Goal: Information Seeking & Learning: Learn about a topic

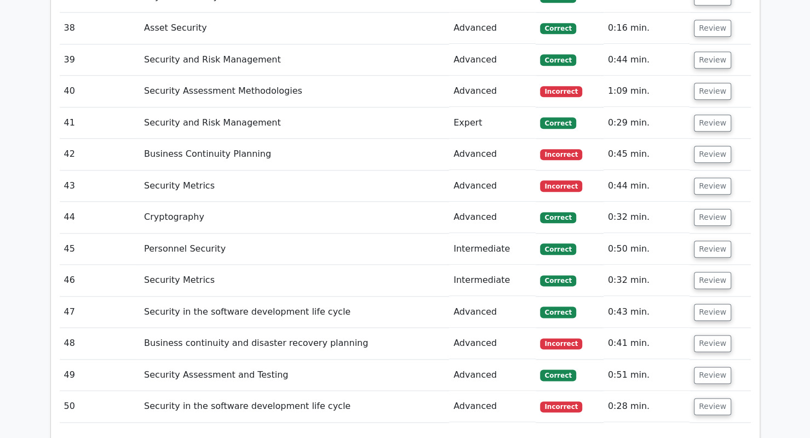
scroll to position [3500, 0]
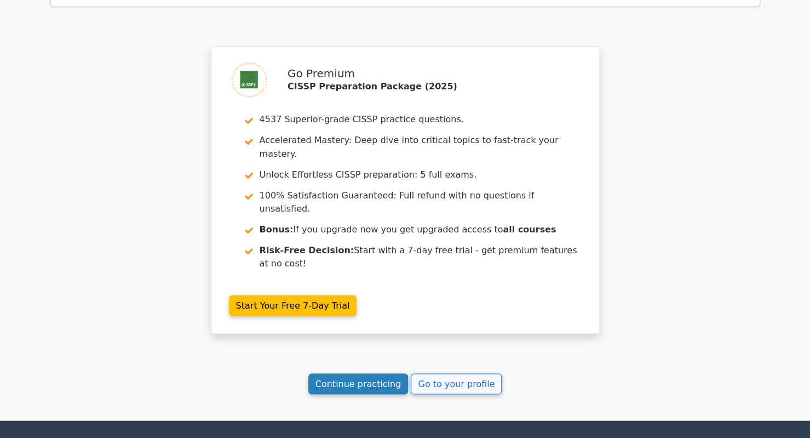
click at [384, 373] on link "Continue practicing" at bounding box center [358, 383] width 100 height 21
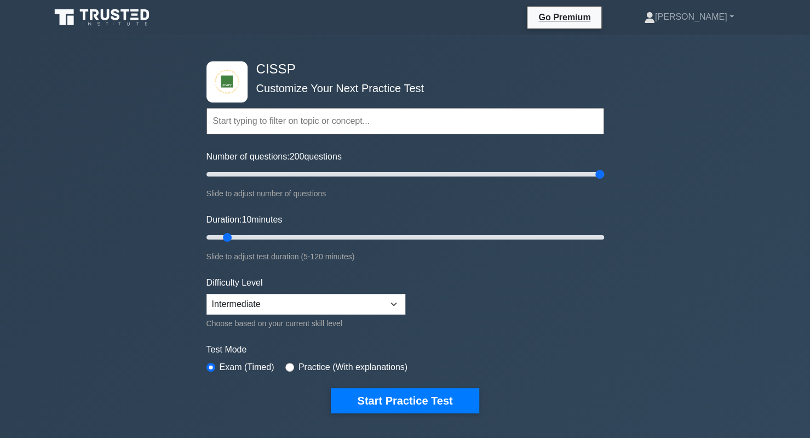
drag, startPoint x: 618, startPoint y: 174, endPoint x: 668, endPoint y: 174, distance: 49.8
type input "200"
click at [604, 174] on input "Number of questions: 200 questions" at bounding box center [405, 174] width 398 height 13
drag, startPoint x: 230, startPoint y: 231, endPoint x: 399, endPoint y: 231, distance: 168.7
type input "60"
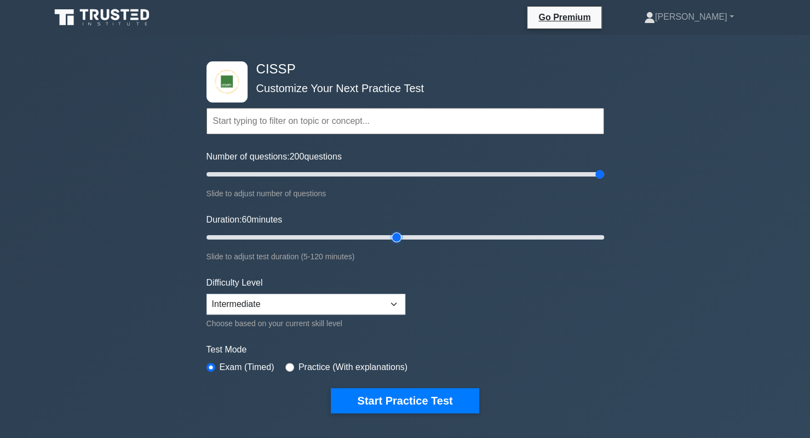
click at [399, 231] on input "Duration: 60 minutes" at bounding box center [405, 237] width 398 height 13
click at [450, 171] on input "Number of questions: 200 questions" at bounding box center [405, 174] width 398 height 13
drag, startPoint x: 448, startPoint y: 172, endPoint x: 401, endPoint y: 167, distance: 48.0
type input "100"
click at [401, 168] on input "Number of questions: 100 questions" at bounding box center [405, 174] width 398 height 13
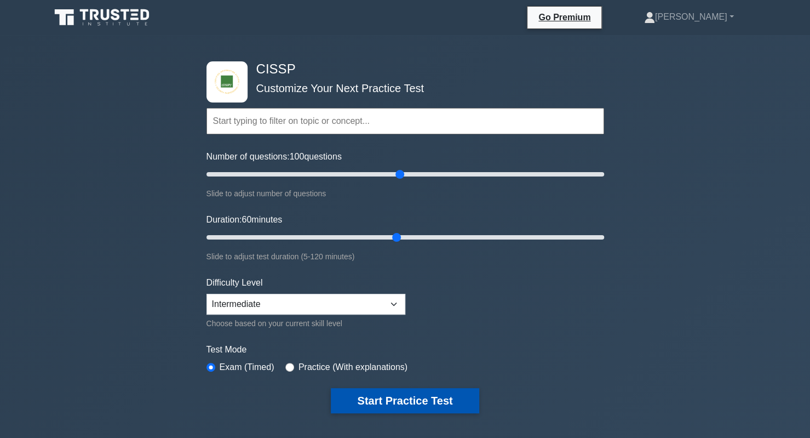
click at [404, 397] on button "Start Practice Test" at bounding box center [405, 400] width 148 height 25
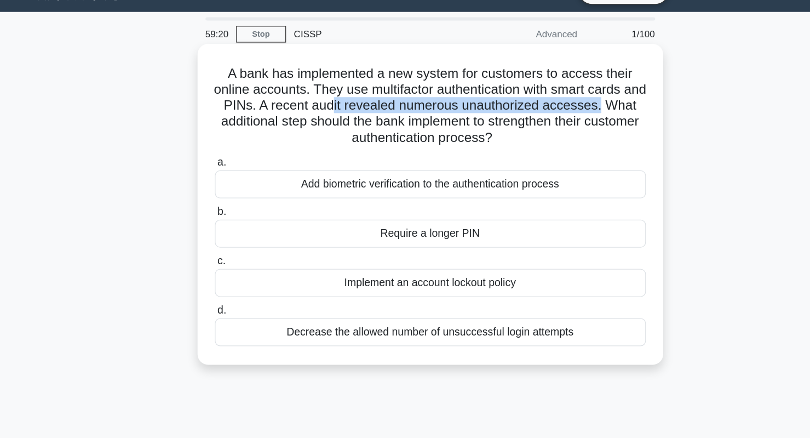
drag, startPoint x: 350, startPoint y: 109, endPoint x: 575, endPoint y: 113, distance: 225.1
click at [575, 113] on h5 "A bank has implemented a new system for customers to access their online accoun…" at bounding box center [405, 112] width 357 height 67
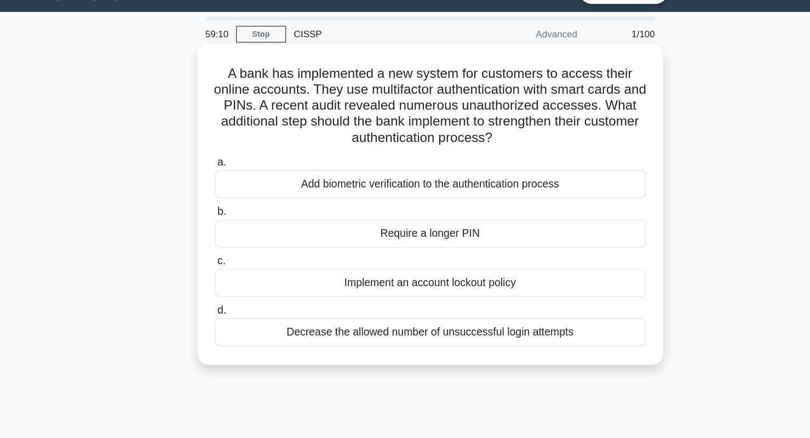
click at [436, 175] on div "Add biometric verification to the authentication process" at bounding box center [405, 176] width 355 height 23
click at [228, 163] on input "a. Add biometric verification to the authentication process" at bounding box center [228, 159] width 0 height 7
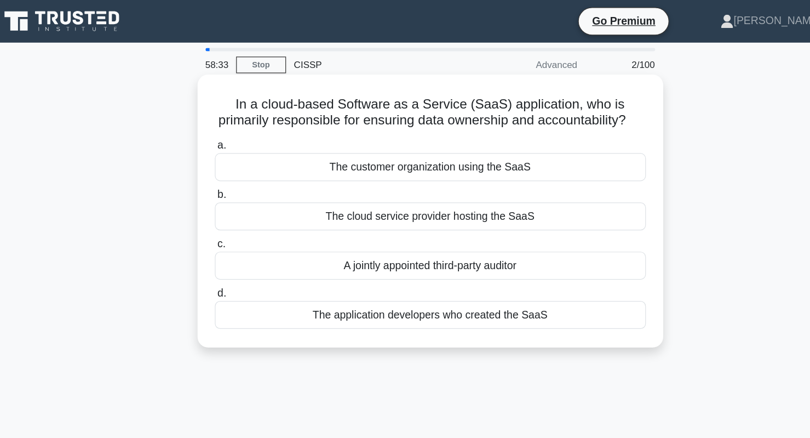
click at [392, 189] on div "The cloud service provider hosting the SaaS" at bounding box center [405, 177] width 355 height 23
click at [228, 164] on input "b. The cloud service provider hosting the SaaS" at bounding box center [228, 160] width 0 height 7
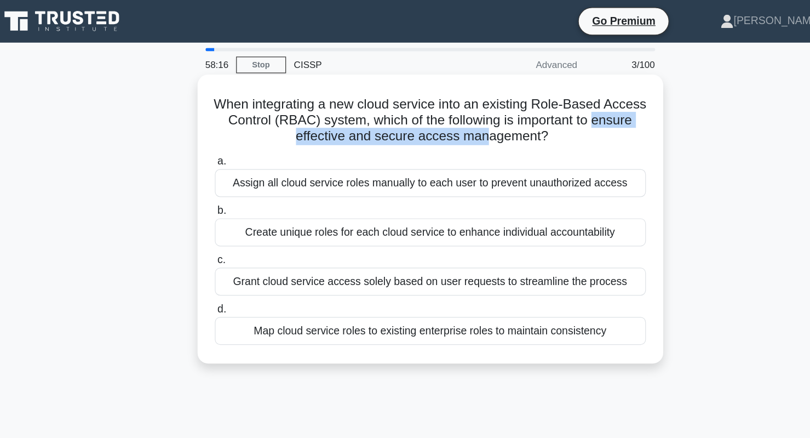
drag, startPoint x: 276, startPoint y: 111, endPoint x: 470, endPoint y: 114, distance: 194.4
click at [470, 114] on h5 "When integrating a new cloud service into an existing Role-Based Access Control…" at bounding box center [405, 99] width 357 height 41
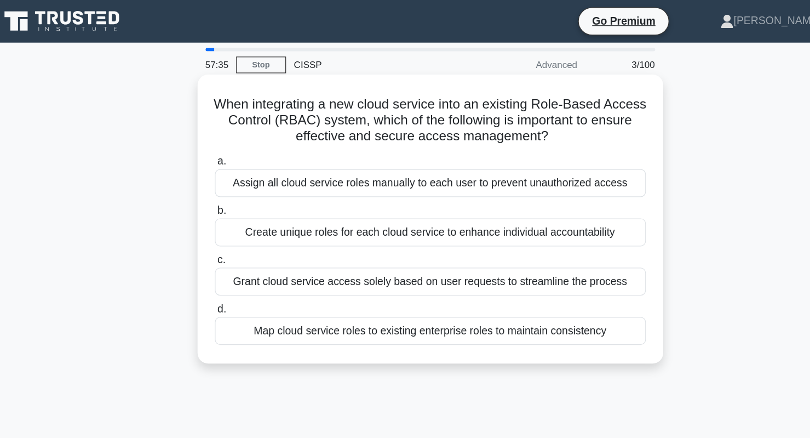
click at [336, 197] on div "Create unique roles for each cloud service to enhance individual accountability" at bounding box center [405, 191] width 355 height 23
click at [228, 177] on input "b. Create unique roles for each cloud service to enhance individual accountabil…" at bounding box center [228, 173] width 0 height 7
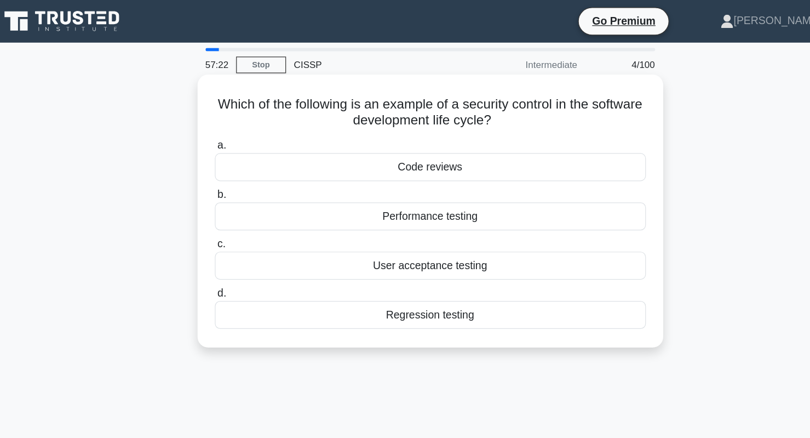
click at [315, 131] on div "Code reviews" at bounding box center [405, 137] width 355 height 23
click at [228, 123] on input "a. Code reviews" at bounding box center [228, 119] width 0 height 7
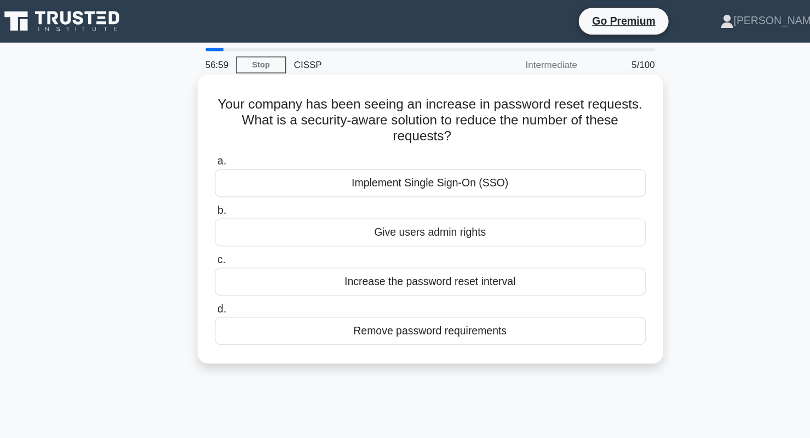
click at [398, 230] on div "Increase the password reset interval" at bounding box center [405, 231] width 355 height 23
click at [228, 217] on input "c. Increase the password reset interval" at bounding box center [228, 213] width 0 height 7
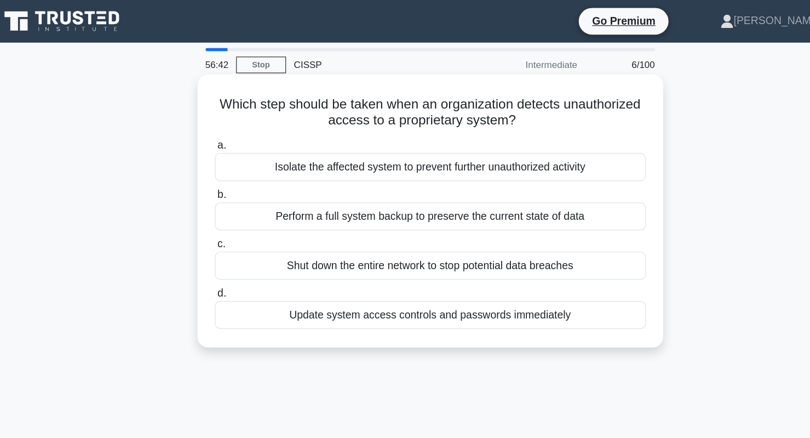
click at [381, 138] on div "Isolate the affected system to prevent further unauthorized activity" at bounding box center [405, 137] width 355 height 23
click at [228, 123] on input "a. Isolate the affected system to prevent further unauthorized activity" at bounding box center [228, 119] width 0 height 7
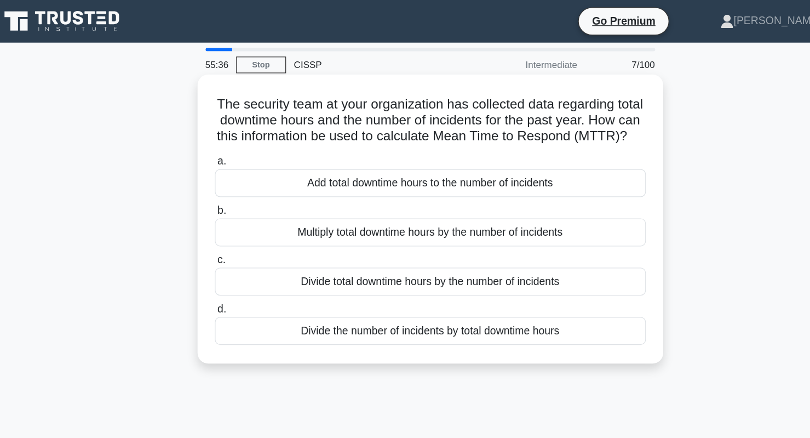
click at [386, 243] on div "Divide total downtime hours by the number of incidents" at bounding box center [405, 231] width 355 height 23
click at [228, 217] on input "c. Divide total downtime hours by the number of incidents" at bounding box center [228, 213] width 0 height 7
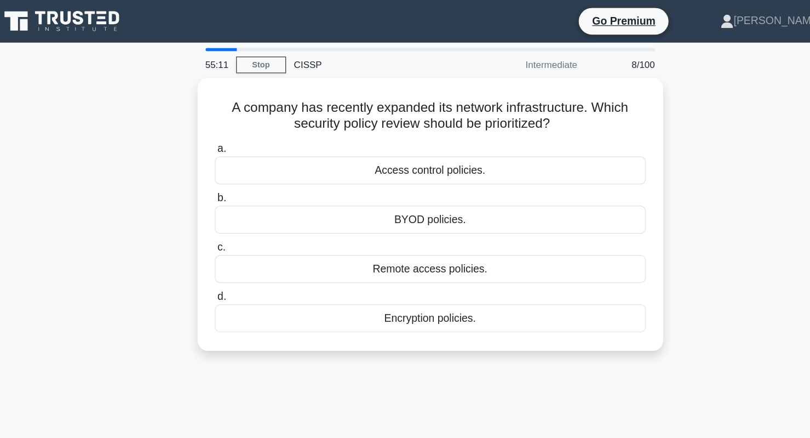
drag, startPoint x: 372, startPoint y: 135, endPoint x: 176, endPoint y: 215, distance: 211.7
click at [176, 215] on div "A company has recently expanded its network infrastructure. Which security poli…" at bounding box center [405, 183] width 723 height 238
click at [176, 210] on div "A company has recently expanded its network infrastructure. Which security poli…" at bounding box center [405, 183] width 723 height 238
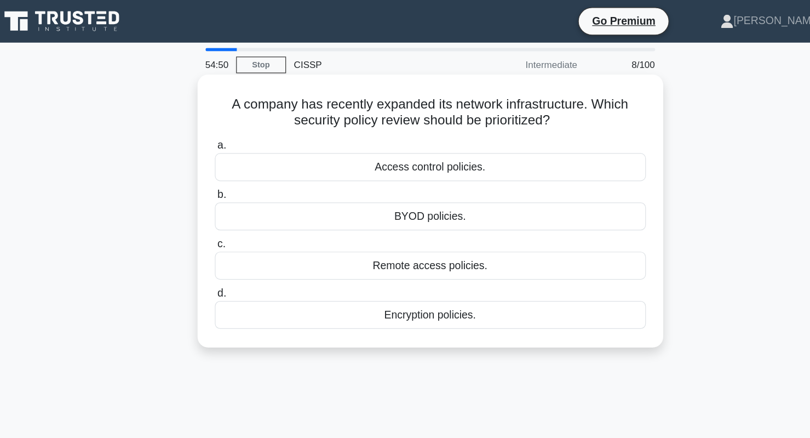
click at [273, 144] on div "Access control policies." at bounding box center [405, 137] width 355 height 23
click at [228, 123] on input "a. Access control policies." at bounding box center [228, 119] width 0 height 7
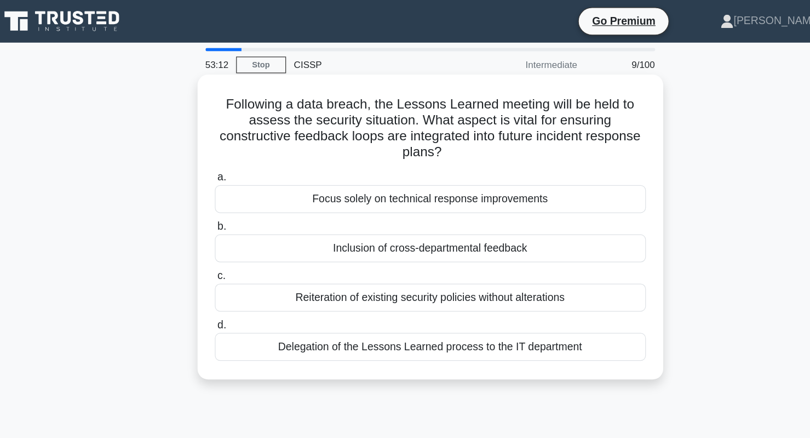
click at [453, 292] on div "Delegation of the Lessons Learned process to the IT department" at bounding box center [405, 285] width 355 height 23
click at [228, 271] on input "d. Delegation of the Lessons Learned process to the IT department" at bounding box center [228, 267] width 0 height 7
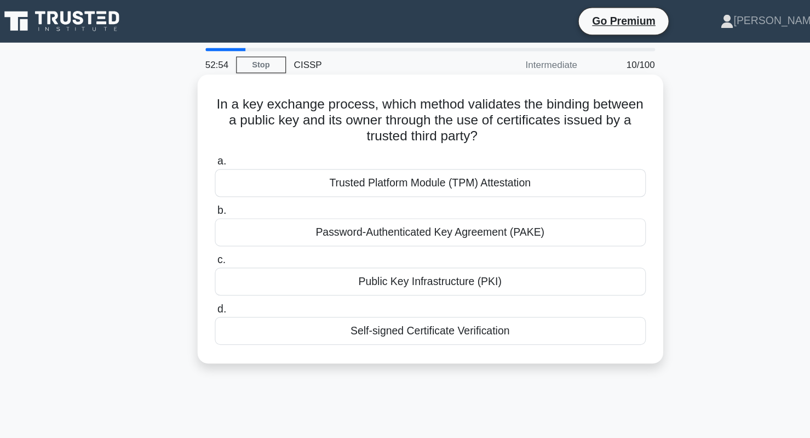
click at [428, 229] on div "Public Key Infrastructure (PKI)" at bounding box center [405, 231] width 355 height 23
click at [228, 217] on input "c. Public Key Infrastructure (PKI)" at bounding box center [228, 213] width 0 height 7
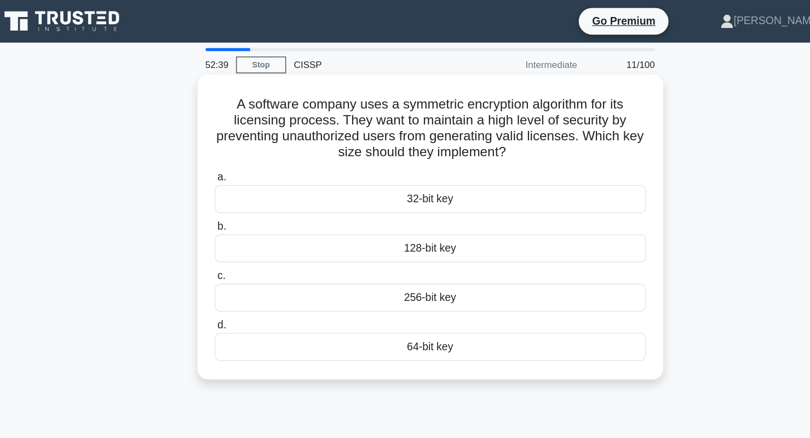
click at [390, 245] on div "256-bit key" at bounding box center [405, 244] width 355 height 23
click at [228, 231] on input "c. 256-bit key" at bounding box center [228, 226] width 0 height 7
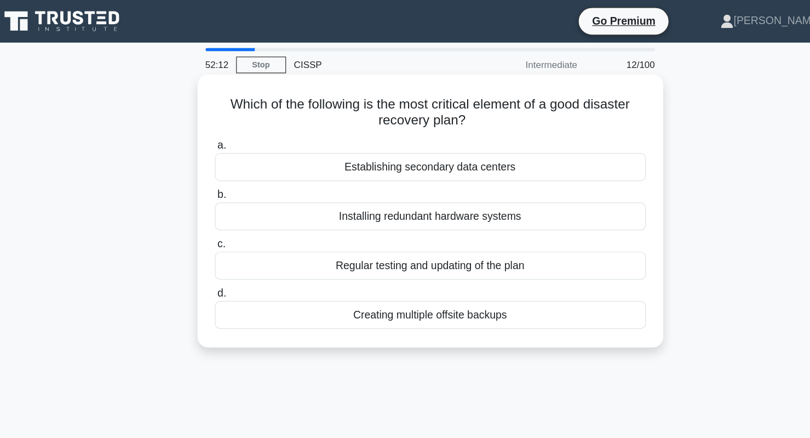
click at [393, 215] on div "Regular testing and updating of the plan" at bounding box center [405, 218] width 355 height 23
click at [228, 204] on input "c. Regular testing and updating of the plan" at bounding box center [228, 200] width 0 height 7
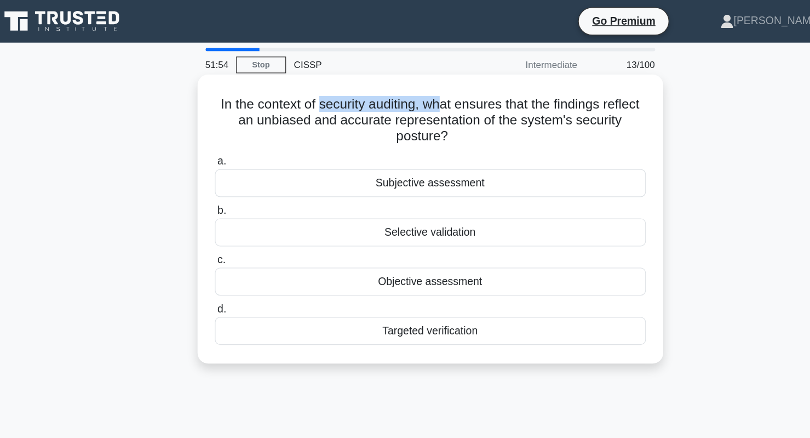
drag, startPoint x: 331, startPoint y: 84, endPoint x: 430, endPoint y: 82, distance: 99.1
click at [430, 82] on h5 "In the context of security auditing, what ensures that the findings reflect an …" at bounding box center [405, 99] width 357 height 41
click at [397, 235] on div "Objective assessment" at bounding box center [405, 231] width 355 height 23
click at [228, 217] on input "c. Objective assessment" at bounding box center [228, 213] width 0 height 7
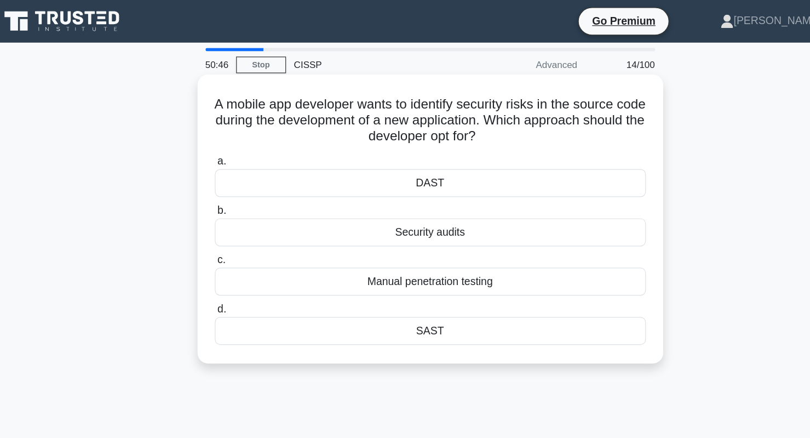
click at [378, 271] on div "SAST" at bounding box center [405, 272] width 355 height 23
click at [228, 258] on input "d. SAST" at bounding box center [228, 254] width 0 height 7
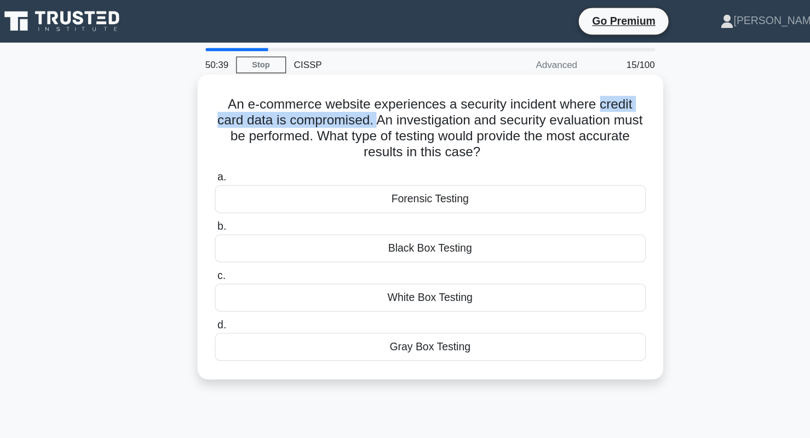
drag, startPoint x: 548, startPoint y: 79, endPoint x: 371, endPoint y: 100, distance: 178.1
click at [371, 100] on h5 "An e-commerce website experiences a security incident where credit card data is…" at bounding box center [405, 106] width 357 height 54
click at [498, 244] on div "White Box Testing" at bounding box center [405, 244] width 355 height 23
click at [228, 231] on input "[PERSON_NAME] Box Testing" at bounding box center [228, 226] width 0 height 7
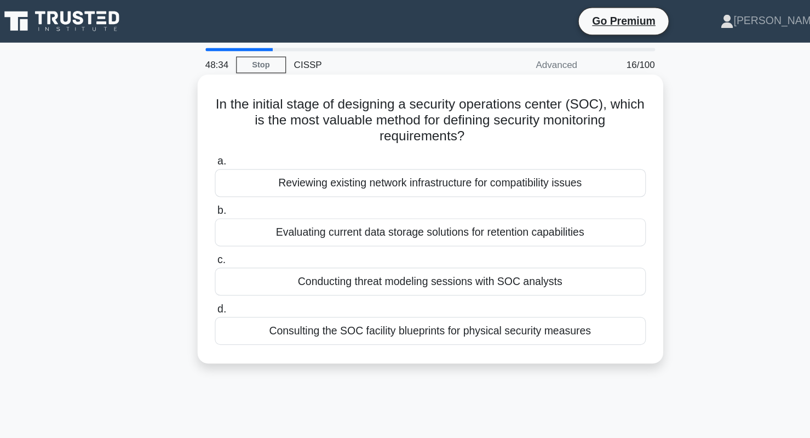
click at [400, 149] on div "Reviewing existing network infrastructure for compatibility issues" at bounding box center [405, 150] width 355 height 23
click at [228, 136] on input "a. Reviewing existing network infrastructure for compatibility issues" at bounding box center [228, 132] width 0 height 7
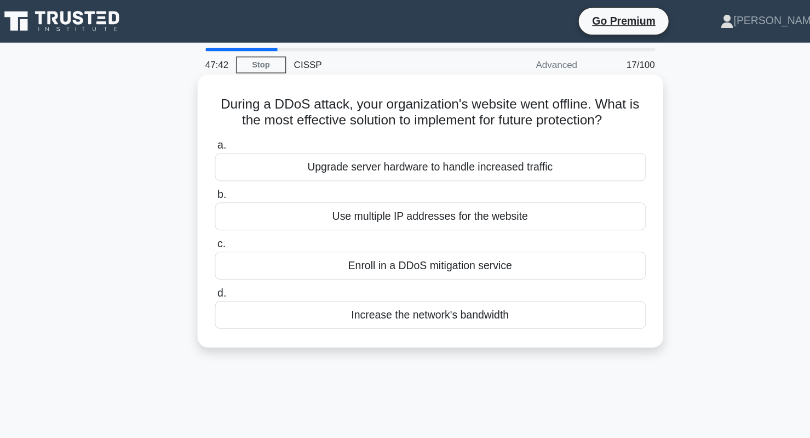
click at [324, 218] on div "Enroll in a DDoS mitigation service" at bounding box center [405, 218] width 355 height 23
click at [228, 204] on input "c. Enroll in a DDoS mitigation service" at bounding box center [228, 200] width 0 height 7
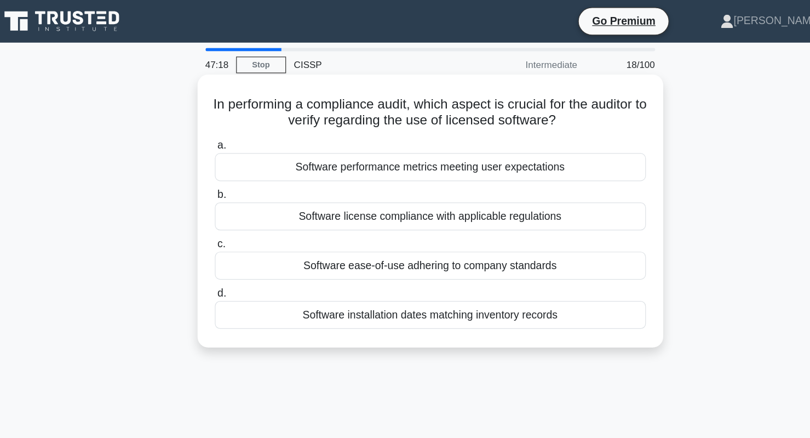
click at [338, 180] on div "Software license compliance with applicable regulations" at bounding box center [405, 177] width 355 height 23
click at [228, 164] on input "b. Software license compliance with applicable regulations" at bounding box center [228, 160] width 0 height 7
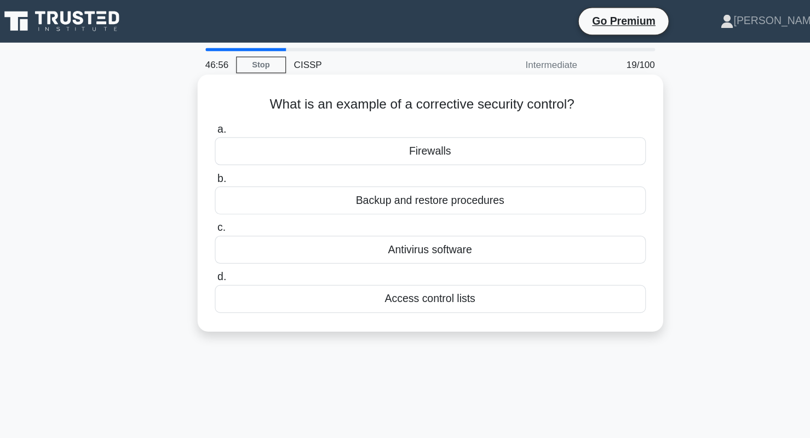
click at [374, 205] on div "Antivirus software" at bounding box center [405, 205] width 355 height 23
click at [228, 191] on input "c. Antivirus software" at bounding box center [228, 187] width 0 height 7
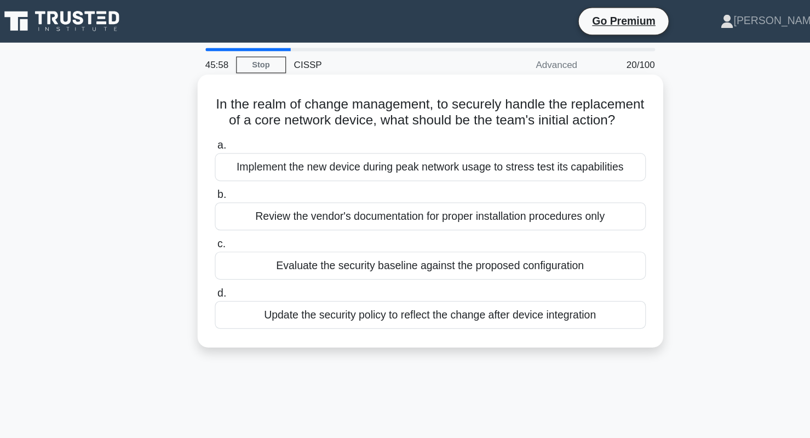
click at [353, 230] on div "Evaluate the security baseline against the proposed configuration" at bounding box center [405, 218] width 355 height 23
click at [228, 204] on input "c. Evaluate the security baseline against the proposed configuration" at bounding box center [228, 200] width 0 height 7
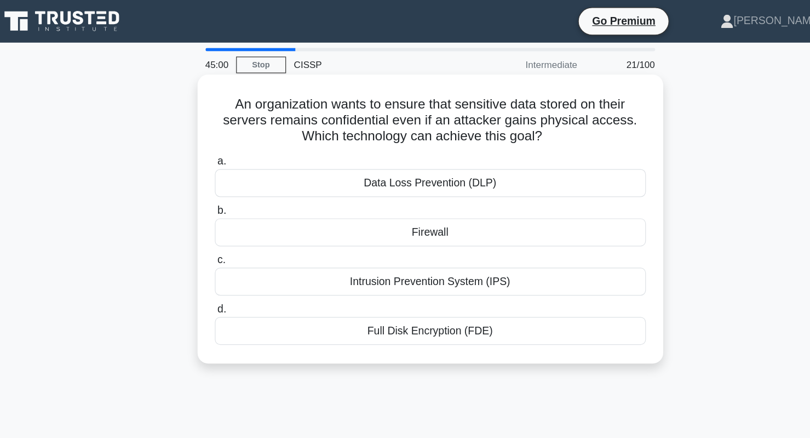
click at [384, 266] on div "Full Disk Encryption (FDE)" at bounding box center [405, 272] width 355 height 23
click at [228, 258] on input "d. Full Disk Encryption (FDE)" at bounding box center [228, 254] width 0 height 7
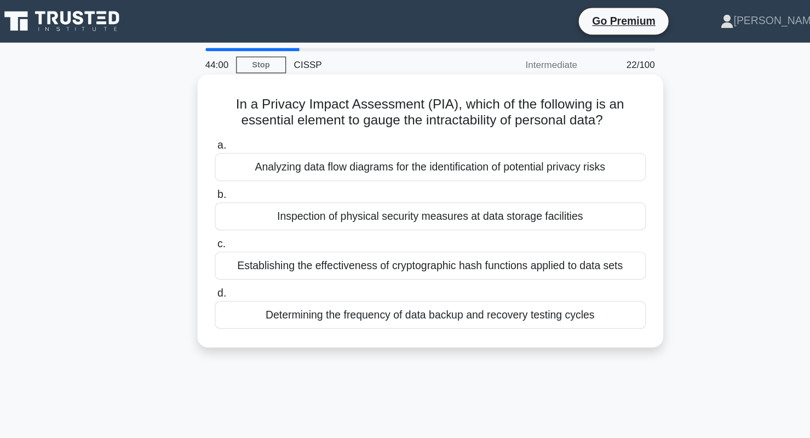
click at [379, 137] on div "Analyzing data flow diagrams for the identification of potential privacy risks" at bounding box center [405, 137] width 355 height 23
click at [228, 123] on input "a. Analyzing data flow diagrams for the identification of potential privacy ris…" at bounding box center [228, 119] width 0 height 7
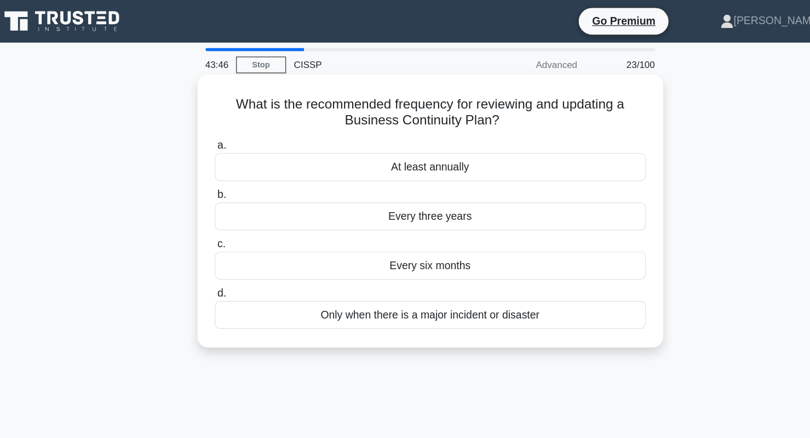
click at [338, 135] on div "At least annually" at bounding box center [405, 137] width 355 height 23
click at [228, 123] on input "a. At least annually" at bounding box center [228, 119] width 0 height 7
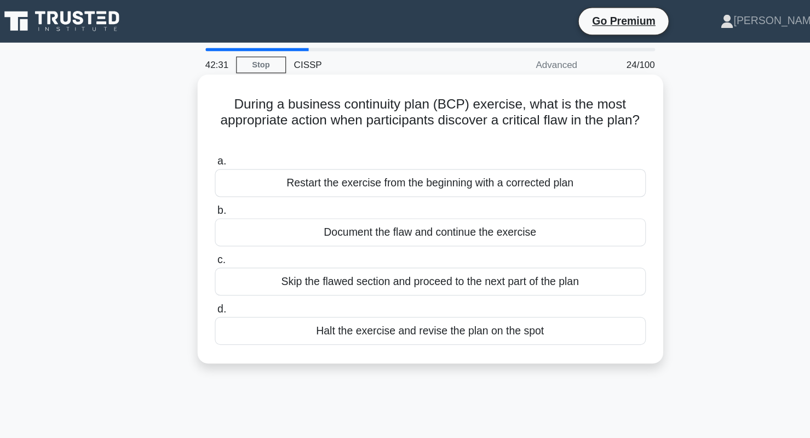
click at [449, 156] on div "Restart the exercise from the beginning with a corrected plan" at bounding box center [405, 150] width 355 height 23
click at [228, 136] on input "a. Restart the exercise from the beginning with a corrected plan" at bounding box center [228, 132] width 0 height 7
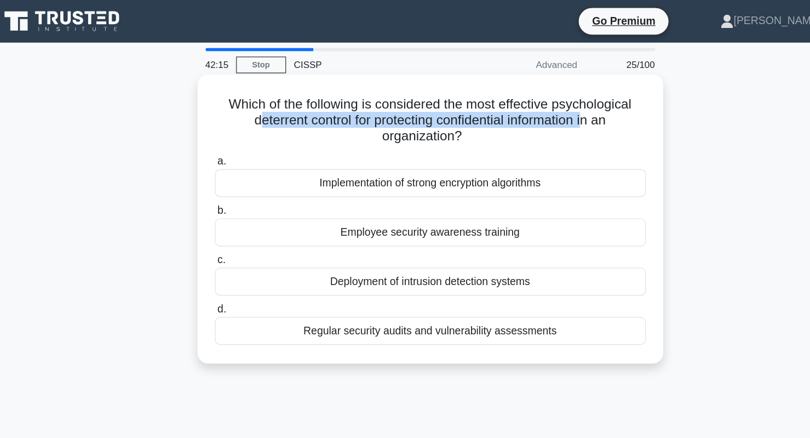
drag, startPoint x: 275, startPoint y: 99, endPoint x: 538, endPoint y: 97, distance: 263.4
click at [538, 97] on h5 "Which of the following is considered the most effective psychological deterrent…" at bounding box center [405, 99] width 357 height 41
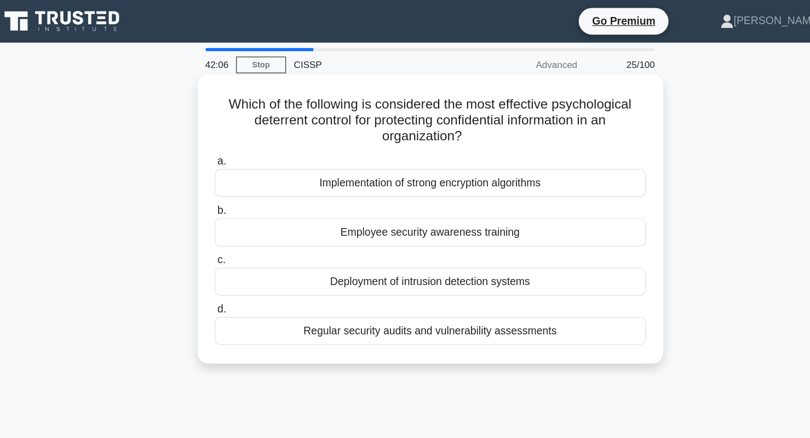
click at [492, 155] on div "Implementation of strong encryption algorithms" at bounding box center [405, 150] width 355 height 23
click at [228, 136] on input "a. Implementation of strong encryption algorithms" at bounding box center [228, 132] width 0 height 7
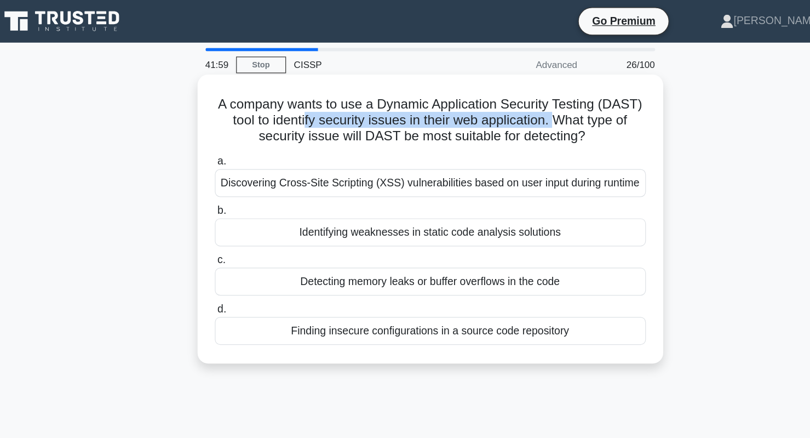
drag, startPoint x: 302, startPoint y: 97, endPoint x: 513, endPoint y: 97, distance: 211.4
click at [513, 97] on h5 "A company wants to use a Dynamic Application Security Testing (DAST) tool to id…" at bounding box center [405, 99] width 357 height 41
drag, startPoint x: 356, startPoint y: 111, endPoint x: 564, endPoint y: 114, distance: 207.6
click at [564, 114] on h5 "A company wants to use a Dynamic Application Security Testing (DAST) tool to id…" at bounding box center [405, 99] width 357 height 41
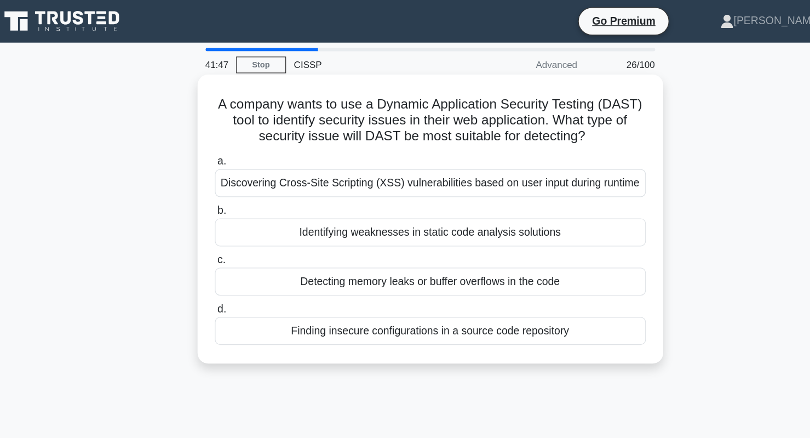
click at [313, 151] on div "Discovering Cross-Site Scripting (XSS) vulnerabilities based on user input duri…" at bounding box center [405, 150] width 355 height 23
click at [228, 136] on input "a. Discovering Cross-Site Scripting (XSS) vulnerabilities based on user input d…" at bounding box center [228, 132] width 0 height 7
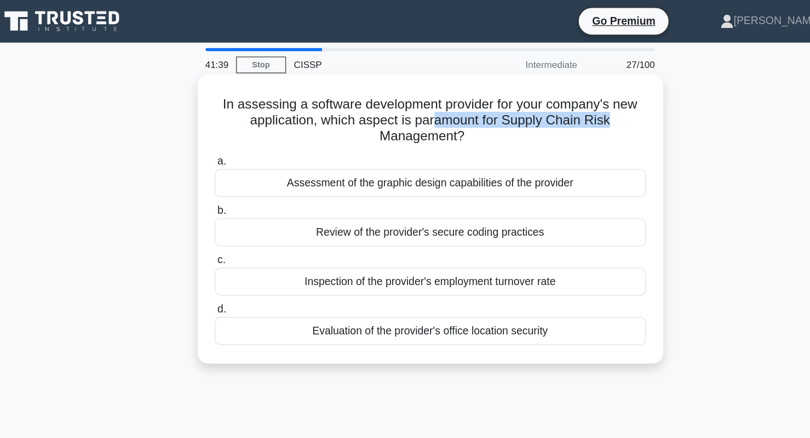
drag, startPoint x: 412, startPoint y: 97, endPoint x: 559, endPoint y: 95, distance: 146.8
click at [556, 95] on h5 "In assessing a software development provider for your company's new application…" at bounding box center [405, 99] width 357 height 41
click at [393, 193] on div "Review of the provider's secure coding practices" at bounding box center [405, 191] width 355 height 23
click at [228, 177] on input "b. Review of the provider's secure coding practices" at bounding box center [228, 173] width 0 height 7
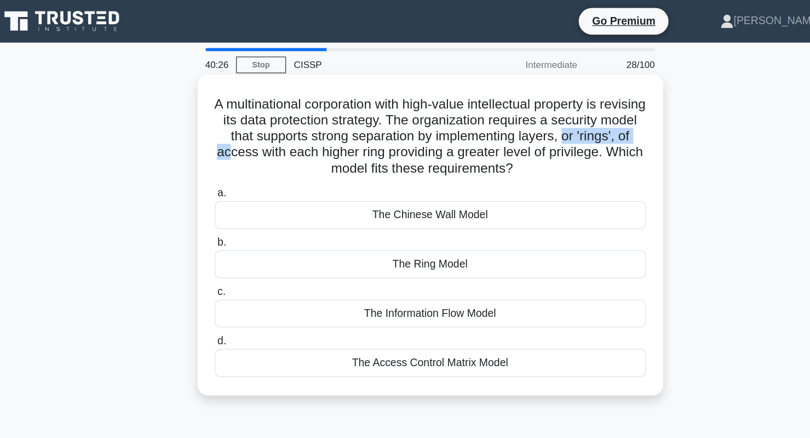
drag, startPoint x: 235, startPoint y: 122, endPoint x: 306, endPoint y: 122, distance: 71.2
click at [306, 122] on h5 "A multinational corporation with high-value intellectual property is revising i…" at bounding box center [405, 112] width 357 height 67
drag, startPoint x: 354, startPoint y: 125, endPoint x: 537, endPoint y: 137, distance: 183.3
click at [537, 137] on h5 "A multinational corporation with high-value intellectual property is revising i…" at bounding box center [405, 112] width 357 height 67
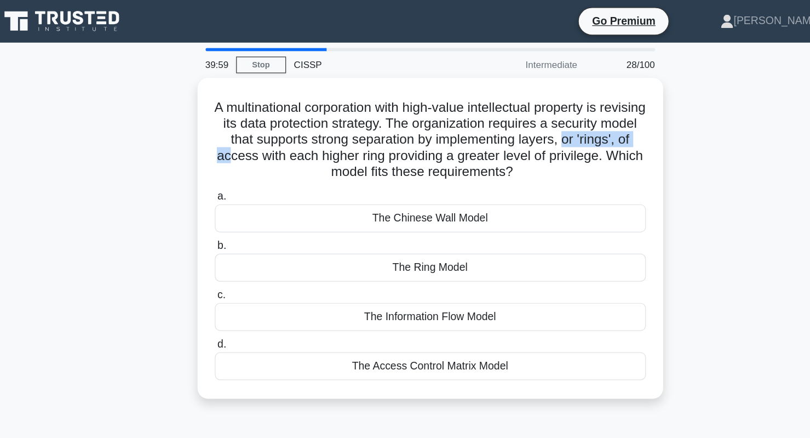
copy h5 "each higher ring providing a greater level of privilege. Which model fits these…"
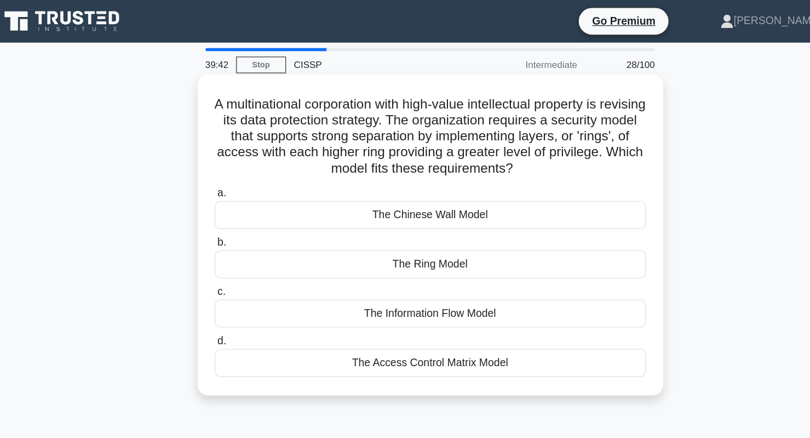
click at [364, 216] on div "The Ring Model" at bounding box center [405, 217] width 355 height 23
click at [228, 203] on input "b. The Ring Model" at bounding box center [228, 199] width 0 height 7
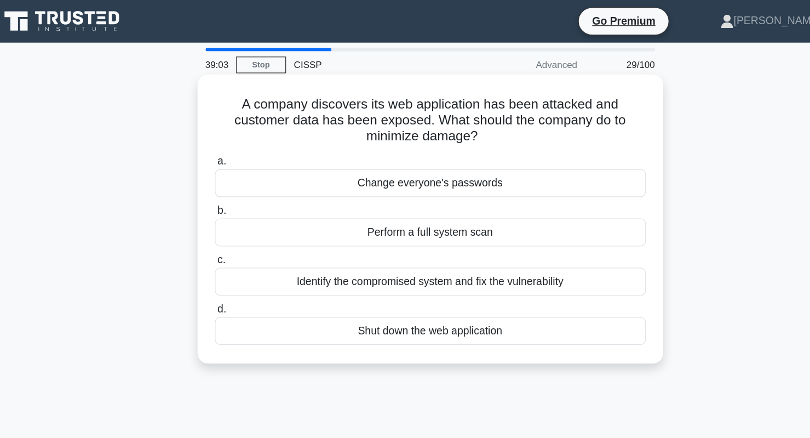
click at [366, 228] on div "Identify the compromised system and fix the vulnerability" at bounding box center [405, 231] width 355 height 23
click at [228, 217] on input "c. Identify the compromised system and fix the vulnerability" at bounding box center [228, 213] width 0 height 7
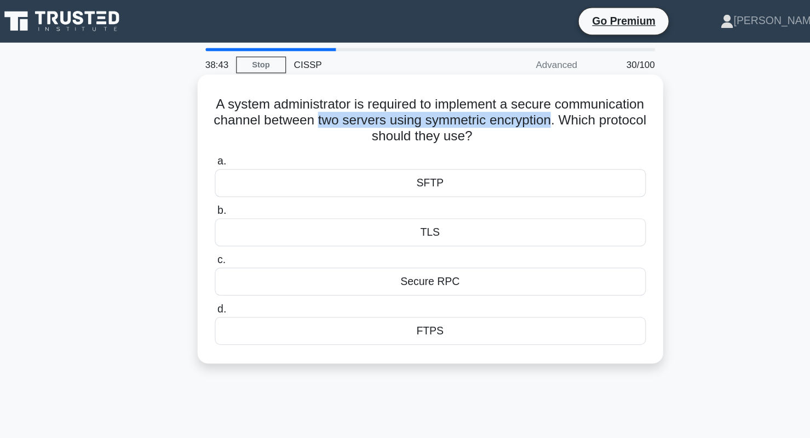
drag, startPoint x: 416, startPoint y: 97, endPoint x: 338, endPoint y: 113, distance: 79.4
click at [338, 113] on h5 "A system administrator is required to implement a secure communication channel …" at bounding box center [405, 99] width 357 height 41
drag, startPoint x: 262, startPoint y: 85, endPoint x: 535, endPoint y: 109, distance: 274.3
click at [535, 109] on h5 "A system administrator is required to implement a secure communication channel …" at bounding box center [405, 99] width 357 height 41
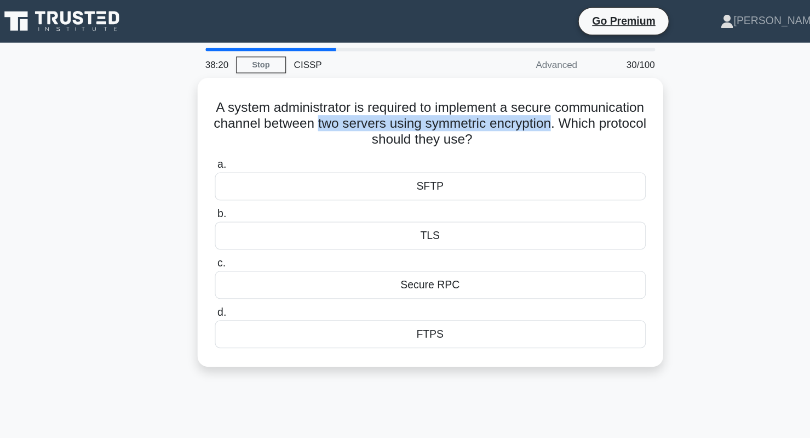
copy h5 "A system administrator is required to implement a secure communication channel …"
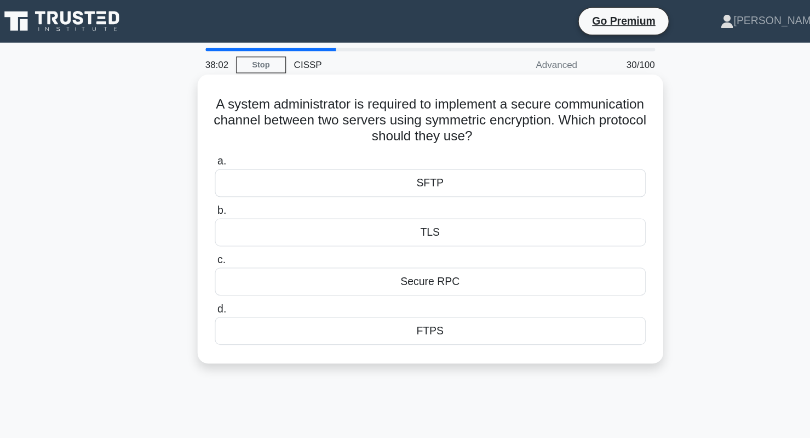
click at [418, 182] on div "TLS" at bounding box center [405, 191] width 355 height 23
click at [228, 177] on input "b. TLS" at bounding box center [228, 173] width 0 height 7
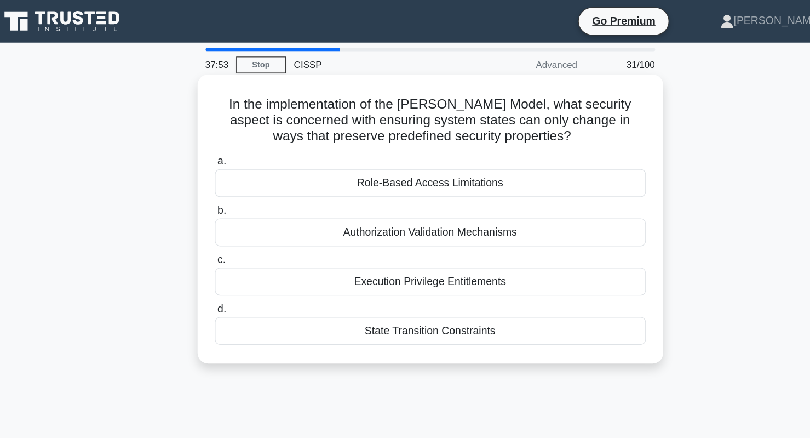
drag, startPoint x: 369, startPoint y: 110, endPoint x: 549, endPoint y: 110, distance: 180.2
click at [549, 110] on h5 "In the implementation of the [PERSON_NAME] Model, what security aspect is conce…" at bounding box center [405, 99] width 357 height 41
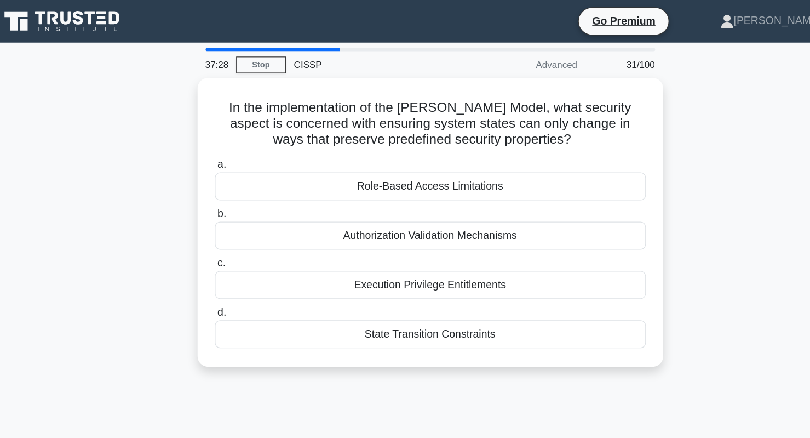
drag, startPoint x: 239, startPoint y: 85, endPoint x: 597, endPoint y: 112, distance: 359.7
click at [597, 112] on div "In the implementation of the [PERSON_NAME] Model, what security aspect is conce…" at bounding box center [405, 189] width 723 height 251
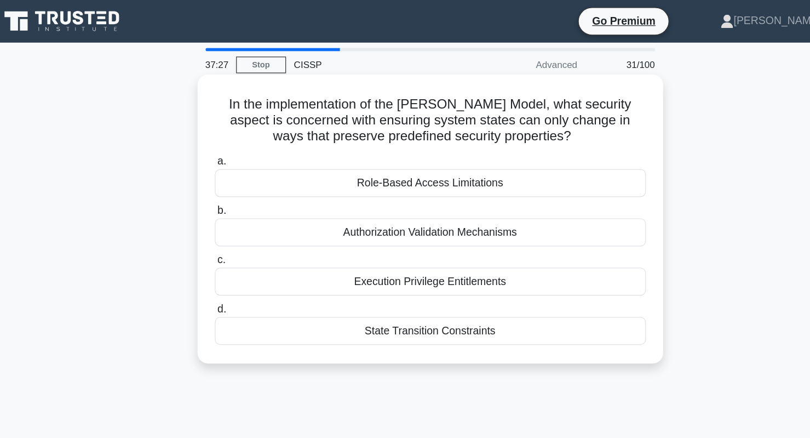
copy h5 "In the implementation of the [PERSON_NAME] Model, what security aspect is conce…"
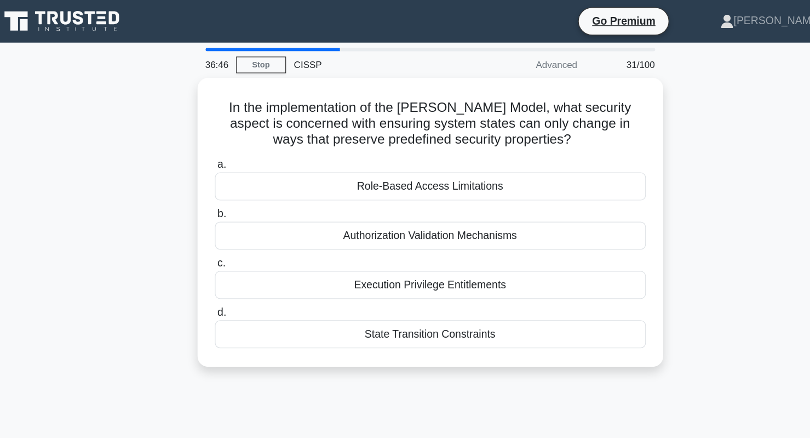
click at [630, 102] on div "In the implementation of the [PERSON_NAME] Model, what security aspect is conce…" at bounding box center [405, 189] width 723 height 251
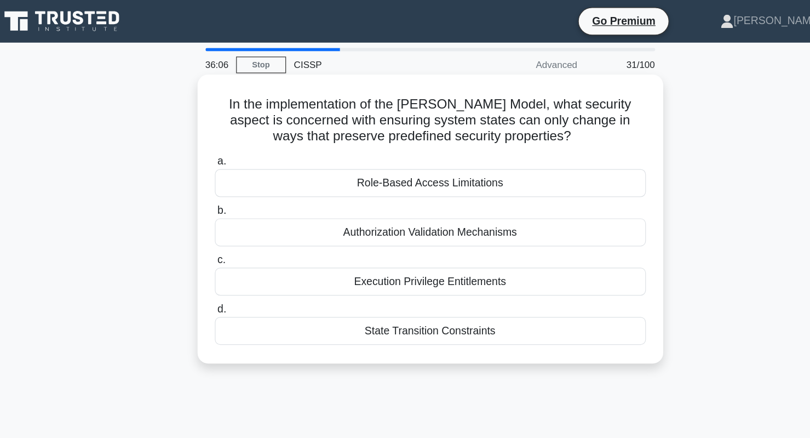
click at [379, 233] on div "Execution Privilege Entitlements" at bounding box center [405, 231] width 355 height 23
click at [228, 217] on input "c. Execution Privilege Entitlements" at bounding box center [228, 213] width 0 height 7
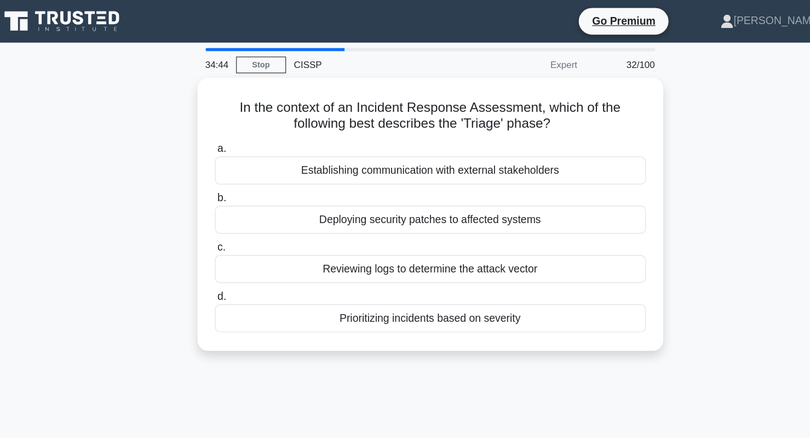
click at [160, 254] on div "In the context of an Incident Response Assessment, which of the following best …" at bounding box center [405, 183] width 723 height 238
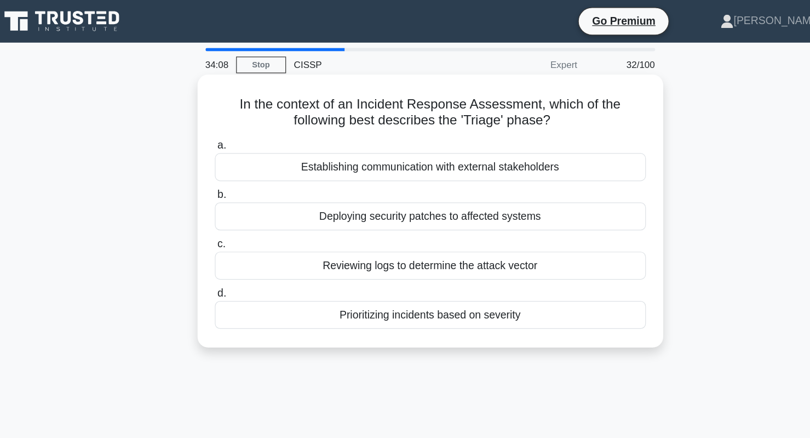
click at [369, 258] on div "Prioritizing incidents based on severity" at bounding box center [405, 259] width 355 height 23
click at [228, 245] on input "d. Prioritizing incidents based on severity" at bounding box center [228, 241] width 0 height 7
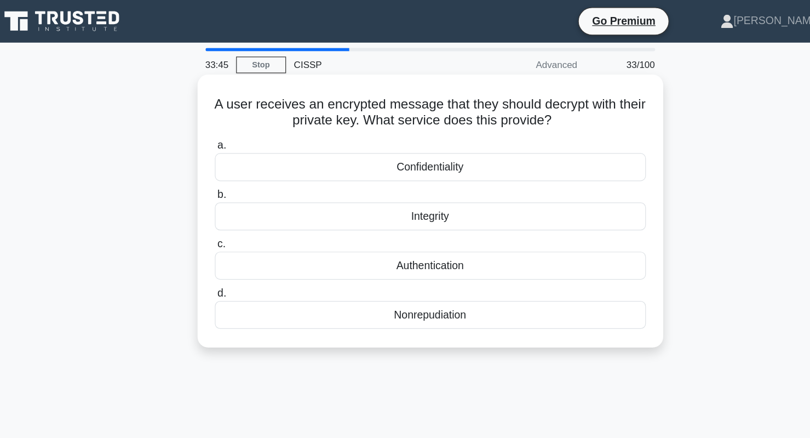
click at [428, 141] on div "Confidentiality" at bounding box center [405, 137] width 355 height 23
click at [228, 123] on input "a. Confidentiality" at bounding box center [228, 119] width 0 height 7
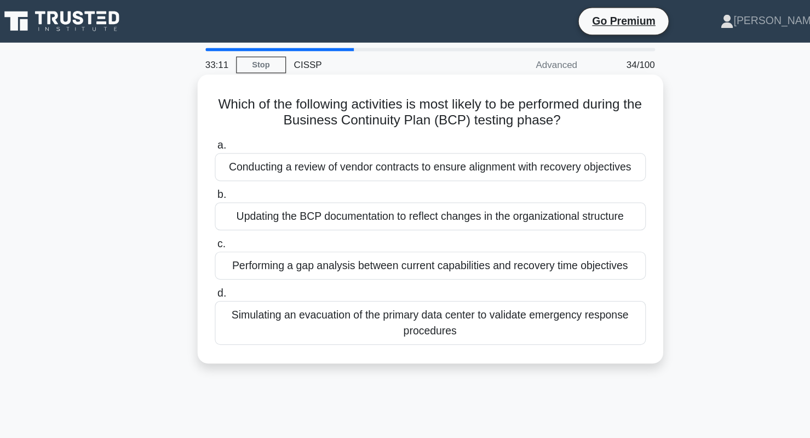
click at [392, 220] on div "Performing a gap analysis between current capabilities and recovery time object…" at bounding box center [405, 218] width 355 height 23
click at [228, 204] on input "c. Performing a gap analysis between current capabilities and recovery time obj…" at bounding box center [228, 200] width 0 height 7
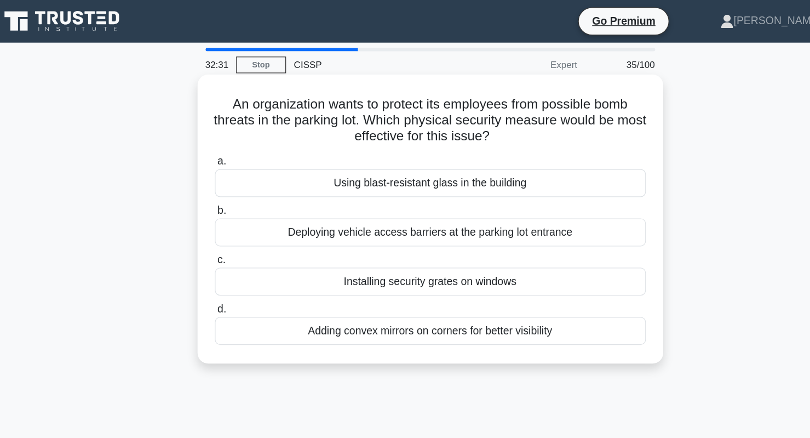
click at [423, 193] on div "Deploying vehicle access barriers at the parking lot entrance" at bounding box center [405, 191] width 355 height 23
click at [228, 177] on input "b. Deploying vehicle access barriers at the parking lot entrance" at bounding box center [228, 173] width 0 height 7
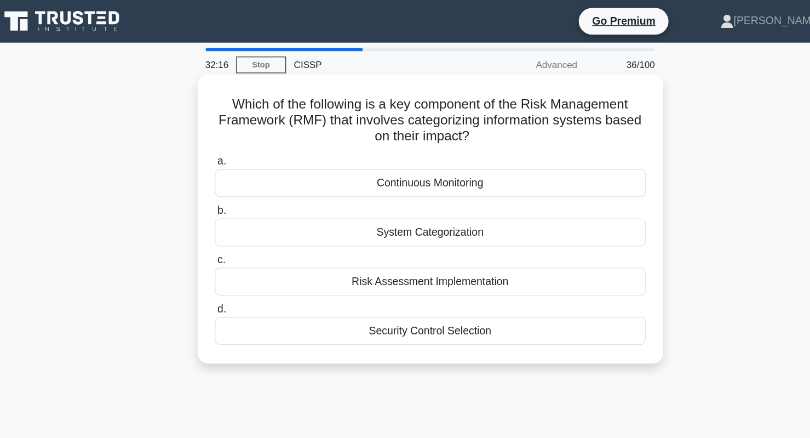
click at [435, 235] on div "Risk Assessment Implementation" at bounding box center [405, 231] width 355 height 23
click at [228, 217] on input "c. Risk Assessment Implementation" at bounding box center [228, 213] width 0 height 7
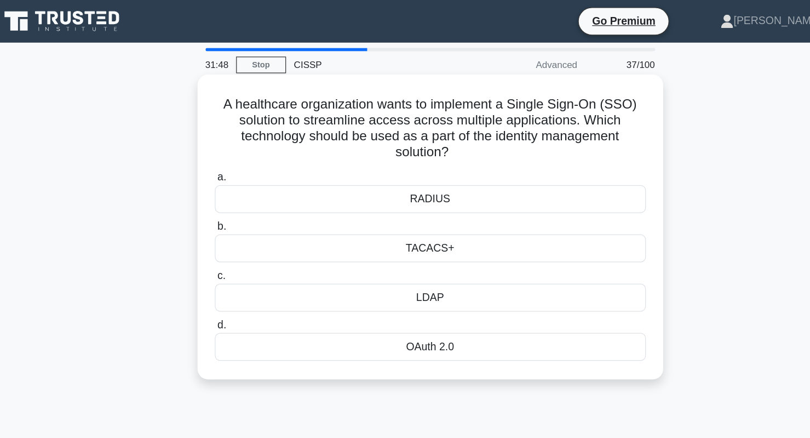
click at [419, 283] on div "OAuth 2.0" at bounding box center [405, 285] width 355 height 23
click at [228, 271] on input "d. OAuth 2.0" at bounding box center [228, 267] width 0 height 7
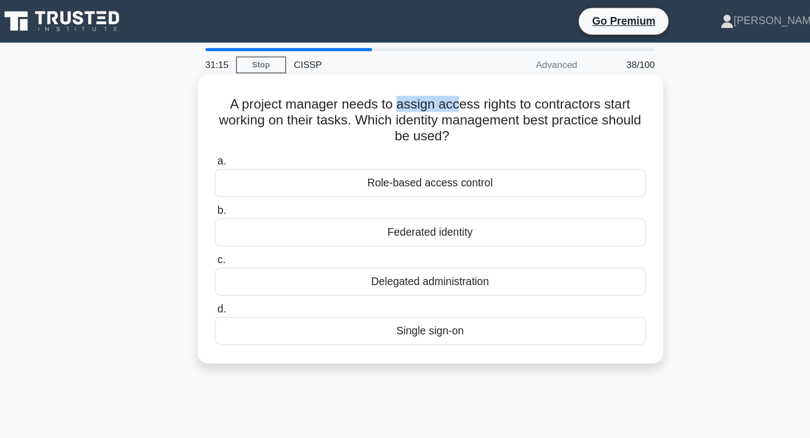
drag, startPoint x: 379, startPoint y: 80, endPoint x: 430, endPoint y: 89, distance: 51.1
click at [430, 89] on h5 "A project manager needs to assign access rights to contractors start working on…" at bounding box center [405, 99] width 357 height 41
click at [412, 146] on div "Role-based access control" at bounding box center [405, 150] width 355 height 23
click at [228, 136] on input "a. Role-based access control" at bounding box center [228, 132] width 0 height 7
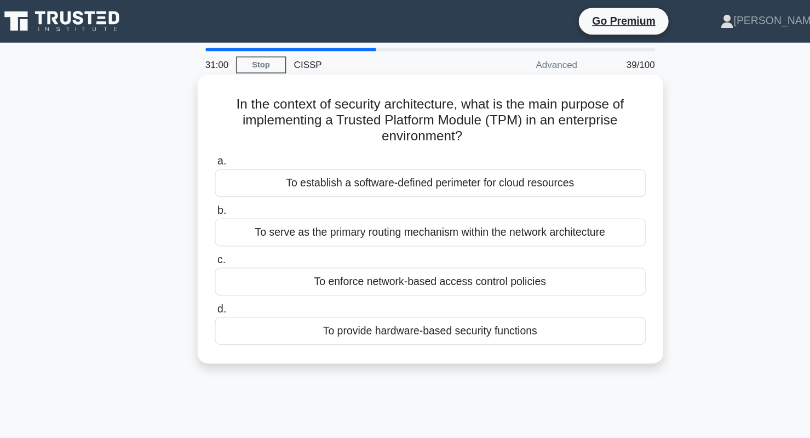
drag, startPoint x: 325, startPoint y: 96, endPoint x: 489, endPoint y: 98, distance: 163.7
click at [489, 98] on h5 "In the context of security architecture, what is the main purpose of implementi…" at bounding box center [405, 99] width 357 height 41
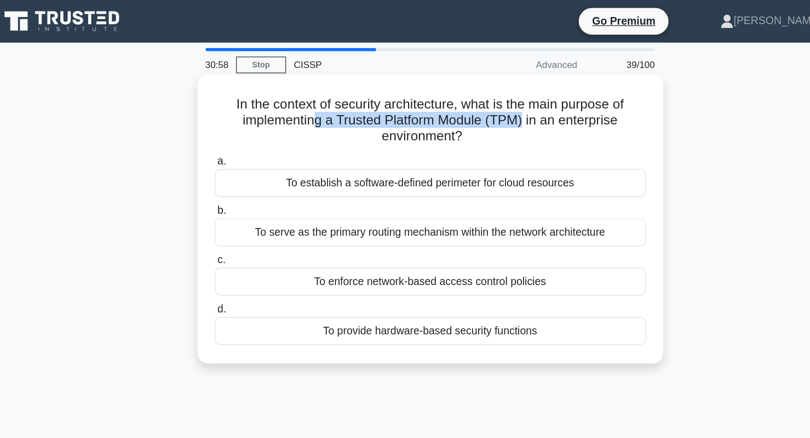
drag, startPoint x: 484, startPoint y: 100, endPoint x: 310, endPoint y: 100, distance: 173.6
click at [310, 100] on h5 "In the context of security architecture, what is the main purpose of implementi…" at bounding box center [405, 99] width 357 height 41
click at [332, 99] on h5 "In the context of security architecture, what is the main purpose of implementi…" at bounding box center [405, 99] width 357 height 41
drag, startPoint x: 329, startPoint y: 95, endPoint x: 484, endPoint y: 99, distance: 155.6
click at [484, 99] on h5 "In the context of security architecture, what is the main purpose of implementi…" at bounding box center [405, 99] width 357 height 41
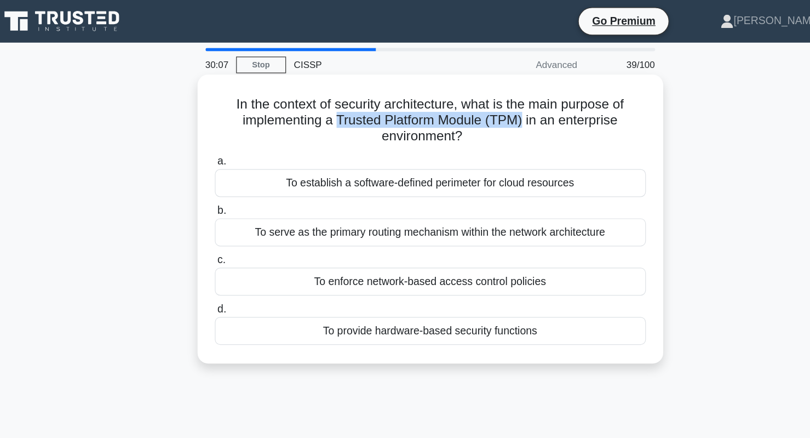
copy h5 "Trusted Platform Module (TPM)"
drag, startPoint x: 417, startPoint y: 272, endPoint x: 516, endPoint y: 177, distance: 137.5
click at [442, 319] on div "29:41 Stop CISSP Advanced 39/100 In the context of security architecture, what …" at bounding box center [405, 313] width 723 height 548
click at [371, 275] on div "To provide hardware-based security functions" at bounding box center [405, 272] width 355 height 23
click at [228, 258] on input "d. To provide hardware-based security functions" at bounding box center [228, 254] width 0 height 7
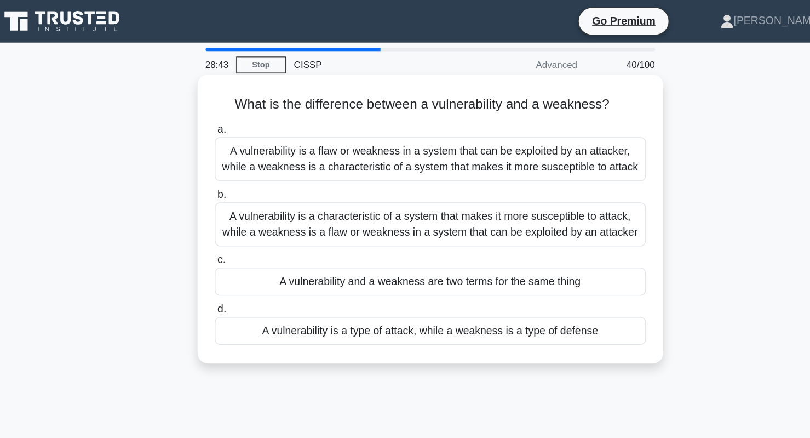
click at [489, 128] on div "A vulnerability is a flaw or weakness in a system that can be exploited by an a…" at bounding box center [405, 131] width 355 height 36
click at [228, 110] on input "a. A vulnerability is a flaw or weakness in a system that can be exploited by a…" at bounding box center [228, 106] width 0 height 7
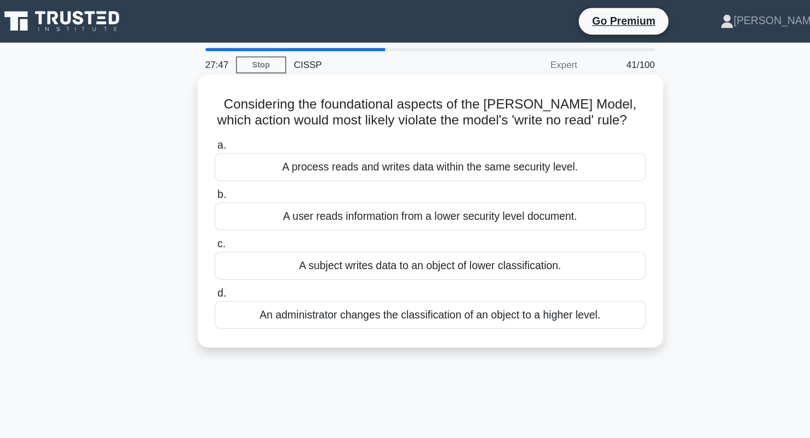
click at [463, 230] on div "A subject writes data to an object of lower classification." at bounding box center [405, 218] width 355 height 23
click at [228, 204] on input "c. A subject writes data to an object of lower classification." at bounding box center [228, 200] width 0 height 7
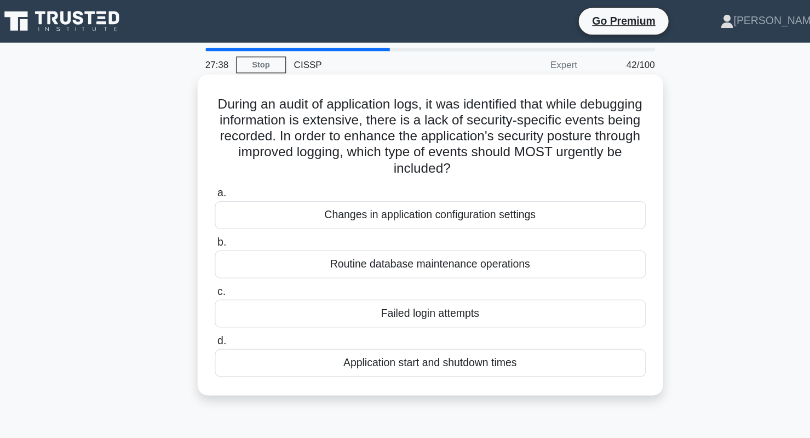
drag, startPoint x: 350, startPoint y: 145, endPoint x: 463, endPoint y: 140, distance: 112.9
click at [463, 140] on h5 "During an audit of application logs, it was identified that while debugging inf…" at bounding box center [405, 112] width 357 height 67
drag, startPoint x: 378, startPoint y: 122, endPoint x: 416, endPoint y: 122, distance: 37.8
click at [416, 122] on h5 "During an audit of application logs, it was identified that while debugging inf…" at bounding box center [405, 112] width 357 height 67
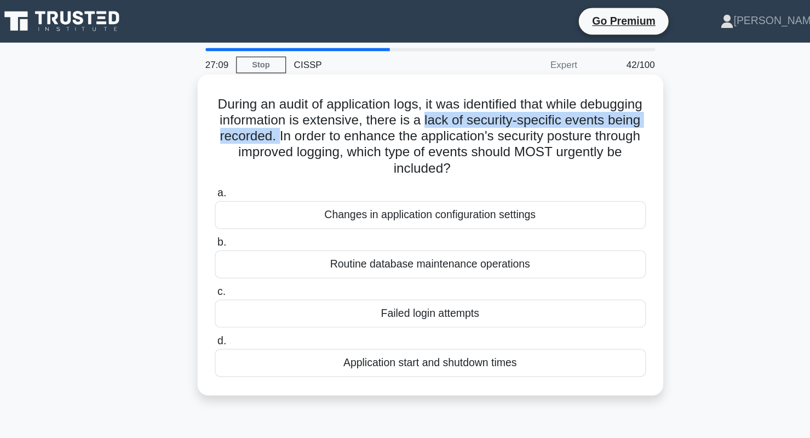
drag, startPoint x: 463, startPoint y: 96, endPoint x: 352, endPoint y: 113, distance: 112.5
click at [352, 113] on h5 "During an audit of application logs, it was identified that while debugging inf…" at bounding box center [405, 112] width 357 height 67
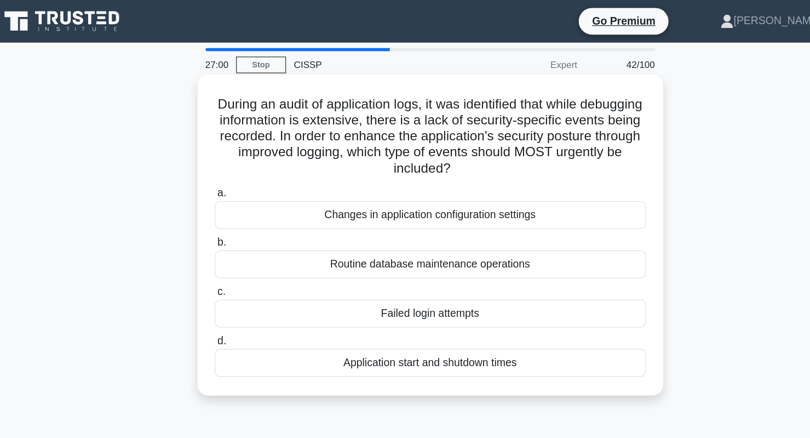
click at [400, 180] on div "Changes in application configuration settings" at bounding box center [405, 176] width 355 height 23
click at [228, 163] on input "a. Changes in application configuration settings" at bounding box center [228, 159] width 0 height 7
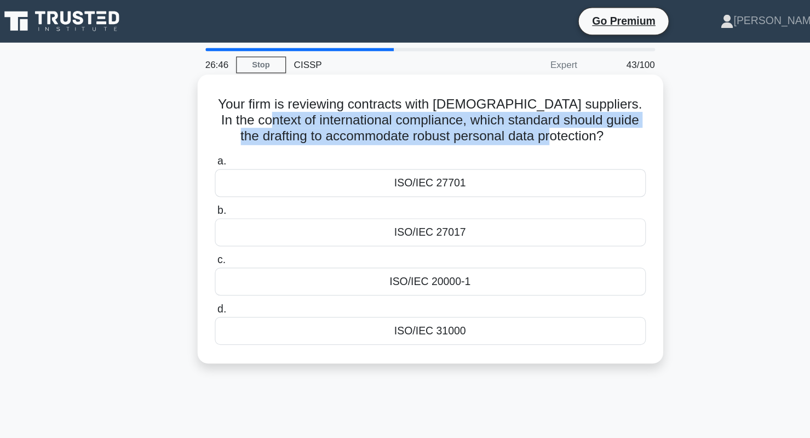
drag, startPoint x: 246, startPoint y: 97, endPoint x: 566, endPoint y: 113, distance: 319.6
click at [566, 113] on h5 "Your firm is reviewing contracts with [DEMOGRAPHIC_DATA] suppliers. In the cont…" at bounding box center [405, 99] width 357 height 41
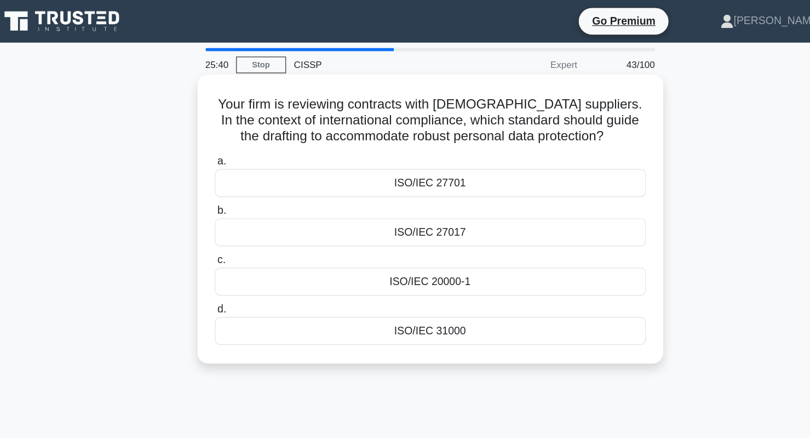
click at [287, 73] on div "Your firm is reviewing contracts with [DEMOGRAPHIC_DATA] suppliers. In the cont…" at bounding box center [405, 180] width 375 height 229
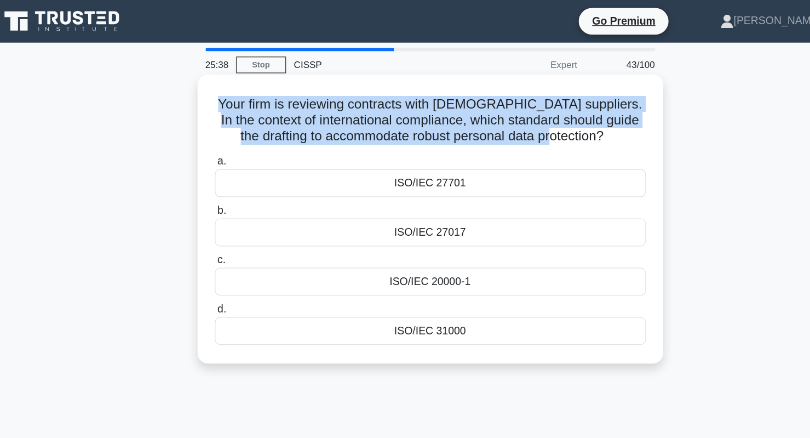
drag, startPoint x: 230, startPoint y: 79, endPoint x: 560, endPoint y: 111, distance: 331.2
click at [560, 111] on h5 "Your firm is reviewing contracts with [DEMOGRAPHIC_DATA] suppliers. In the cont…" at bounding box center [405, 99] width 357 height 41
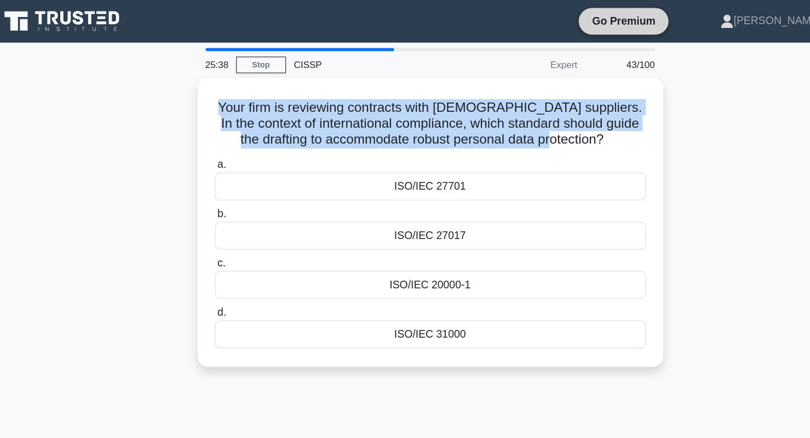
copy h5 "Your firm is reviewing contracts with [DEMOGRAPHIC_DATA] suppliers. In the cont…"
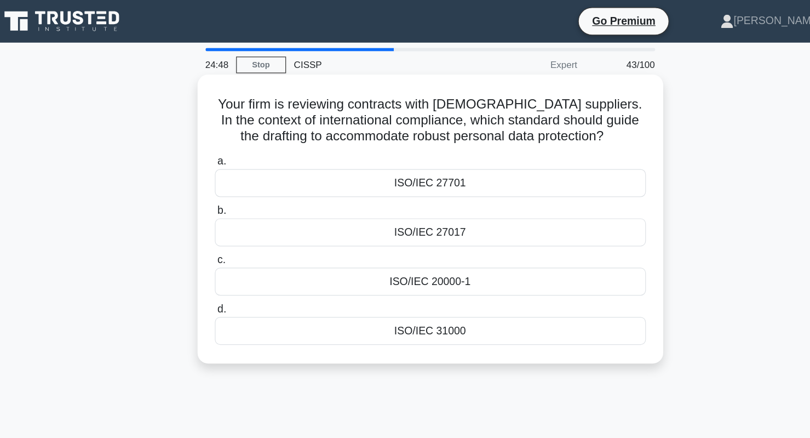
click at [338, 142] on div "ISO/IEC 27701" at bounding box center [405, 150] width 355 height 23
click at [228, 136] on input "a. ISO/IEC 27701" at bounding box center [228, 132] width 0 height 7
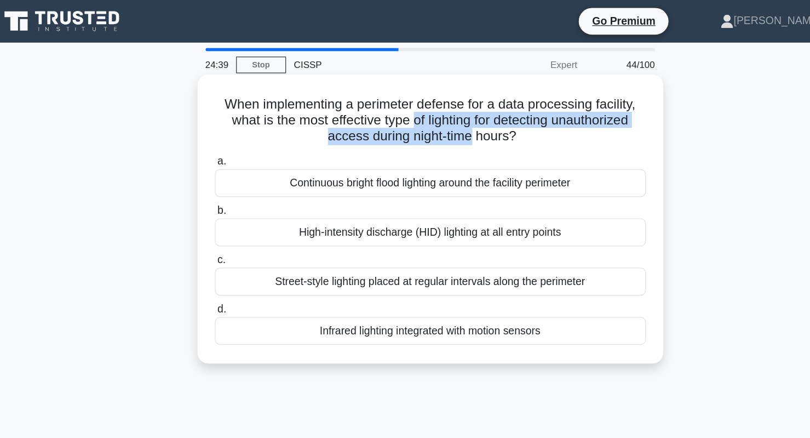
drag, startPoint x: 387, startPoint y: 99, endPoint x: 438, endPoint y: 112, distance: 52.1
click at [438, 112] on h5 "When implementing a perimeter defense for a data processing facility, what is t…" at bounding box center [405, 99] width 357 height 41
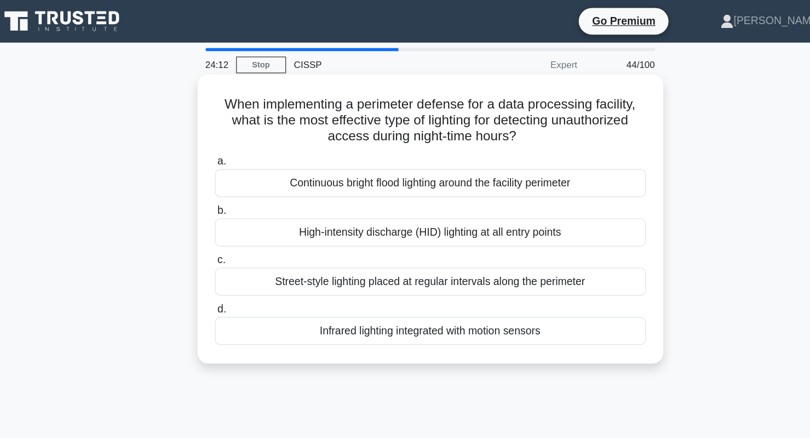
click at [392, 194] on div "High-intensity discharge (HID) lighting at all entry points" at bounding box center [405, 191] width 355 height 23
click at [228, 177] on input "b. High-intensity discharge (HID) lighting at all entry points" at bounding box center [228, 173] width 0 height 7
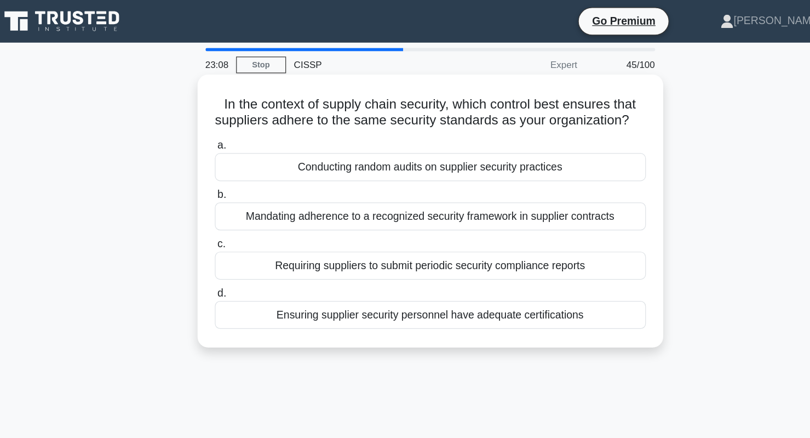
click at [461, 271] on div "Ensuring supplier security personnel have adequate certifications" at bounding box center [405, 259] width 355 height 23
click at [228, 245] on input "d. Ensuring supplier security personnel have adequate certifications" at bounding box center [228, 241] width 0 height 7
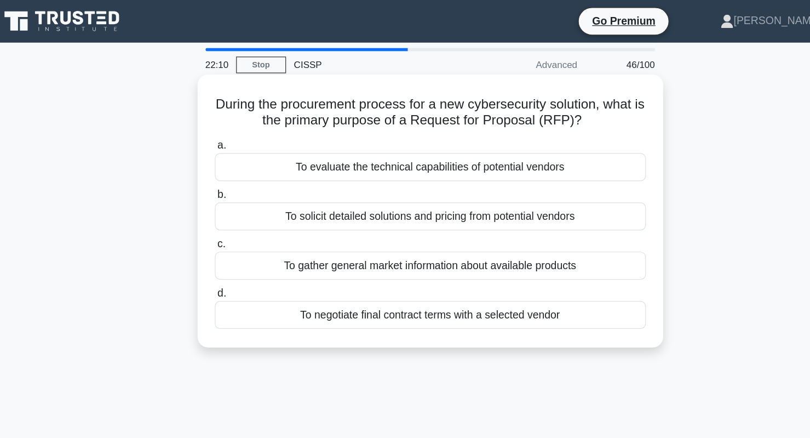
click at [476, 171] on div "To solicit detailed solutions and pricing from potential vendors" at bounding box center [405, 177] width 355 height 23
click at [228, 164] on input "b. To solicit detailed solutions and pricing from potential vendors" at bounding box center [228, 160] width 0 height 7
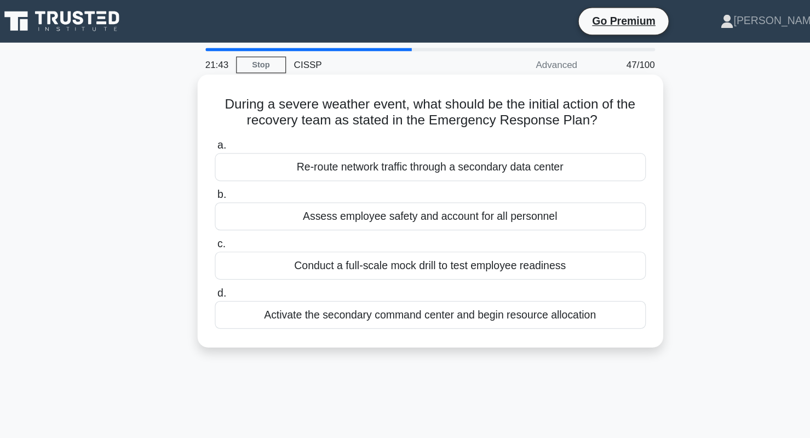
click at [495, 180] on div "Assess employee safety and account for all personnel" at bounding box center [405, 177] width 355 height 23
click at [228, 164] on input "b. Assess employee safety and account for all personnel" at bounding box center [228, 160] width 0 height 7
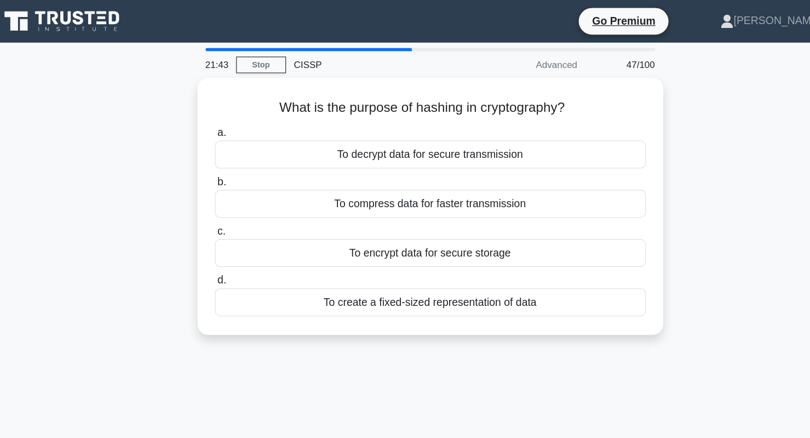
click at [495, 180] on div "a. To decrypt data for secure transmission b. To compress data for faster trans…" at bounding box center [405, 181] width 368 height 162
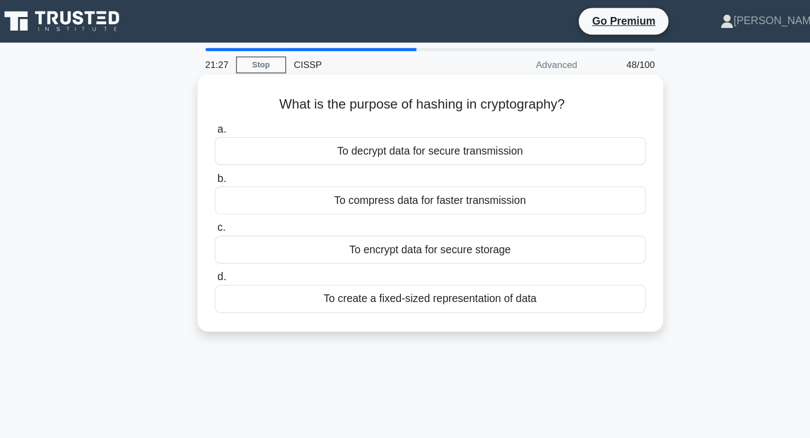
click at [492, 206] on div "To encrypt data for secure storage" at bounding box center [405, 205] width 355 height 23
click at [228, 191] on input "c. To encrypt data for secure storage" at bounding box center [228, 187] width 0 height 7
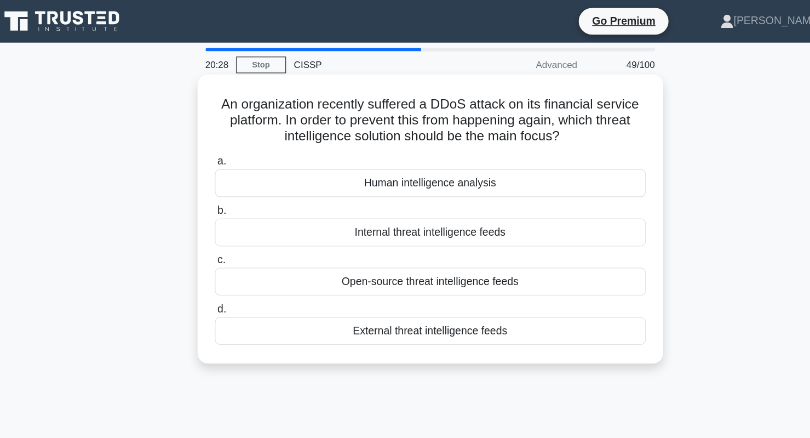
click at [427, 185] on div "Internal threat intelligence feeds" at bounding box center [405, 191] width 355 height 23
click at [228, 177] on input "b. Internal threat intelligence feeds" at bounding box center [228, 173] width 0 height 7
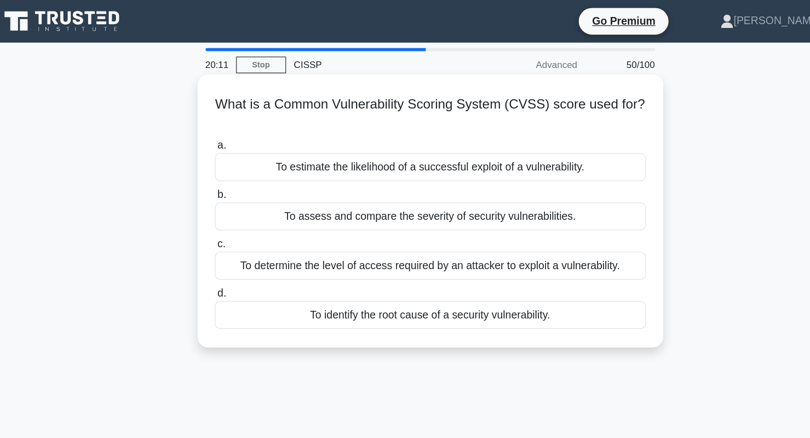
click at [392, 176] on div "To assess and compare the severity of security vulnerabilities." at bounding box center [405, 177] width 355 height 23
click at [228, 164] on input "b. To assess and compare the severity of security vulnerabilities." at bounding box center [228, 160] width 0 height 7
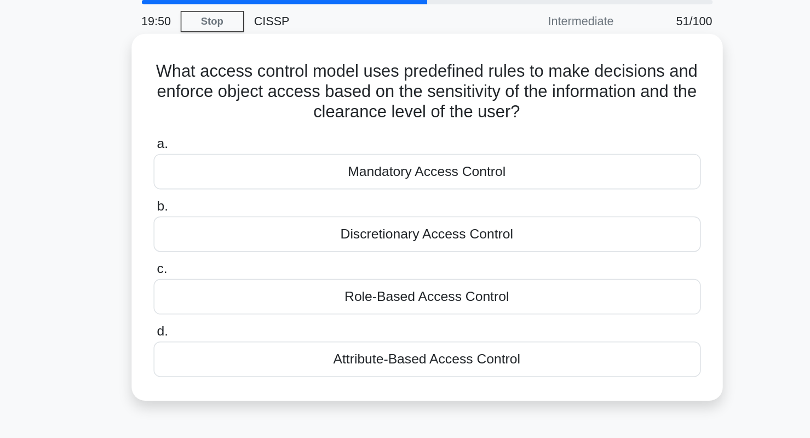
click at [406, 153] on div "Mandatory Access Control" at bounding box center [405, 150] width 355 height 23
click at [228, 136] on input "a. Mandatory Access Control" at bounding box center [228, 132] width 0 height 7
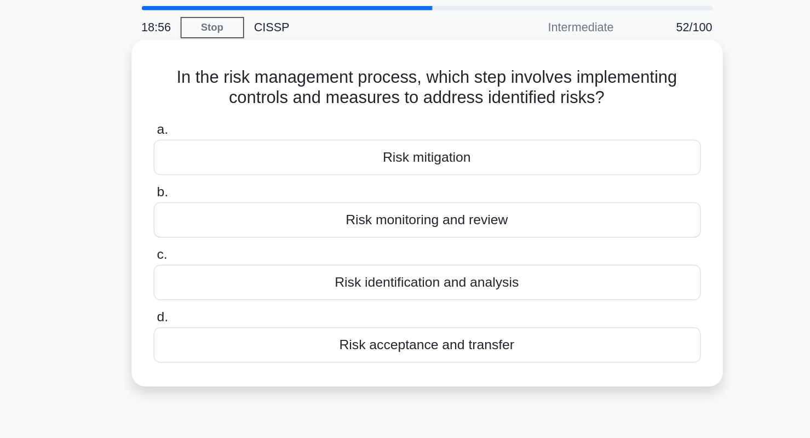
click at [389, 217] on div "Risk identification and analysis" at bounding box center [405, 218] width 355 height 23
click at [228, 204] on input "c. Risk identification and analysis" at bounding box center [228, 200] width 0 height 7
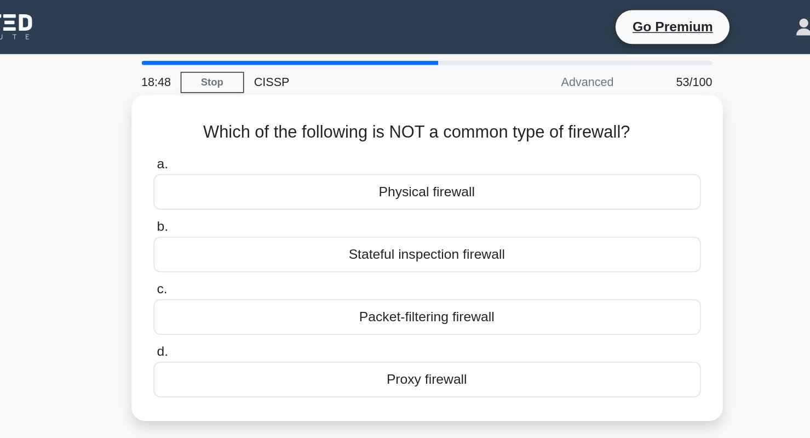
click at [397, 124] on div "Physical firewall" at bounding box center [405, 124] width 355 height 23
click at [228, 110] on input "a. Physical firewall" at bounding box center [228, 106] width 0 height 7
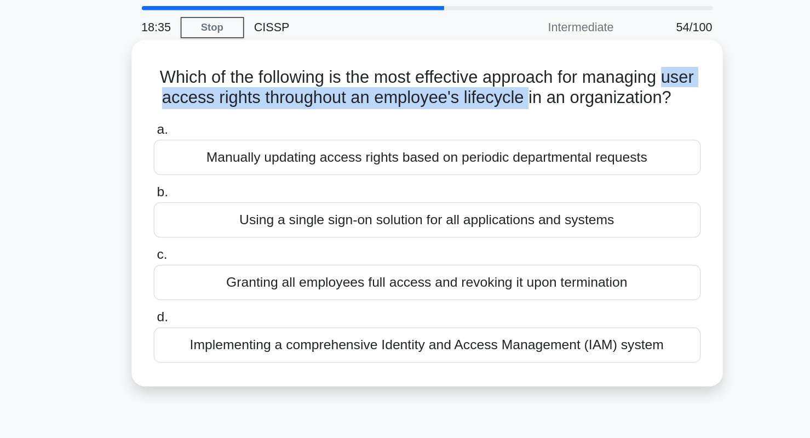
drag, startPoint x: 260, startPoint y: 98, endPoint x: 526, endPoint y: 99, distance: 266.7
click at [526, 99] on h5 "Which of the following is the most effective approach for managing user access …" at bounding box center [405, 92] width 357 height 27
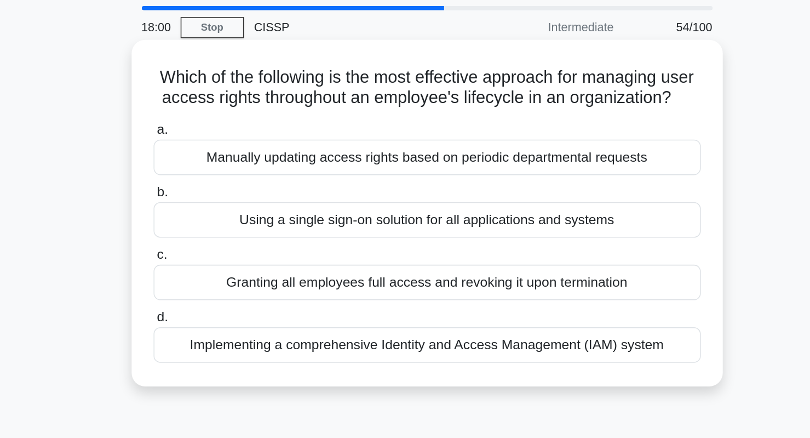
click at [445, 271] on div "Implementing a comprehensive Identity and Access Management (IAM) system" at bounding box center [405, 259] width 355 height 23
click at [228, 245] on input "d. Implementing a comprehensive Identity and Access Management (IAM) system" at bounding box center [228, 241] width 0 height 7
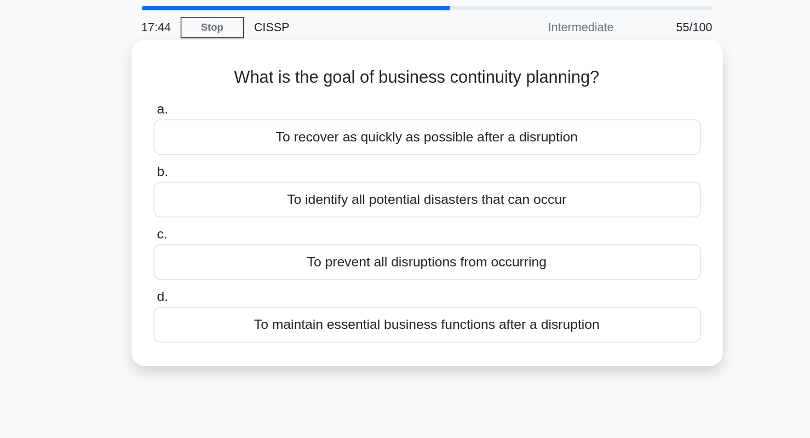
click at [402, 244] on div "To maintain essential business functions after a disruption" at bounding box center [405, 245] width 355 height 23
click at [228, 232] on input "d. To maintain essential business functions after a disruption" at bounding box center [228, 228] width 0 height 7
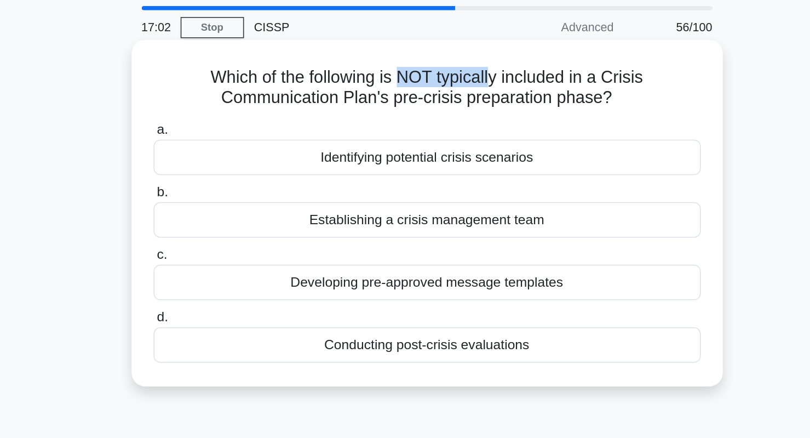
drag, startPoint x: 389, startPoint y: 84, endPoint x: 447, endPoint y: 84, distance: 58.6
click at [447, 84] on h5 "Which of the following is NOT typically included in a Crisis Communication Plan…" at bounding box center [405, 92] width 357 height 27
click at [365, 261] on div "Conducting post-crisis evaluations" at bounding box center [405, 259] width 355 height 23
click at [228, 245] on input "d. Conducting post-crisis evaluations" at bounding box center [228, 241] width 0 height 7
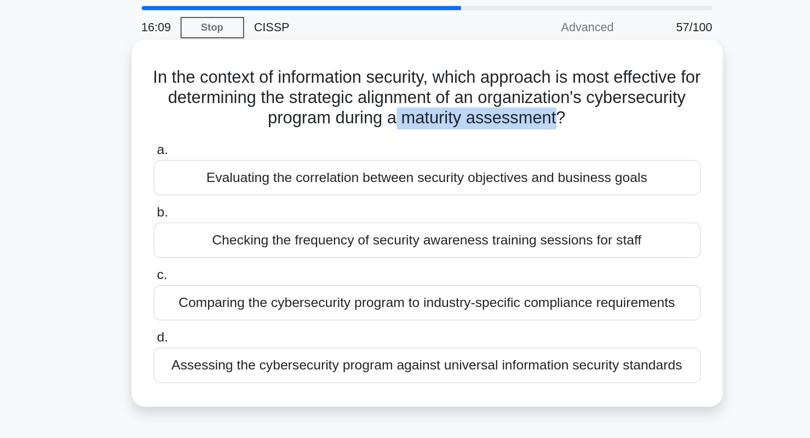
drag, startPoint x: 423, startPoint y: 112, endPoint x: 524, endPoint y: 112, distance: 101.3
click at [524, 112] on h5 "In the context of information security, which approach is most effective for de…" at bounding box center [405, 99] width 357 height 41
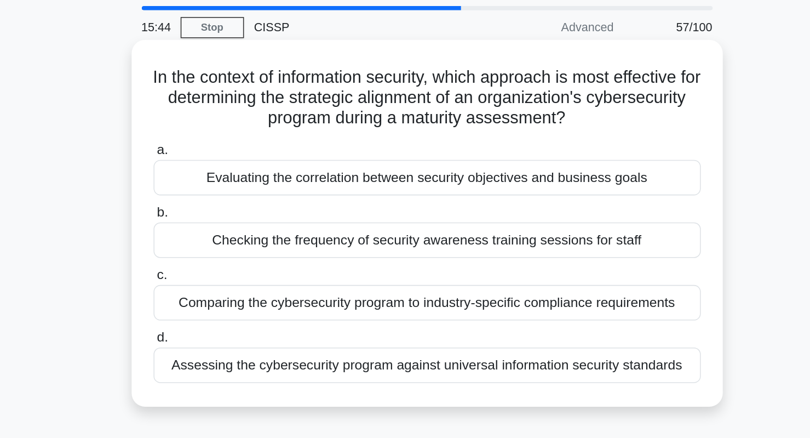
click at [472, 161] on div "Evaluating the correlation between security objectives and business goals" at bounding box center [405, 150] width 355 height 23
click at [228, 136] on input "a. Evaluating the correlation between security objectives and business goals" at bounding box center [228, 132] width 0 height 7
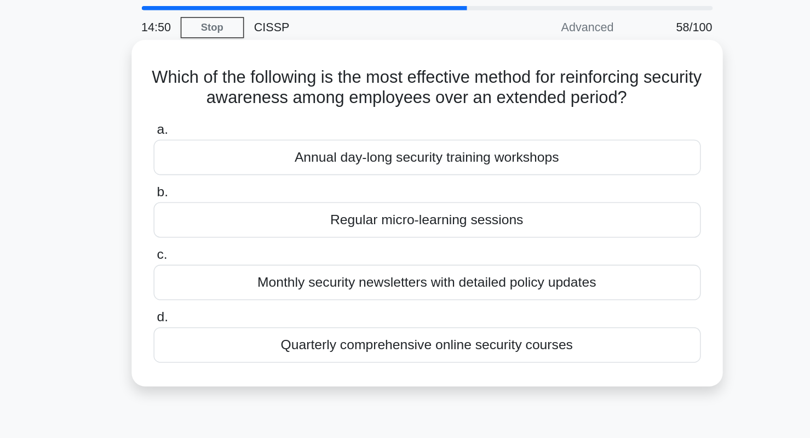
click at [427, 139] on div "Annual day-long security training workshops" at bounding box center [405, 137] width 355 height 23
click at [228, 123] on input "a. Annual day-long security training workshops" at bounding box center [228, 119] width 0 height 7
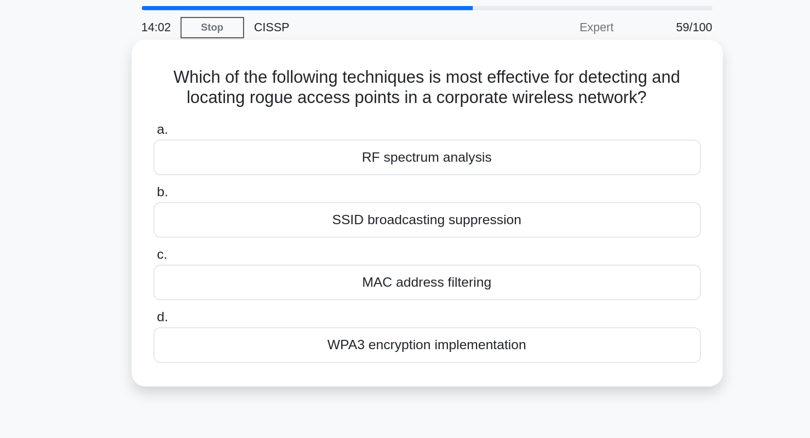
click at [410, 257] on div "WPA3 encryption implementation" at bounding box center [405, 259] width 355 height 23
click at [228, 245] on input "d. WPA3 encryption implementation" at bounding box center [228, 241] width 0 height 7
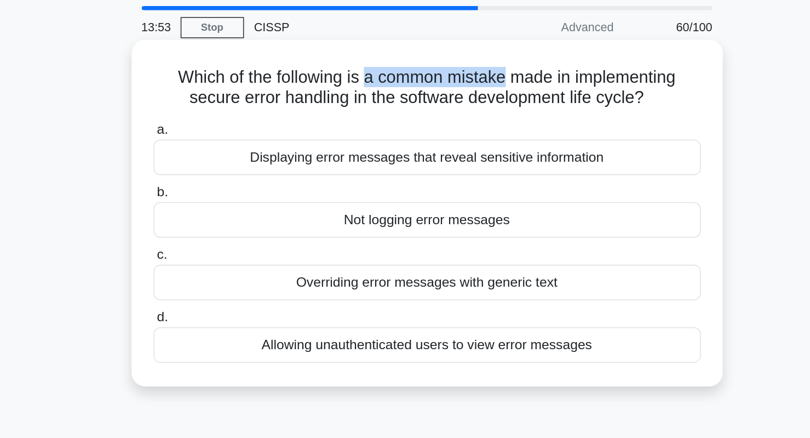
drag, startPoint x: 363, startPoint y: 84, endPoint x: 455, endPoint y: 82, distance: 92.0
click at [455, 82] on h5 "Which of the following is a common mistake made in implementing secure error ha…" at bounding box center [405, 92] width 357 height 27
click at [371, 137] on div "Displaying error messages that reveal sensitive information" at bounding box center [405, 137] width 355 height 23
click at [228, 123] on input "a. Displaying error messages that reveal sensitive information" at bounding box center [228, 119] width 0 height 7
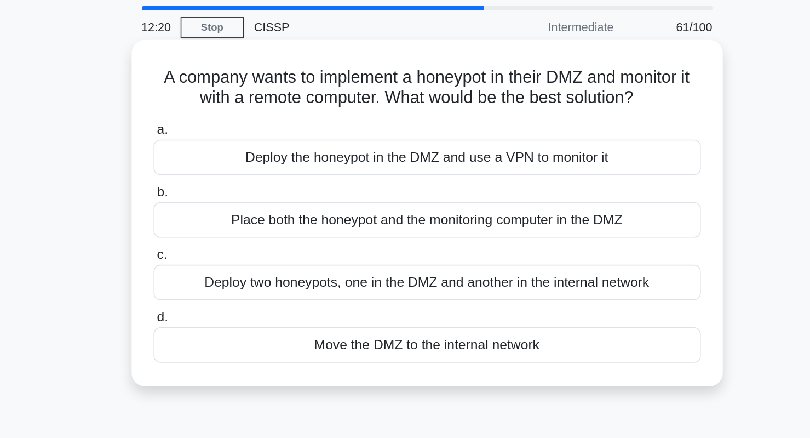
click at [458, 142] on div "Deploy the honeypot in the DMZ and use a VPN to monitor it" at bounding box center [405, 137] width 355 height 23
click at [228, 123] on input "a. Deploy the honeypot in the DMZ and use a VPN to monitor it" at bounding box center [228, 119] width 0 height 7
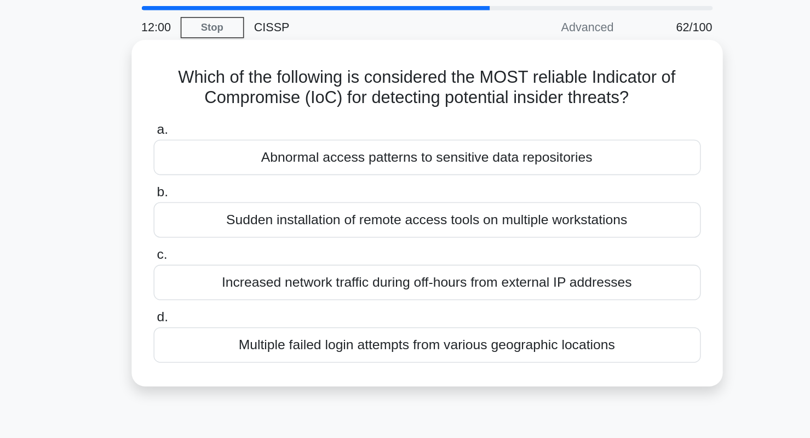
drag, startPoint x: 367, startPoint y: 98, endPoint x: 550, endPoint y: 98, distance: 182.4
click at [550, 98] on h5 "Which of the following is considered the MOST reliable Indicator of Compromise …" at bounding box center [405, 92] width 357 height 27
click at [359, 177] on div "Sudden installation of remote access tools on multiple workstations" at bounding box center [405, 177] width 355 height 23
click at [228, 164] on input "b. Sudden installation of remote access tools on multiple workstations" at bounding box center [228, 160] width 0 height 7
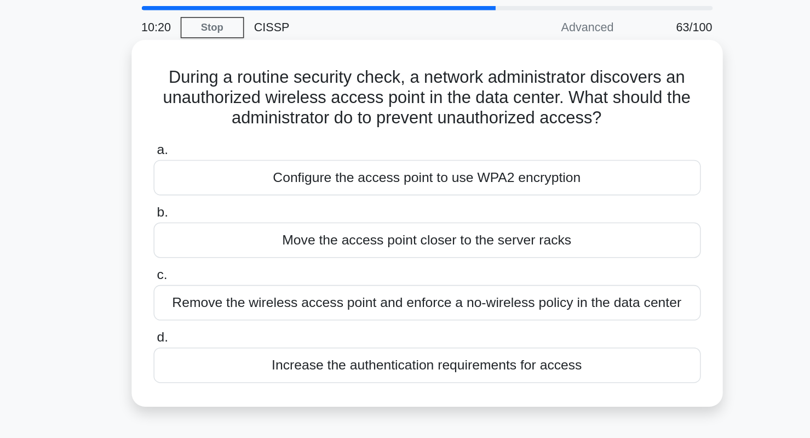
click at [387, 271] on div "Increase the authentication requirements for access" at bounding box center [405, 272] width 355 height 23
click at [228, 258] on input "d. Increase the authentication requirements for access" at bounding box center [228, 254] width 0 height 7
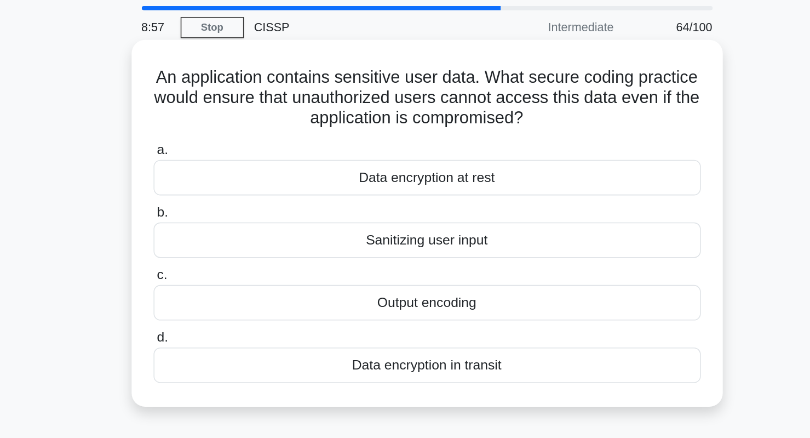
click at [452, 193] on div "Sanitizing user input" at bounding box center [405, 191] width 355 height 23
click at [228, 177] on input "b. Sanitizing user input" at bounding box center [228, 173] width 0 height 7
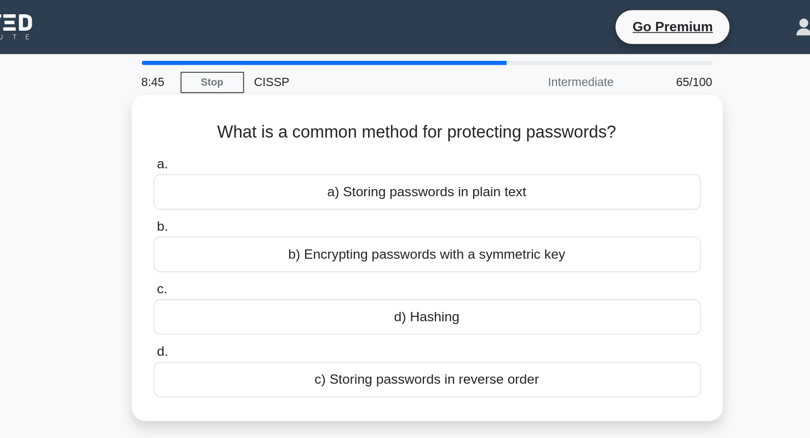
click at [452, 214] on div "d) Hashing" at bounding box center [405, 205] width 355 height 23
click at [228, 191] on input "c. d) Hashing" at bounding box center [228, 187] width 0 height 7
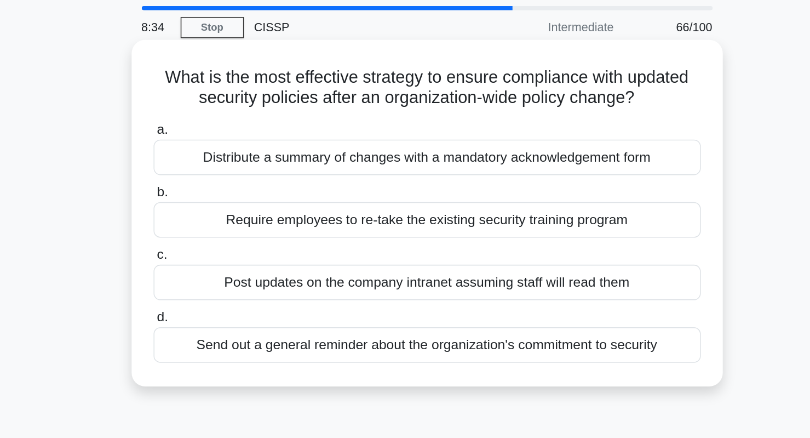
drag, startPoint x: 402, startPoint y: 98, endPoint x: 553, endPoint y: 98, distance: 150.6
click at [553, 98] on h5 "What is the most effective strategy to ensure compliance with updated security …" at bounding box center [405, 92] width 357 height 27
click at [530, 140] on div "Distribute a summary of changes with a mandatory acknowledgement form" at bounding box center [405, 137] width 355 height 23
click at [228, 123] on input "a. Distribute a summary of changes with a mandatory acknowledgement form" at bounding box center [228, 119] width 0 height 7
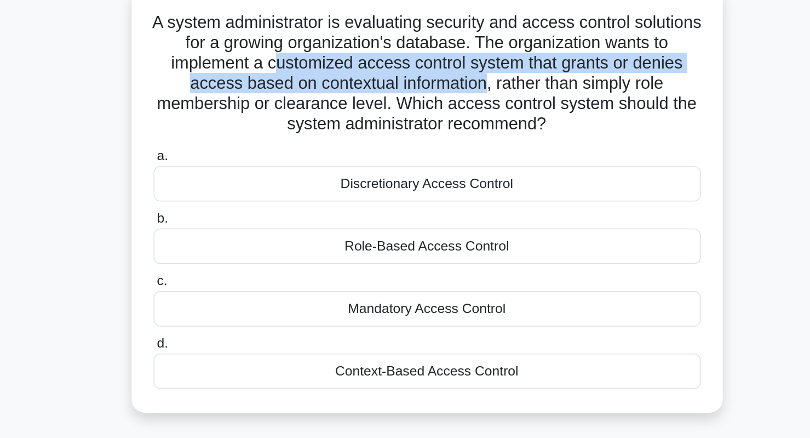
drag, startPoint x: 310, startPoint y: 109, endPoint x: 444, endPoint y: 128, distance: 134.4
click at [444, 128] on h5 "A system administrator is evaluating security and access control solutions for …" at bounding box center [405, 119] width 357 height 80
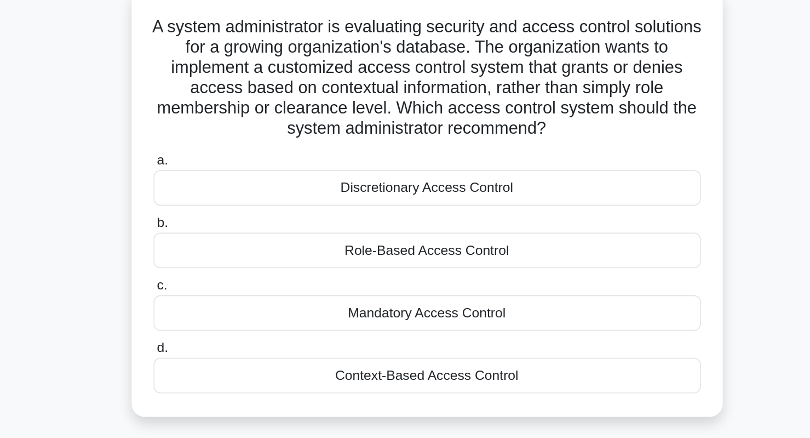
drag, startPoint x: 411, startPoint y: 306, endPoint x: 349, endPoint y: 307, distance: 61.3
click at [349, 307] on div "Context-Based Access Control" at bounding box center [405, 314] width 355 height 23
click at [228, 300] on input "d. Context-Based Access Control" at bounding box center [228, 296] width 0 height 7
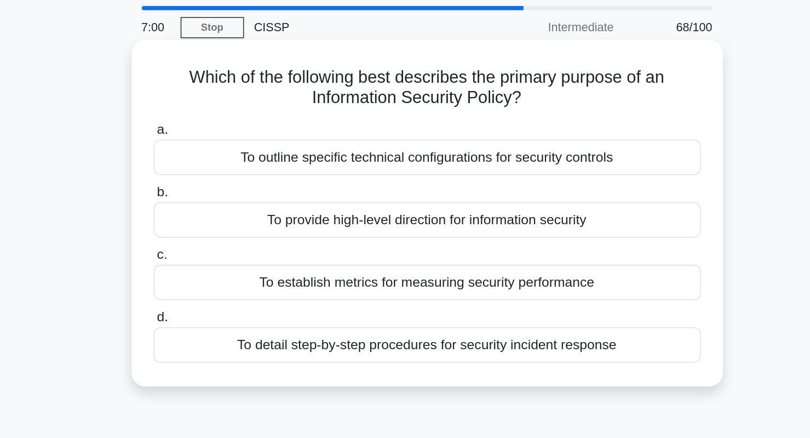
click at [360, 180] on div "To provide high-level direction for information security" at bounding box center [405, 177] width 355 height 23
click at [228, 164] on input "b. To provide high-level direction for information security" at bounding box center [228, 160] width 0 height 7
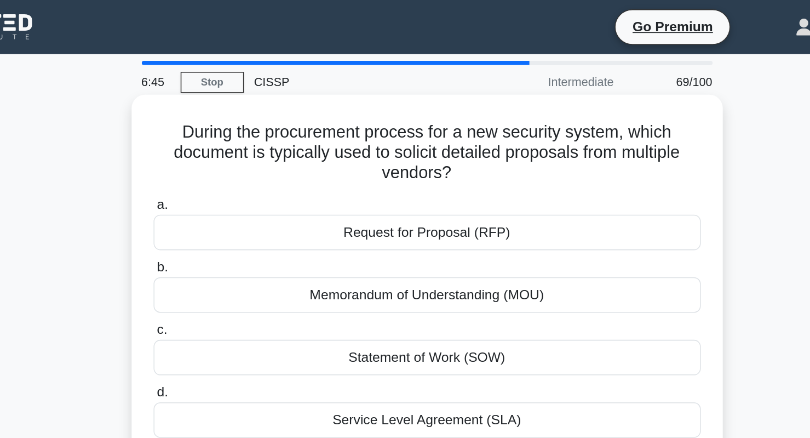
click at [357, 152] on div "Request for Proposal (RFP)" at bounding box center [405, 150] width 355 height 23
click at [228, 136] on input "a. Request for Proposal (RFP)" at bounding box center [228, 132] width 0 height 7
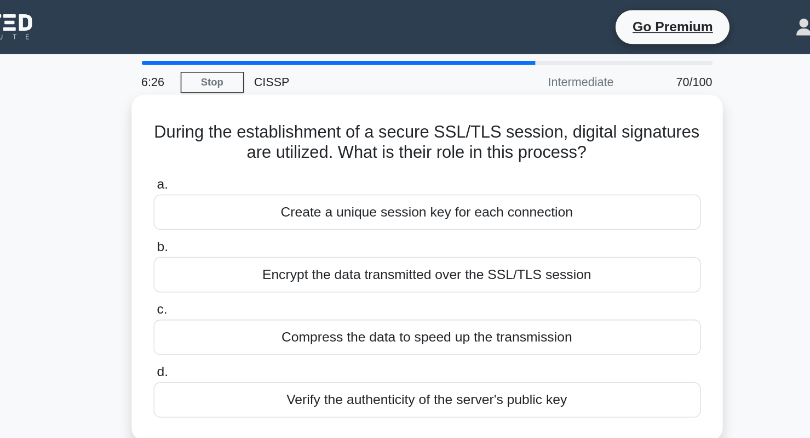
click at [393, 262] on div "Verify the authenticity of the server's public key" at bounding box center [405, 259] width 355 height 23
click at [228, 245] on input "d. Verify the authenticity of the server's public key" at bounding box center [228, 241] width 0 height 7
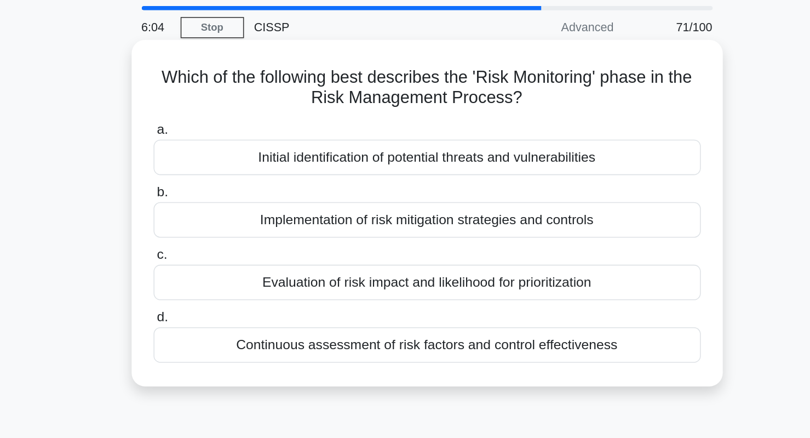
click at [370, 261] on div "Continuous assessment of risk factors and control effectiveness" at bounding box center [405, 259] width 355 height 23
click at [228, 245] on input "d. Continuous assessment of risk factors and control effectiveness" at bounding box center [228, 241] width 0 height 7
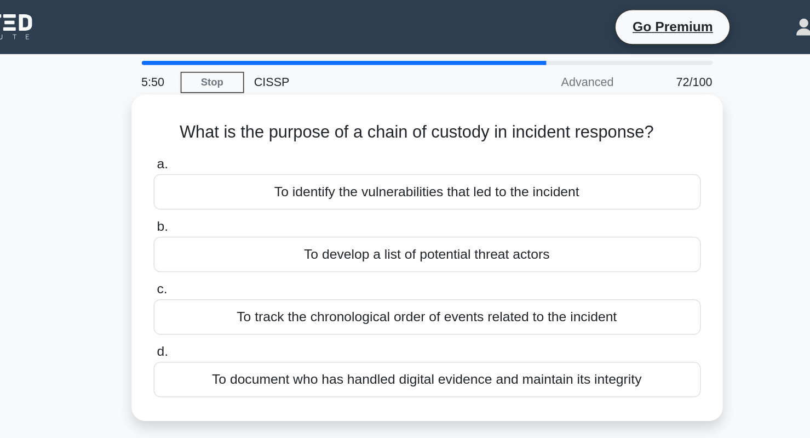
click at [394, 249] on div "To document who has handled digital evidence and maintain its integrity" at bounding box center [405, 245] width 355 height 23
click at [228, 232] on input "d. To document who has handled digital evidence and maintain its integrity" at bounding box center [228, 228] width 0 height 7
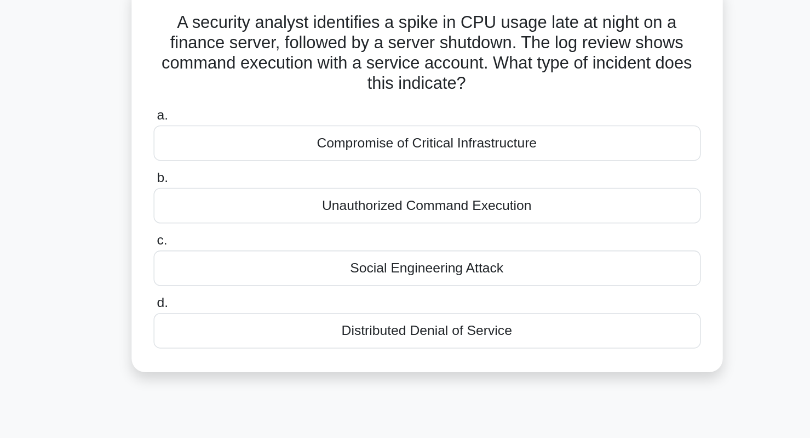
click at [394, 204] on div "Unauthorized Command Execution" at bounding box center [405, 204] width 355 height 23
click at [228, 190] on input "b. Unauthorized Command Execution" at bounding box center [228, 186] width 0 height 7
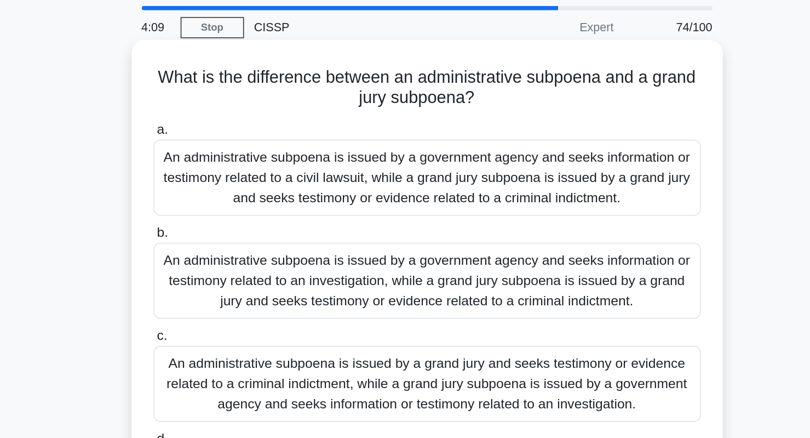
click at [393, 161] on div "An administrative subpoena is issued by a government agency and seeks informati…" at bounding box center [405, 150] width 355 height 49
click at [228, 123] on input "a. An administrative subpoena is issued by a government agency and seeks inform…" at bounding box center [228, 119] width 0 height 7
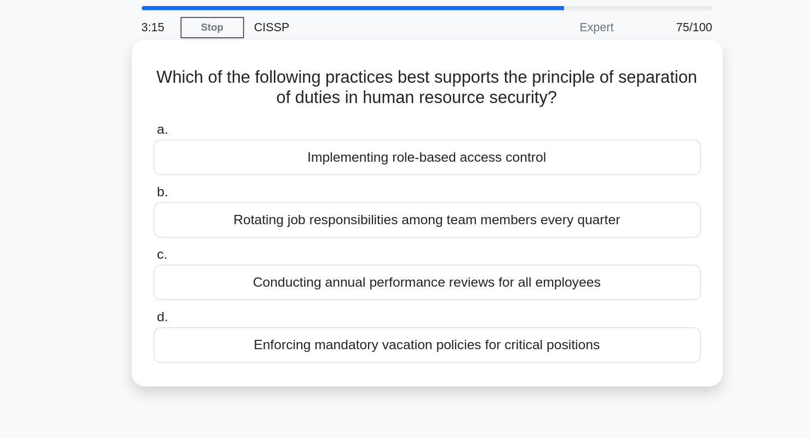
click at [373, 142] on div "Implementing role-based access control" at bounding box center [405, 137] width 355 height 23
click at [228, 123] on input "a. Implementing role-based access control" at bounding box center [228, 119] width 0 height 7
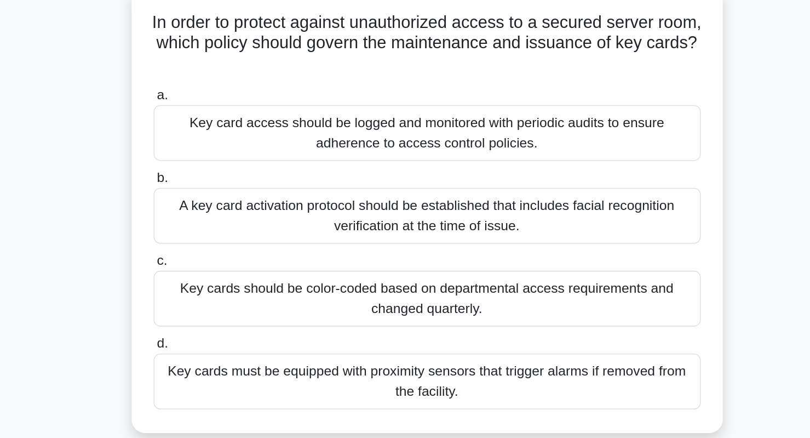
click at [544, 154] on div "Key card access should be logged and monitored with periodic audits to ensure a…" at bounding box center [405, 157] width 355 height 36
click at [228, 136] on input "a. Key card access should be logged and monitored with periodic audits to ensur…" at bounding box center [228, 132] width 0 height 7
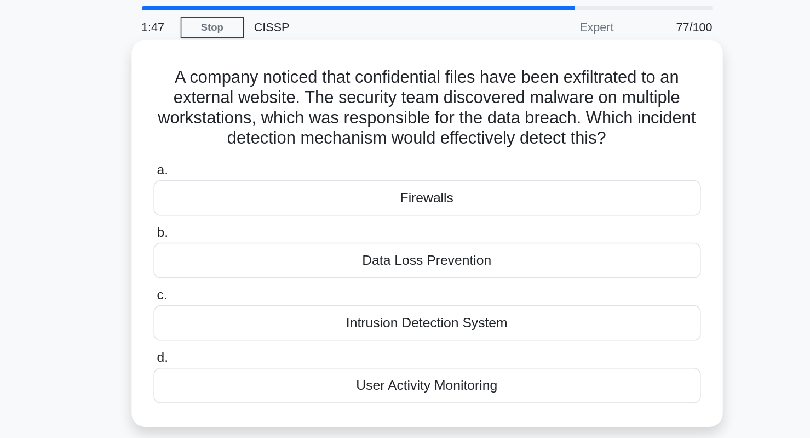
click at [419, 206] on div "Data Loss Prevention" at bounding box center [405, 204] width 355 height 23
click at [228, 190] on input "b. Data Loss Prevention" at bounding box center [228, 186] width 0 height 7
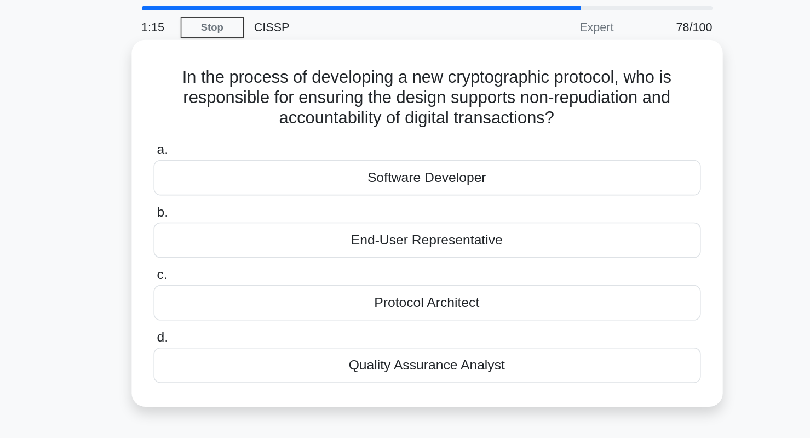
click at [381, 235] on div "Protocol Architect" at bounding box center [405, 231] width 355 height 23
click at [228, 217] on input "c. Protocol Architect" at bounding box center [228, 213] width 0 height 7
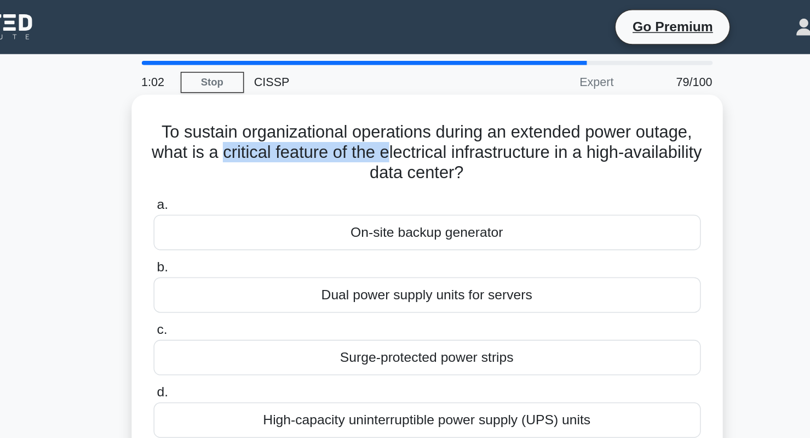
drag, startPoint x: 293, startPoint y: 97, endPoint x: 403, endPoint y: 103, distance: 110.2
click at [403, 103] on h5 "To sustain organizational operations during an extended power outage, what is a…" at bounding box center [405, 99] width 357 height 41
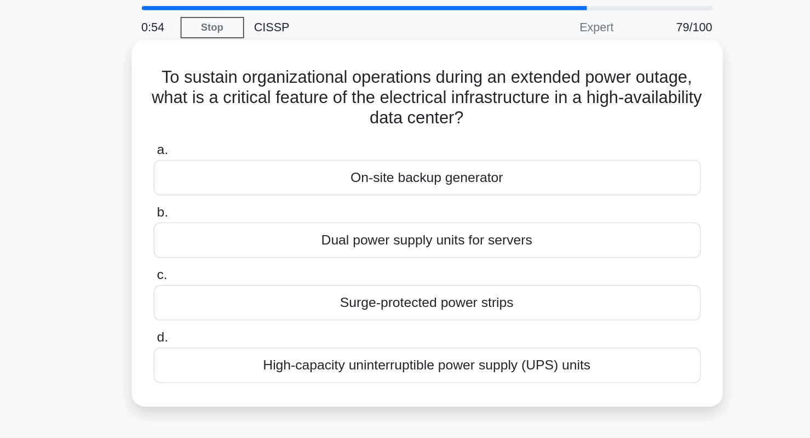
click at [463, 276] on div "High-capacity uninterruptible power supply (UPS) units" at bounding box center [405, 272] width 355 height 23
click at [228, 258] on input "d. High-capacity uninterruptible power supply (UPS) units" at bounding box center [228, 254] width 0 height 7
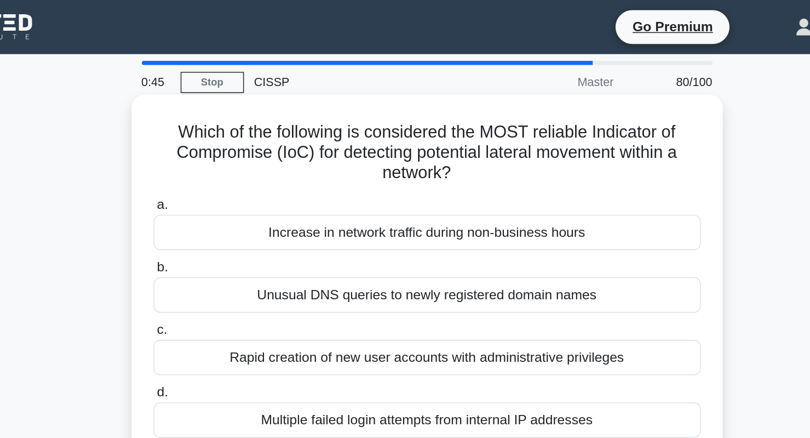
drag, startPoint x: 406, startPoint y: 97, endPoint x: 565, endPoint y: 107, distance: 159.1
click at [565, 107] on h5 "Which of the following is considered the MOST reliable Indicator of Compromise …" at bounding box center [405, 99] width 357 height 41
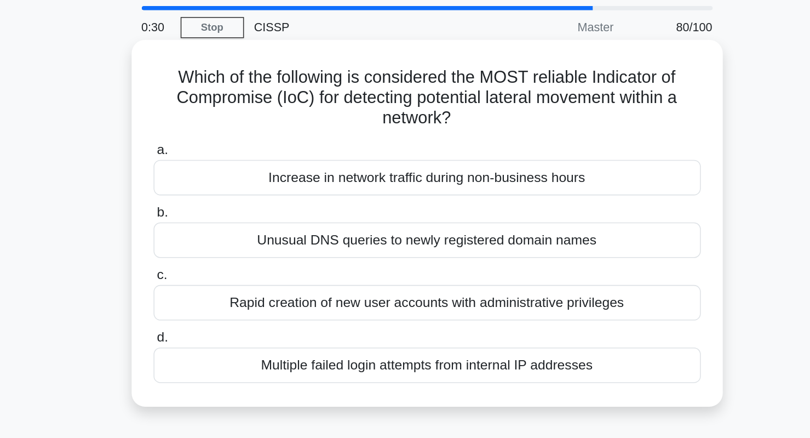
click at [499, 229] on div "Rapid creation of new user accounts with administrative privileges" at bounding box center [405, 231] width 355 height 23
click at [228, 217] on input "c. Rapid creation of new user accounts with administrative privileges" at bounding box center [228, 213] width 0 height 7
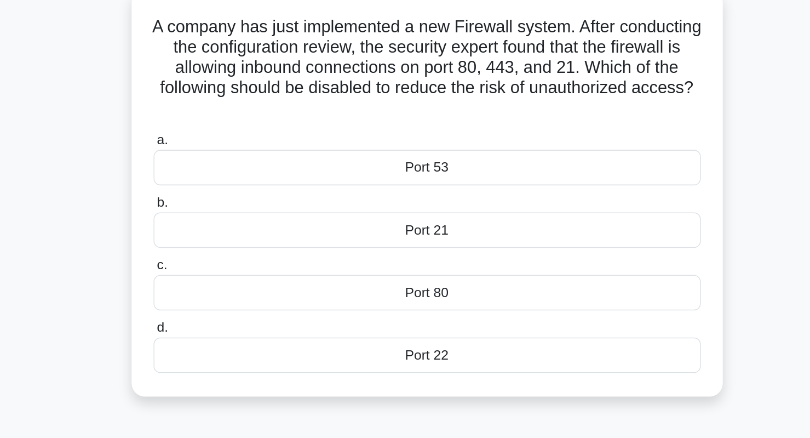
click at [499, 265] on div "Port 80" at bounding box center [405, 260] width 355 height 23
click at [228, 246] on input "c. Port 80" at bounding box center [228, 242] width 0 height 7
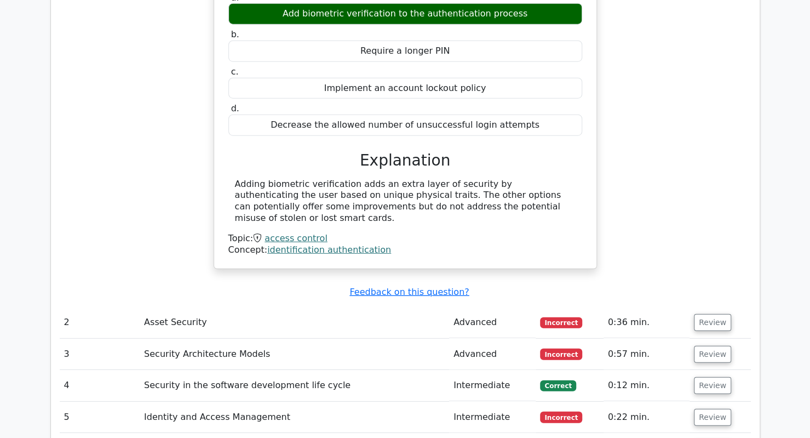
scroll to position [1752, 0]
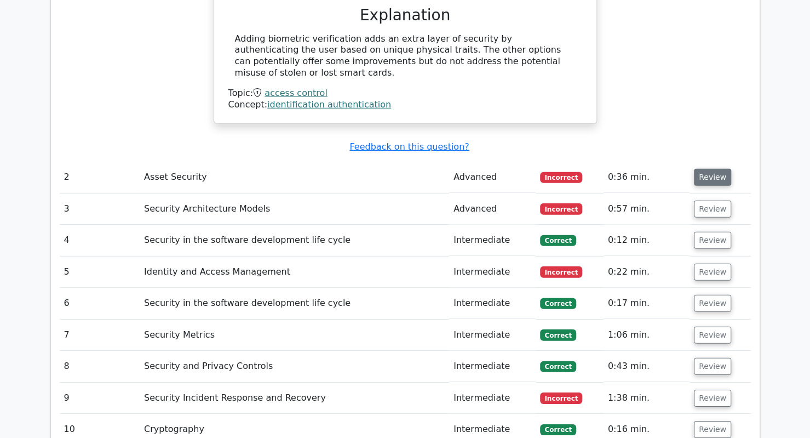
click at [716, 169] on button "Review" at bounding box center [712, 177] width 37 height 17
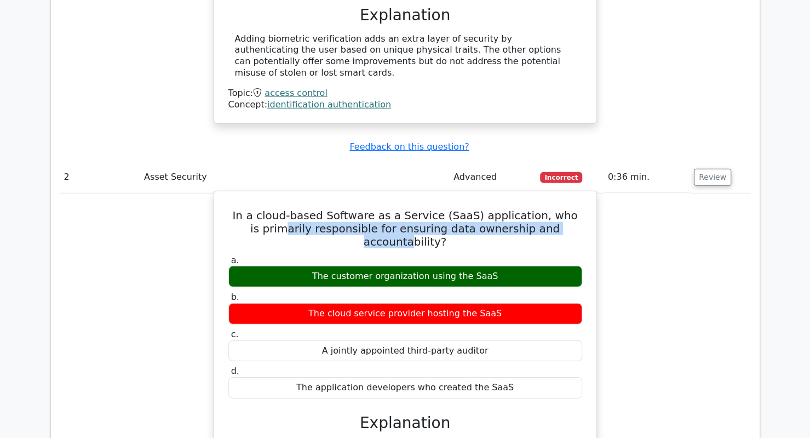
drag, startPoint x: 253, startPoint y: 175, endPoint x: 551, endPoint y: 175, distance: 297.9
click at [551, 209] on h5 "In a cloud-based Software as a Service (SaaS) application, who is primarily res…" at bounding box center [405, 228] width 356 height 39
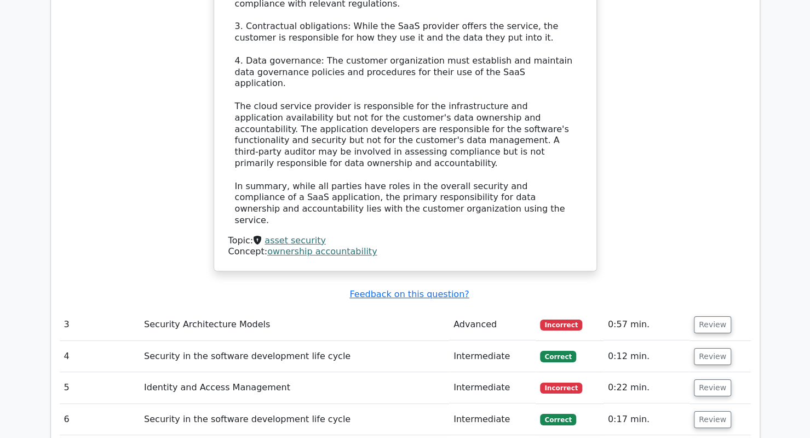
scroll to position [2355, 0]
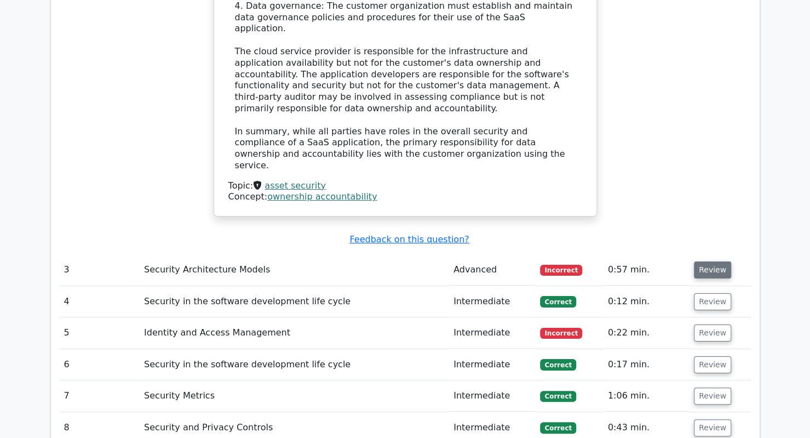
click at [703, 261] on button "Review" at bounding box center [712, 269] width 37 height 17
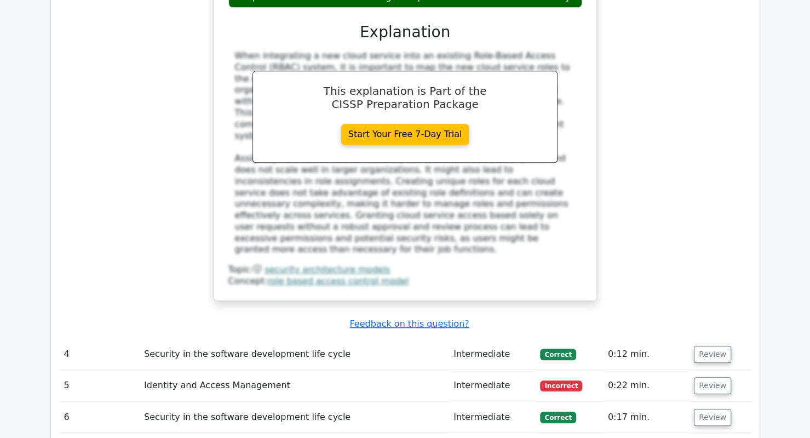
scroll to position [3013, 0]
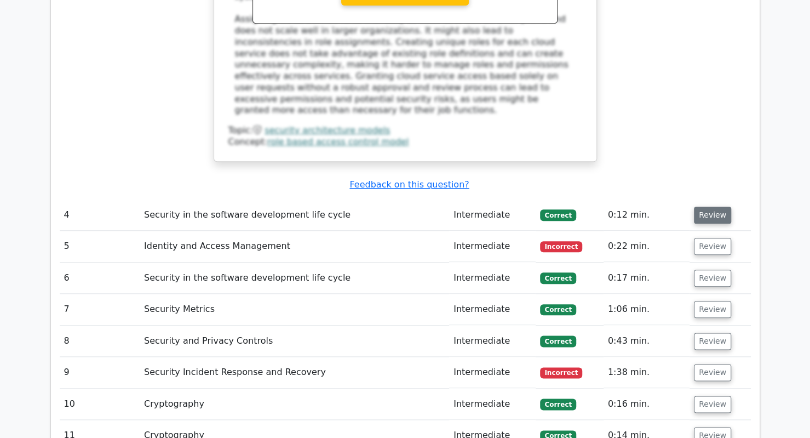
click at [715, 206] on button "Review" at bounding box center [712, 214] width 37 height 17
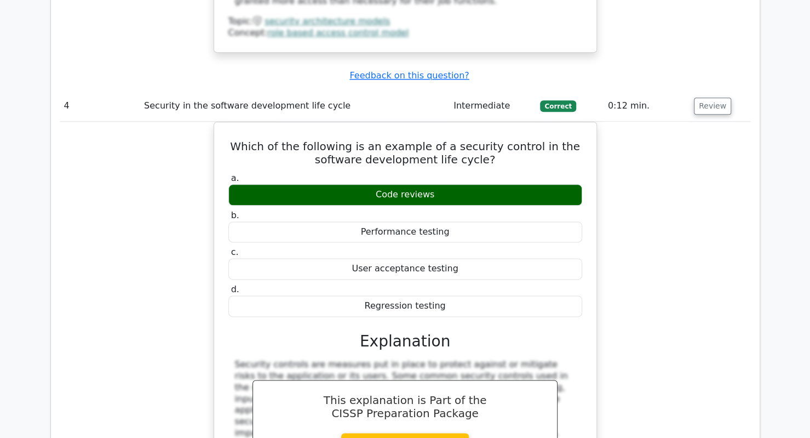
scroll to position [3332, 0]
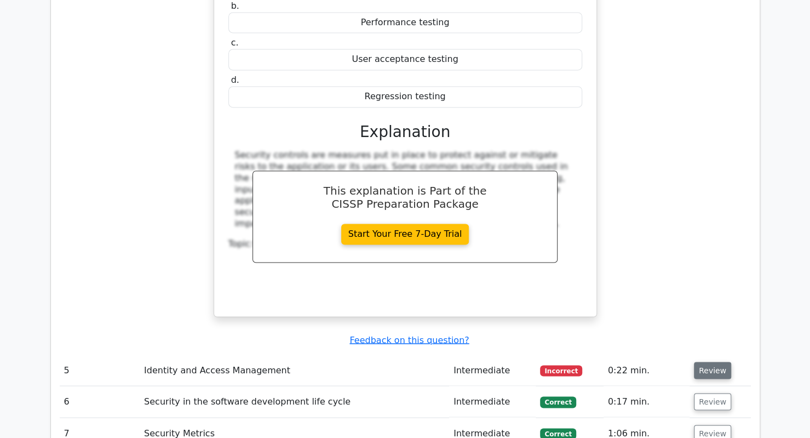
click at [704, 361] on button "Review" at bounding box center [712, 369] width 37 height 17
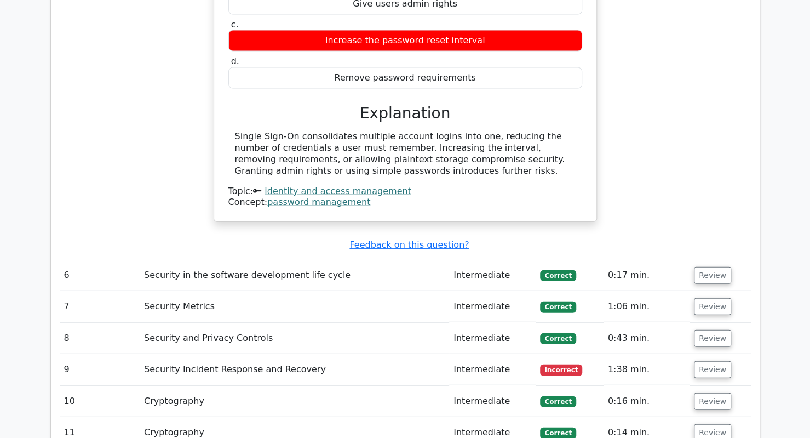
scroll to position [3836, 0]
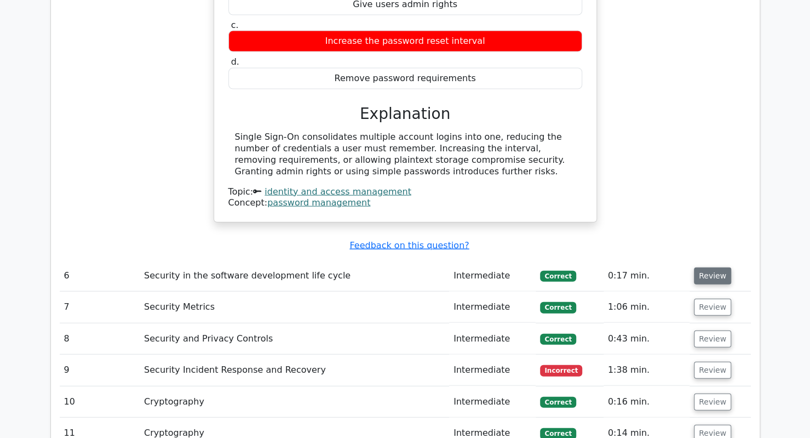
click at [708, 267] on button "Review" at bounding box center [712, 275] width 37 height 17
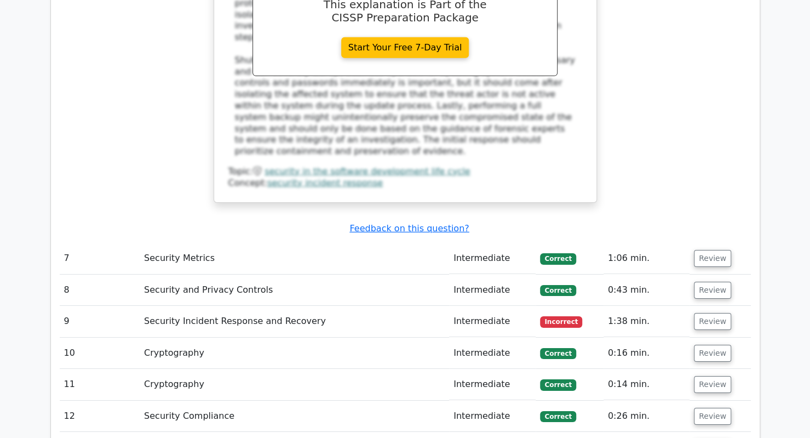
scroll to position [4398, 0]
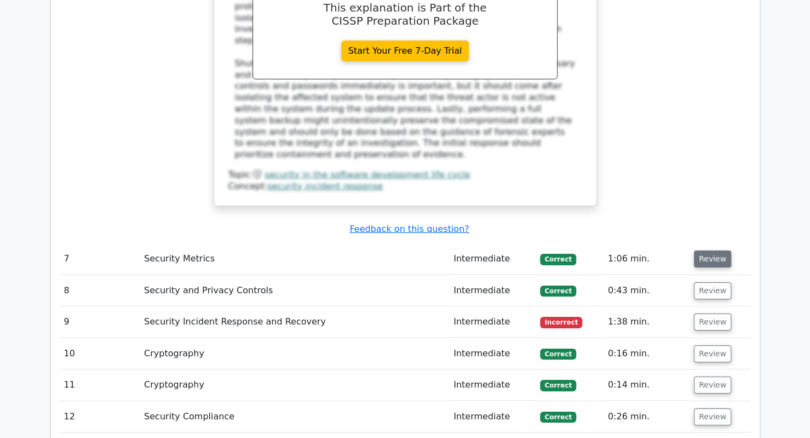
click at [699, 250] on button "Review" at bounding box center [712, 258] width 37 height 17
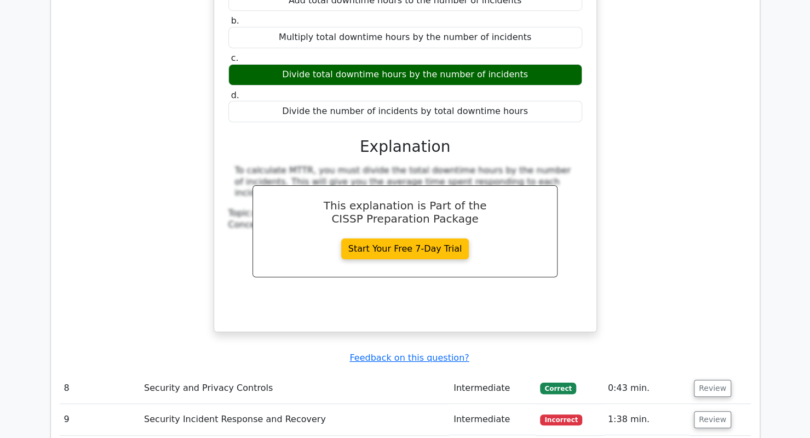
scroll to position [4776, 0]
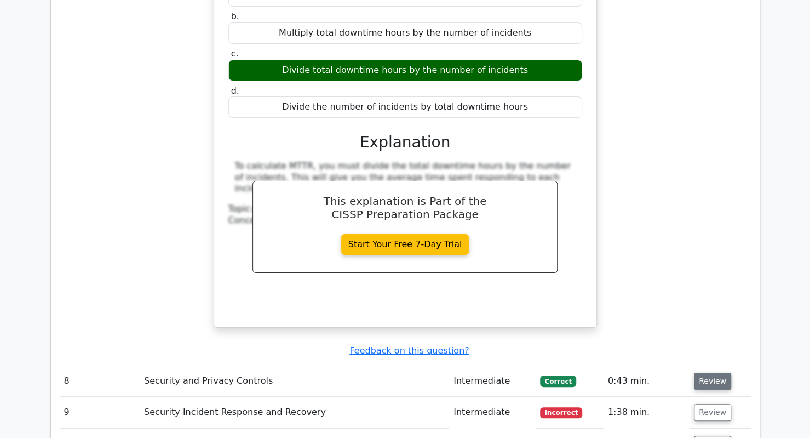
click at [711, 372] on button "Review" at bounding box center [712, 380] width 37 height 17
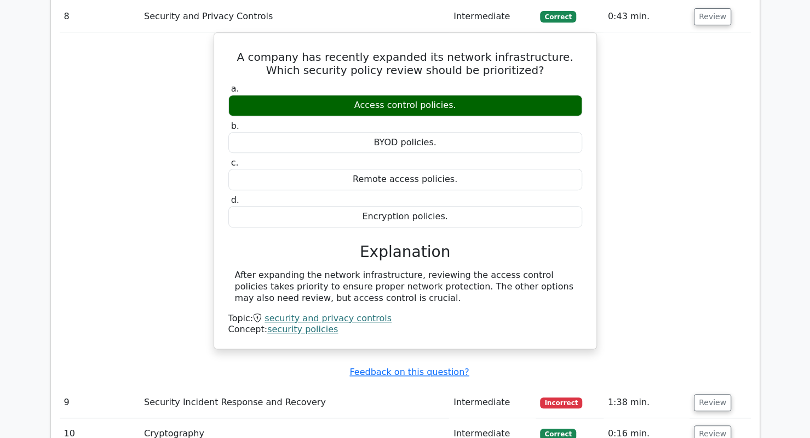
scroll to position [5139, 0]
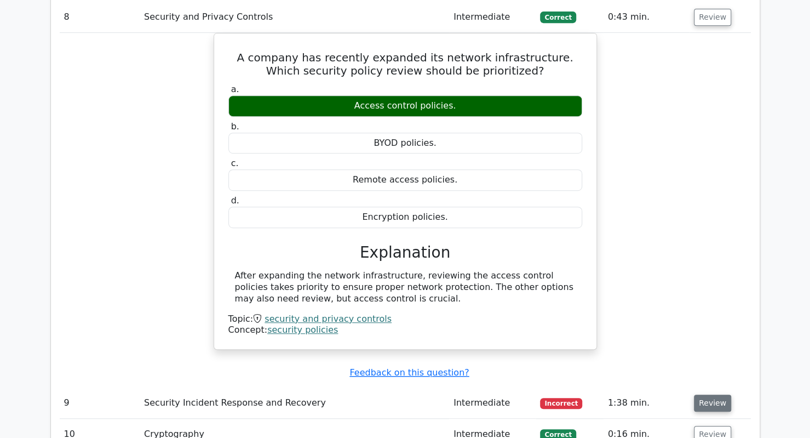
click at [699, 394] on button "Review" at bounding box center [712, 402] width 37 height 17
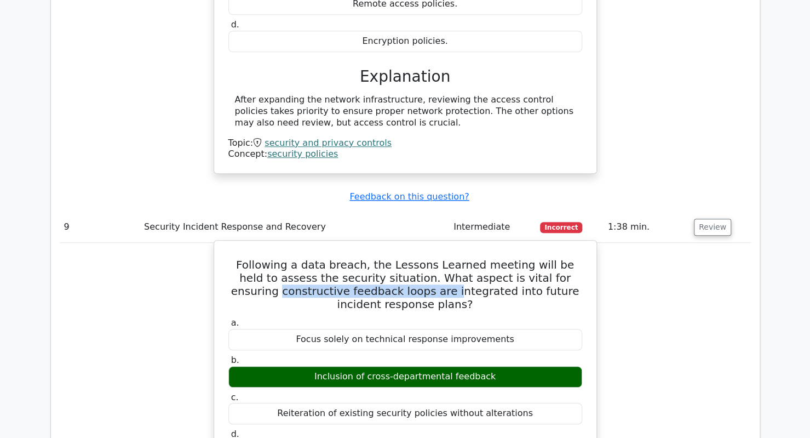
drag, startPoint x: 251, startPoint y: 108, endPoint x: 412, endPoint y: 103, distance: 160.5
click at [412, 258] on h5 "Following a data breach, the Lessons Learned meeting will be held to assess the…" at bounding box center [405, 284] width 356 height 53
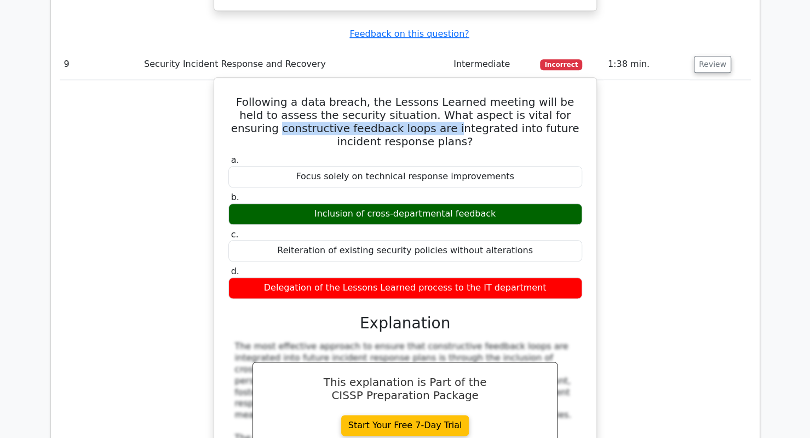
scroll to position [5755, 0]
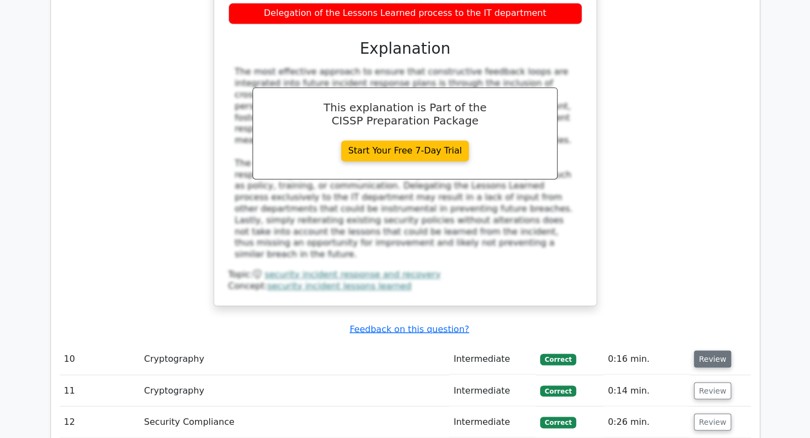
click at [711, 350] on button "Review" at bounding box center [712, 358] width 37 height 17
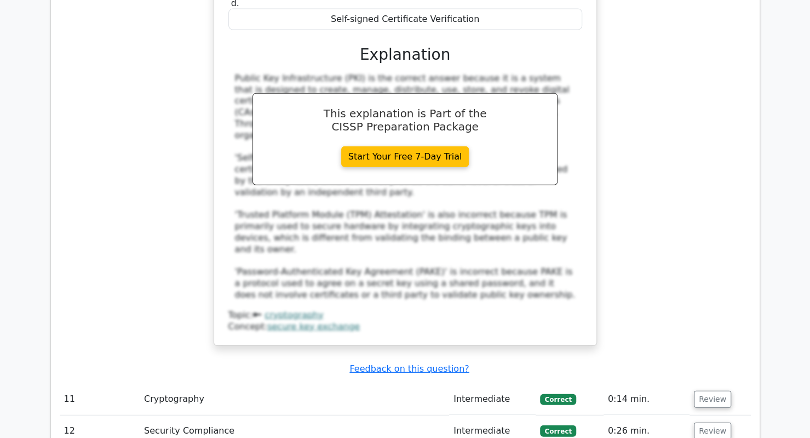
scroll to position [6306, 0]
click at [704, 391] on button "Review" at bounding box center [712, 399] width 37 height 17
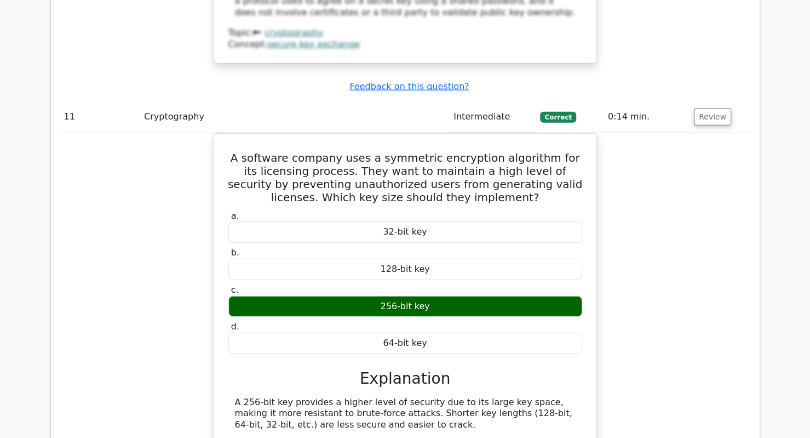
scroll to position [6592, 0]
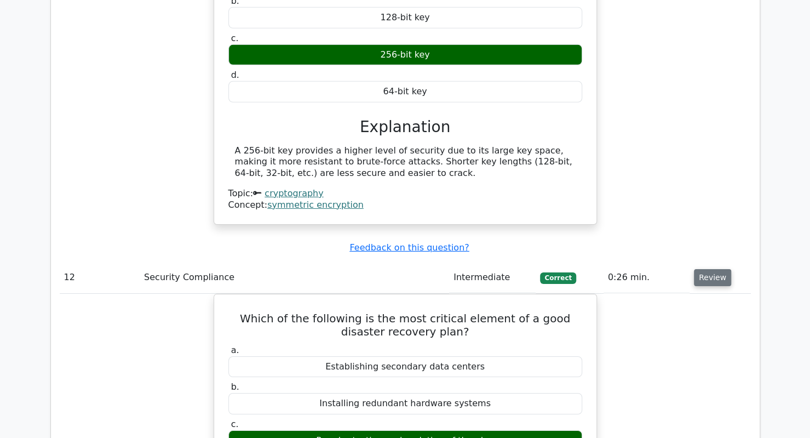
scroll to position [7152, 0]
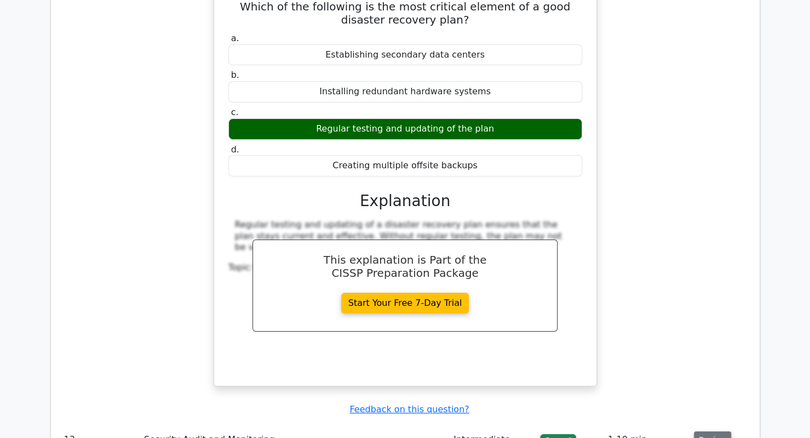
click at [703, 431] on button "Review" at bounding box center [712, 439] width 37 height 17
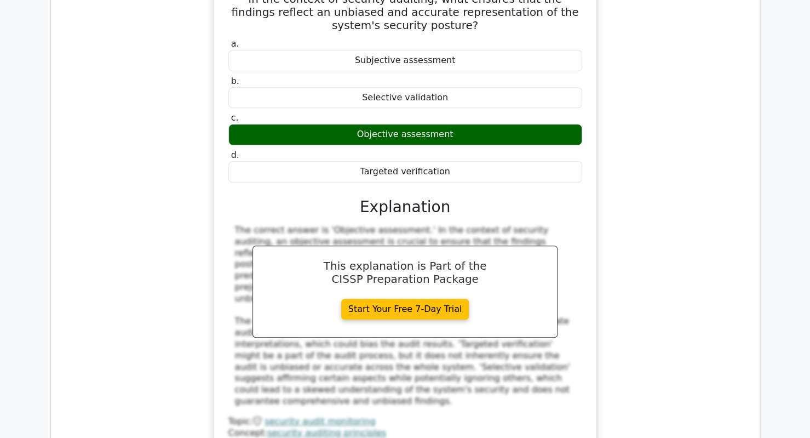
scroll to position [7631, 0]
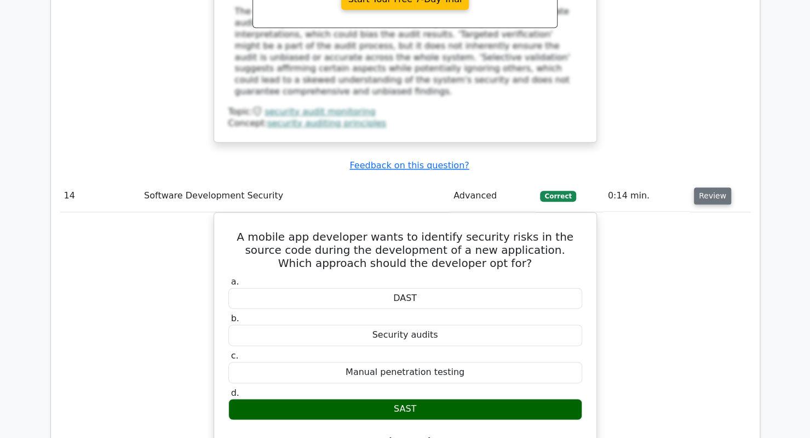
scroll to position [8083, 0]
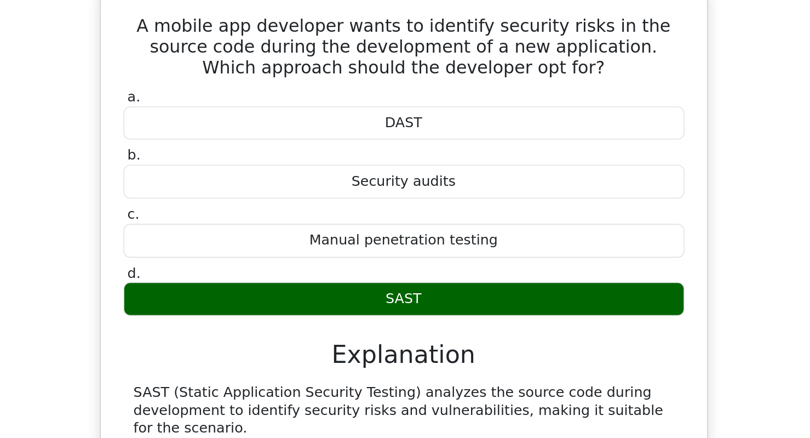
drag, startPoint x: 420, startPoint y: 254, endPoint x: 384, endPoint y: 209, distance: 57.6
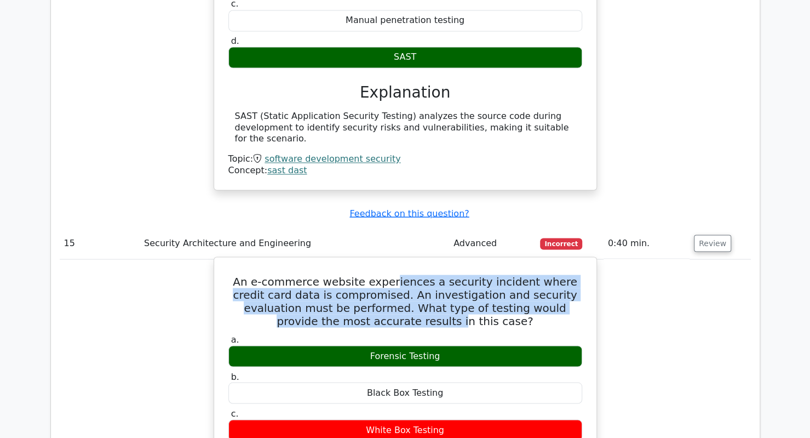
scroll to position [8554, 0]
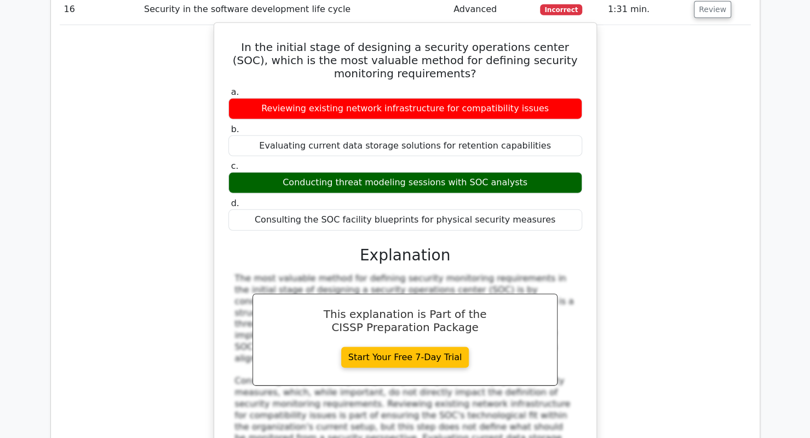
scroll to position [9043, 0]
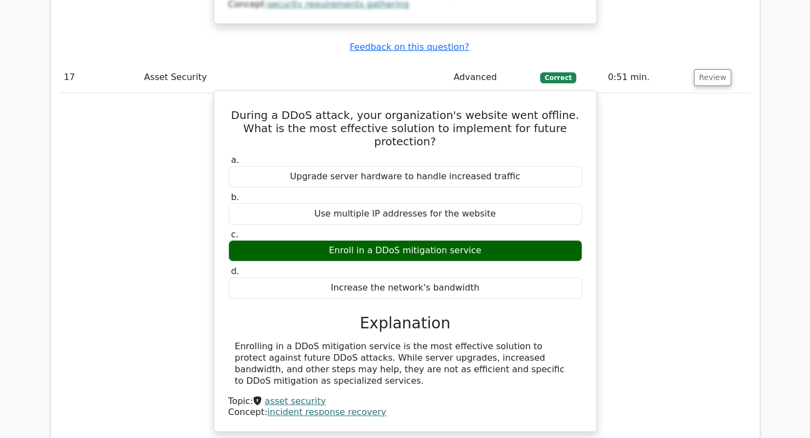
scroll to position [9529, 0]
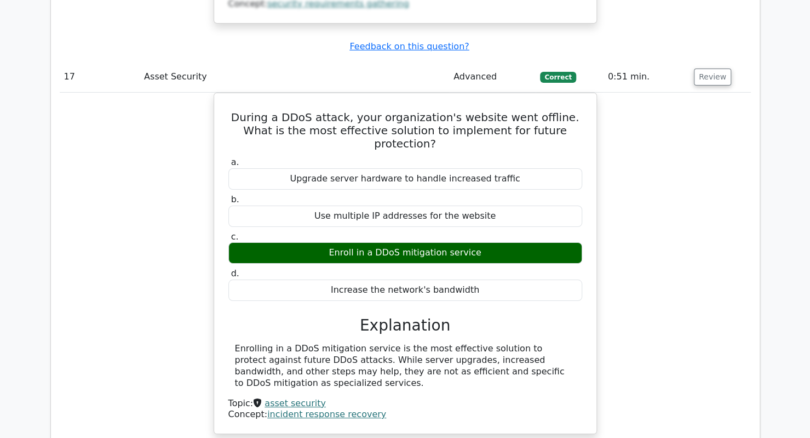
drag, startPoint x: 355, startPoint y: 214, endPoint x: 529, endPoint y: 204, distance: 174.4
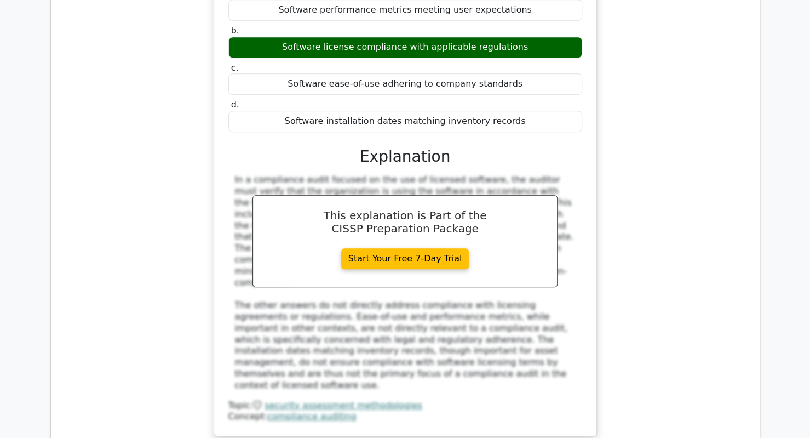
scroll to position [10097, 0]
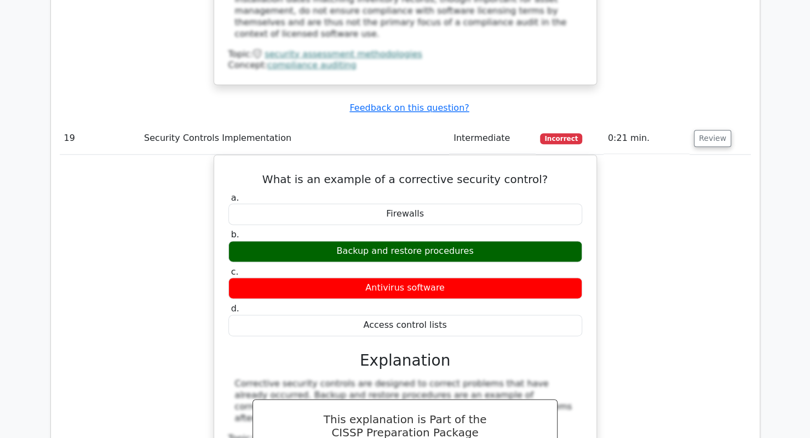
scroll to position [10476, 0]
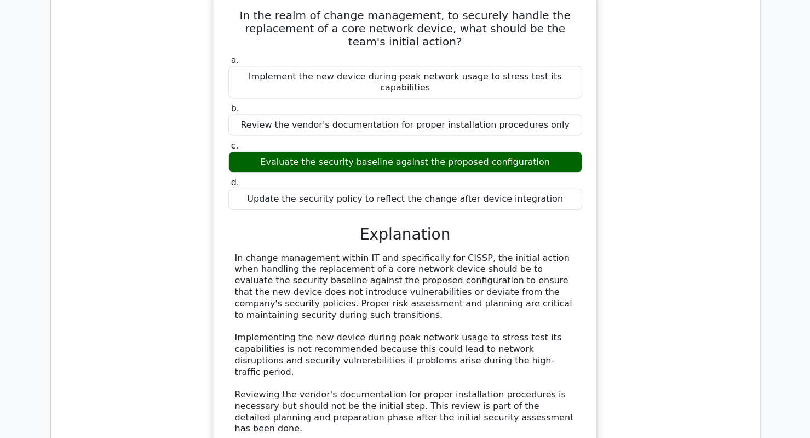
scroll to position [11066, 0]
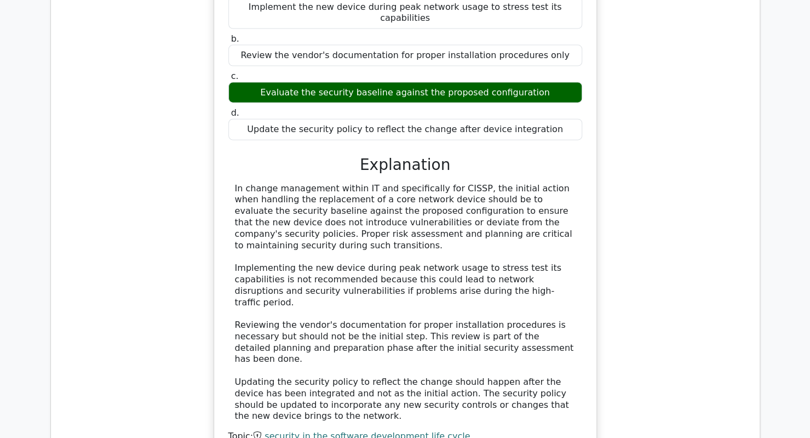
scroll to position [11140, 0]
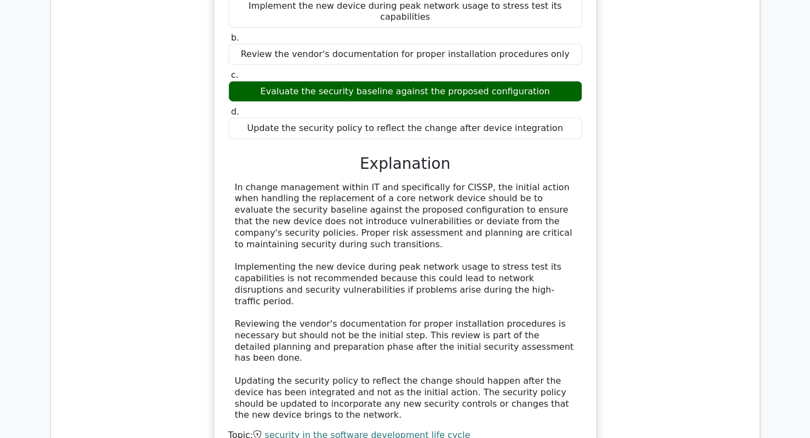
drag, startPoint x: 272, startPoint y: 152, endPoint x: 403, endPoint y: 168, distance: 132.4
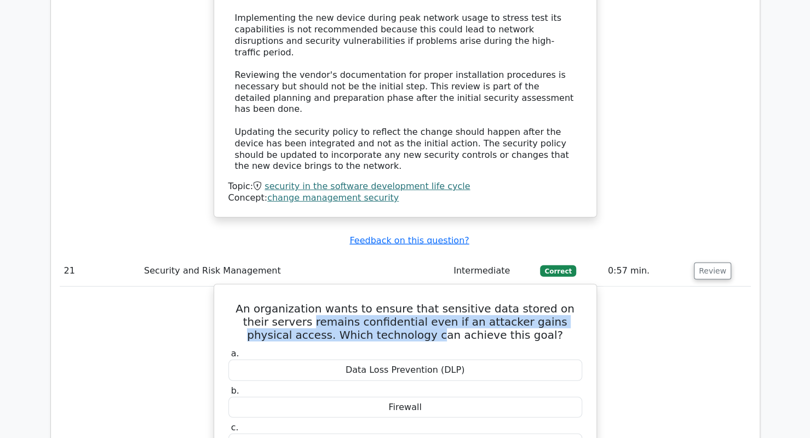
scroll to position [11500, 0]
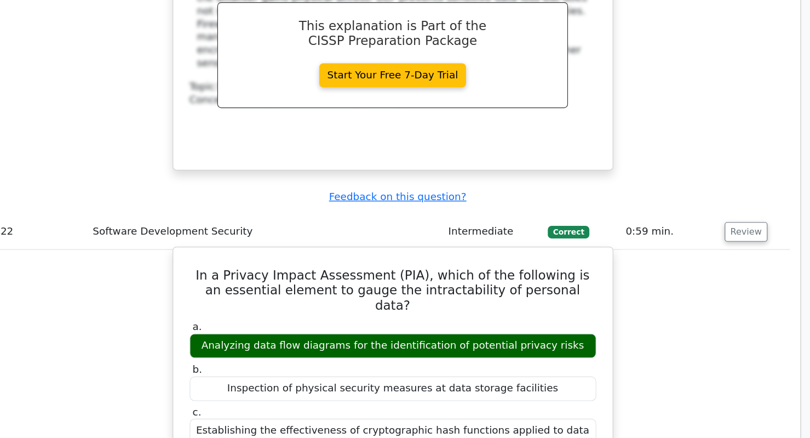
scroll to position [11895, 0]
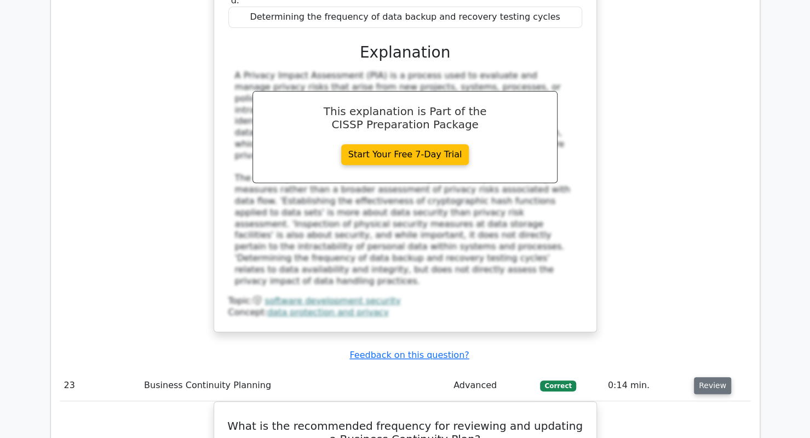
scroll to position [12370, 0]
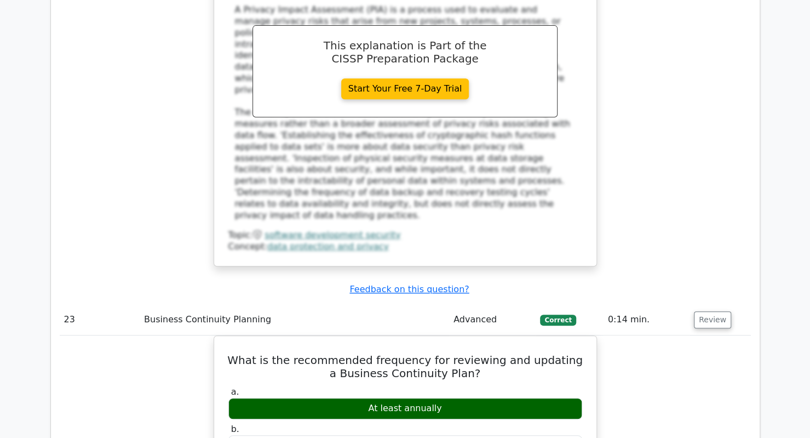
scroll to position [12428, 0]
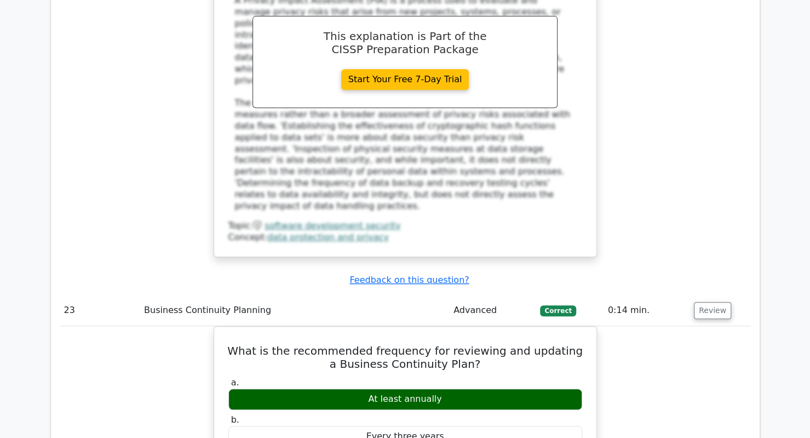
drag, startPoint x: 317, startPoint y: 360, endPoint x: 480, endPoint y: 360, distance: 163.2
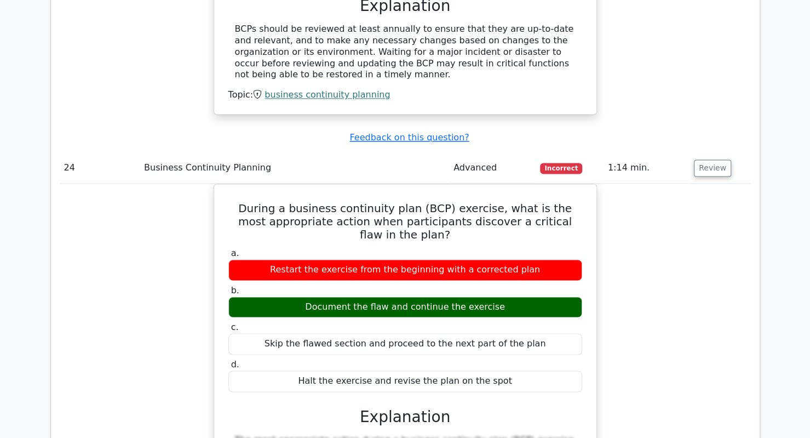
scroll to position [12985, 0]
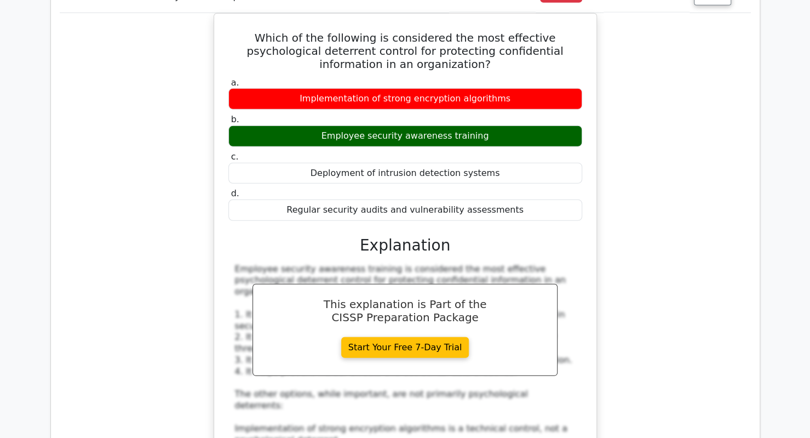
scroll to position [13821, 0]
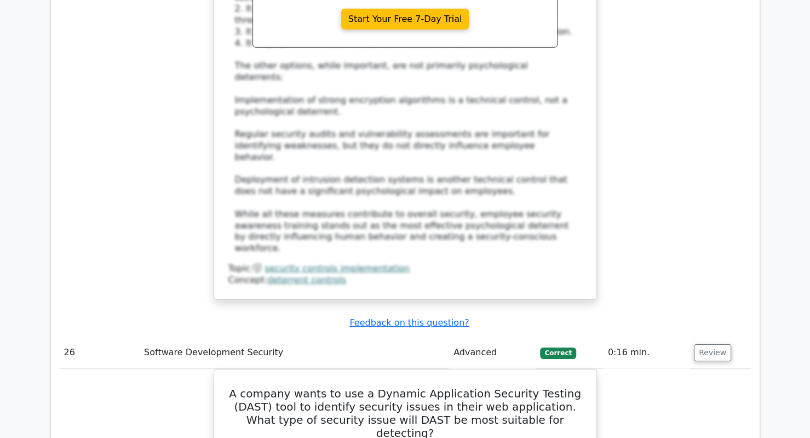
scroll to position [14141, 0]
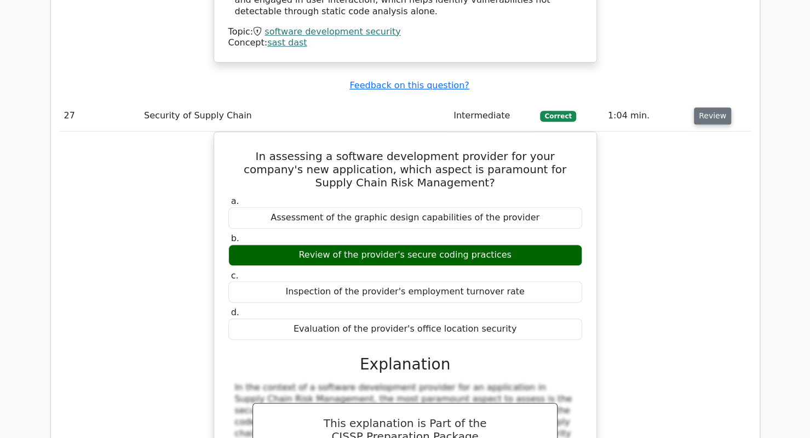
scroll to position [14820, 0]
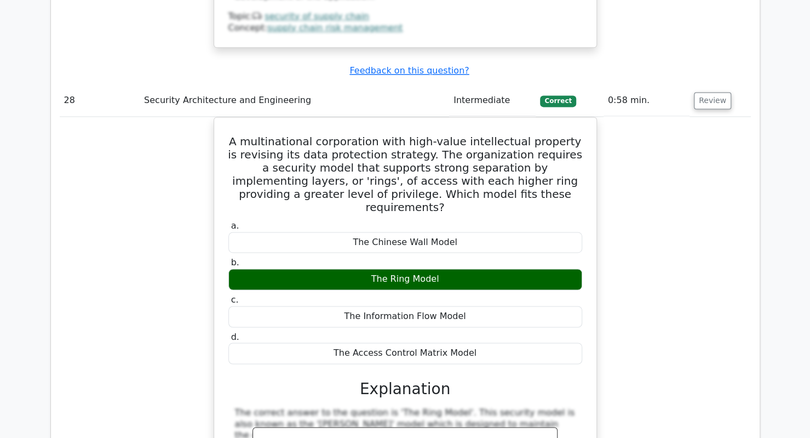
scroll to position [15424, 0]
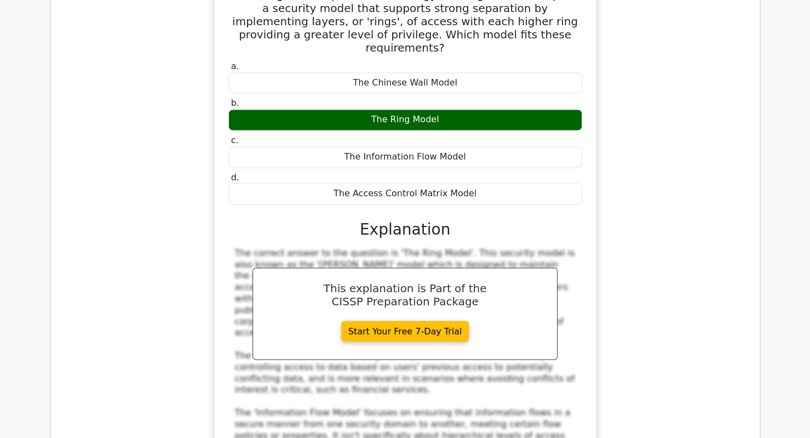
scroll to position [15704, 0]
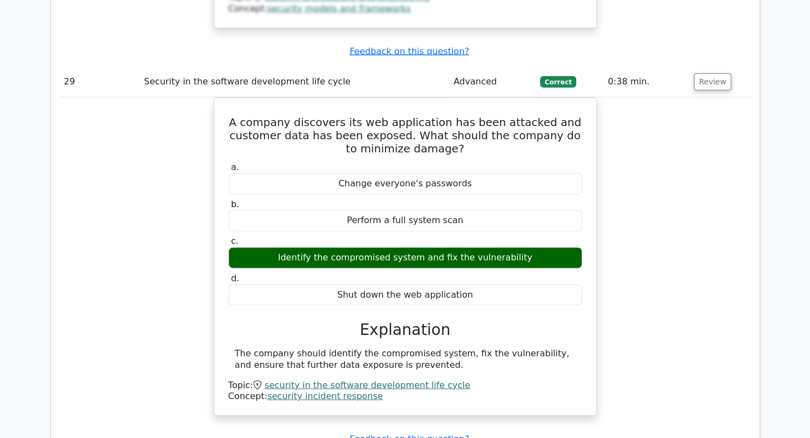
scroll to position [16138, 0]
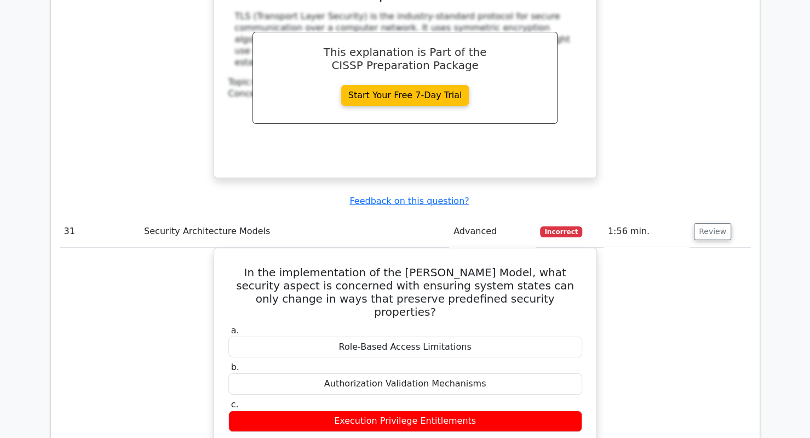
scroll to position [16803, 0]
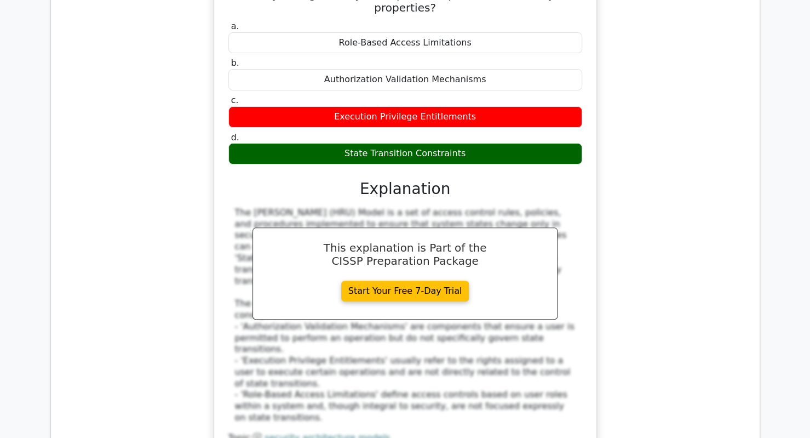
scroll to position [17245, 0]
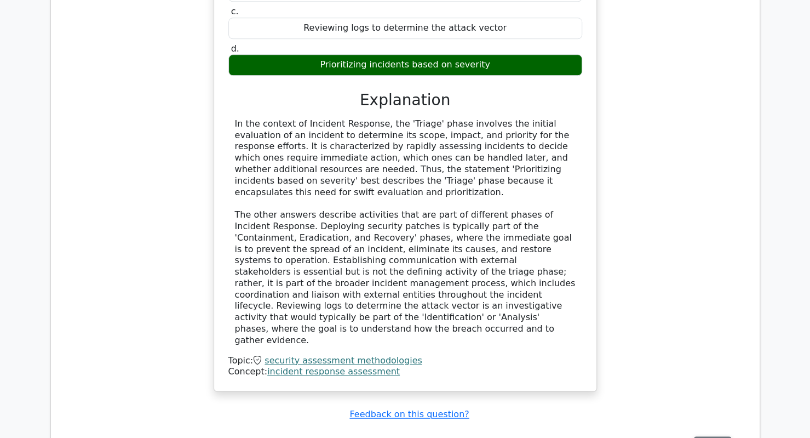
scroll to position [17764, 0]
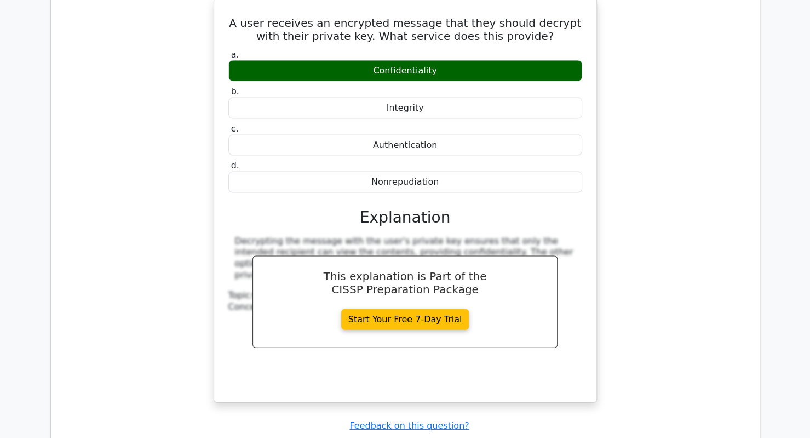
scroll to position [18262, 0]
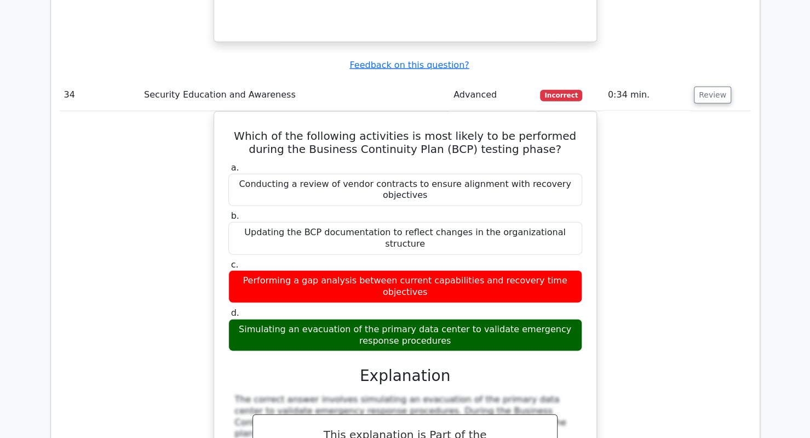
scroll to position [18603, 0]
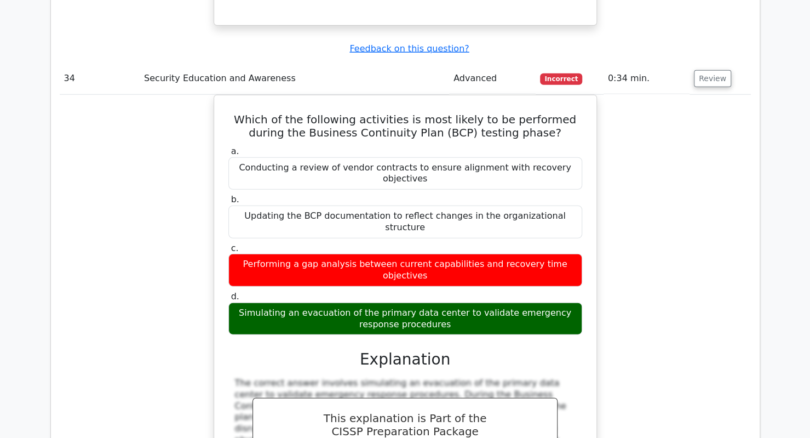
drag, startPoint x: 700, startPoint y: 217, endPoint x: 698, endPoint y: 284, distance: 66.9
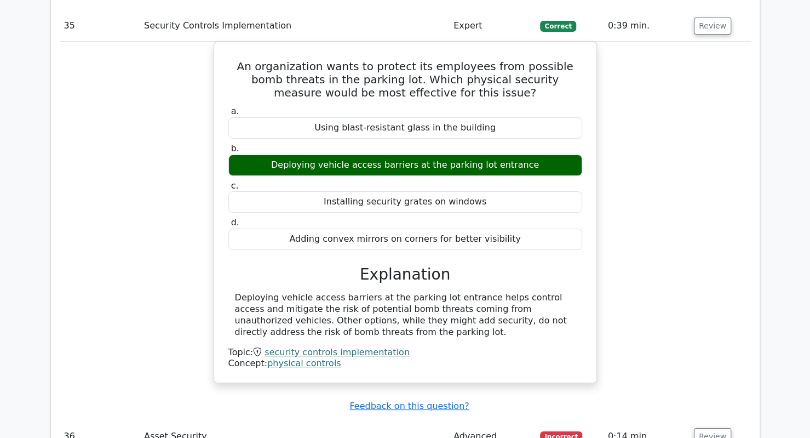
scroll to position [19256, 0]
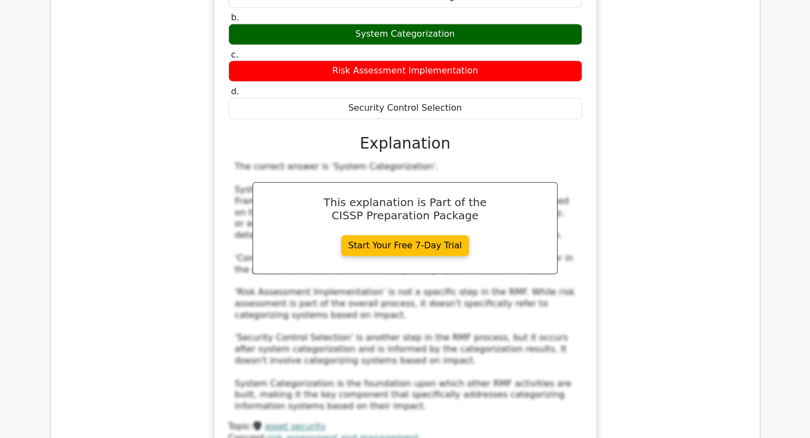
scroll to position [19789, 0]
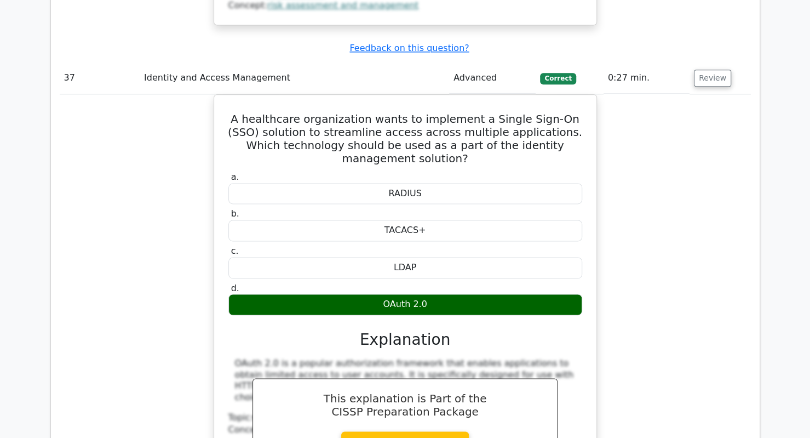
scroll to position [20219, 0]
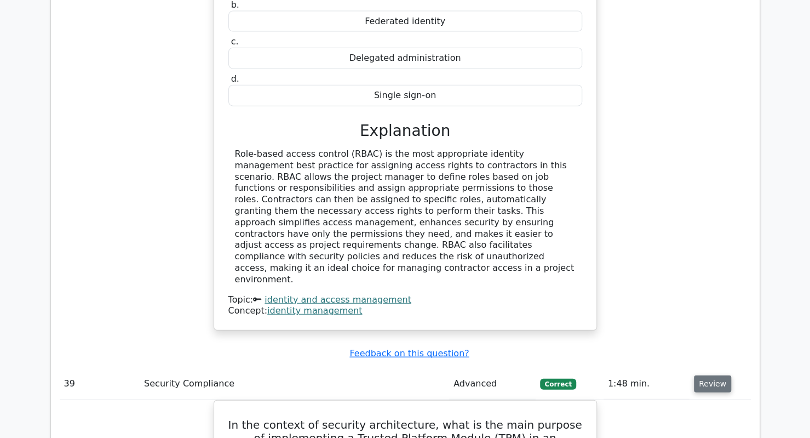
scroll to position [20914, 0]
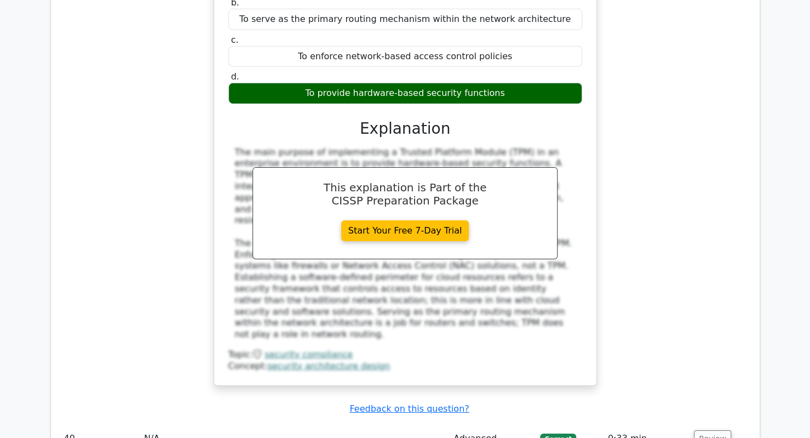
scroll to position [21417, 0]
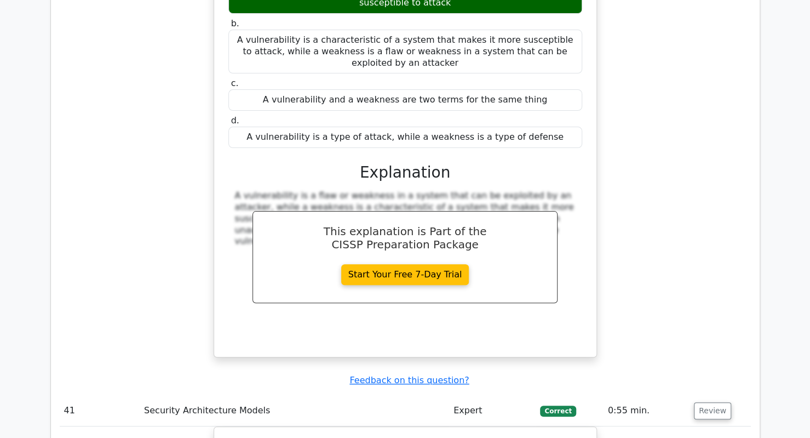
scroll to position [21951, 0]
drag, startPoint x: 536, startPoint y: 170, endPoint x: 543, endPoint y: 183, distance: 15.7
drag, startPoint x: 336, startPoint y: 170, endPoint x: 406, endPoint y: 169, distance: 70.6
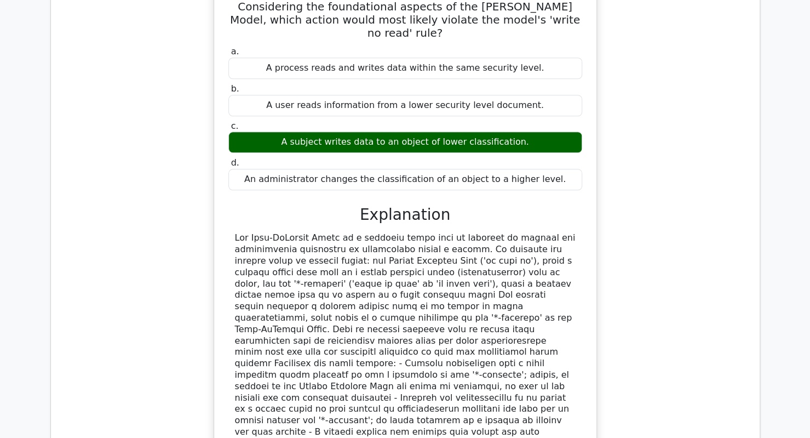
scroll to position [22494, 0]
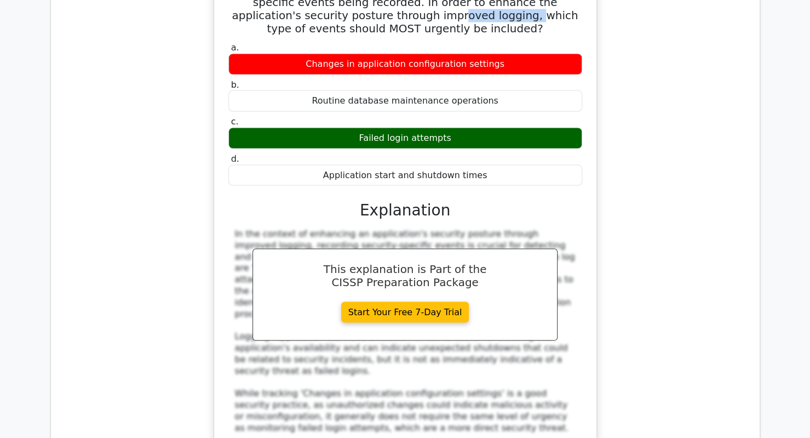
scroll to position [23030, 0]
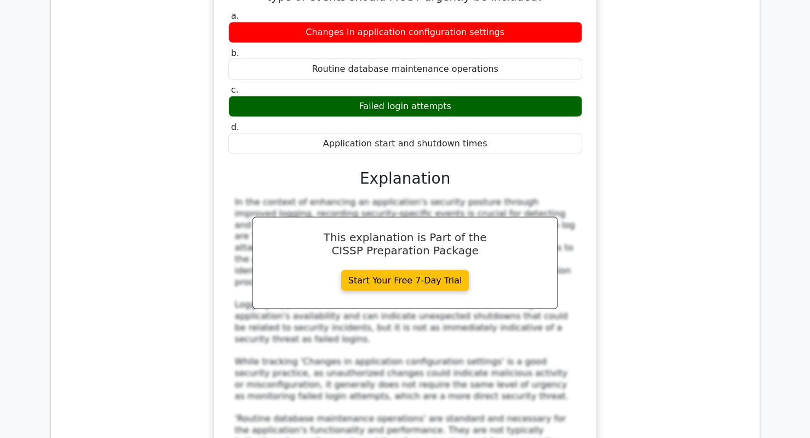
drag, startPoint x: 291, startPoint y: 195, endPoint x: 445, endPoint y: 194, distance: 153.3
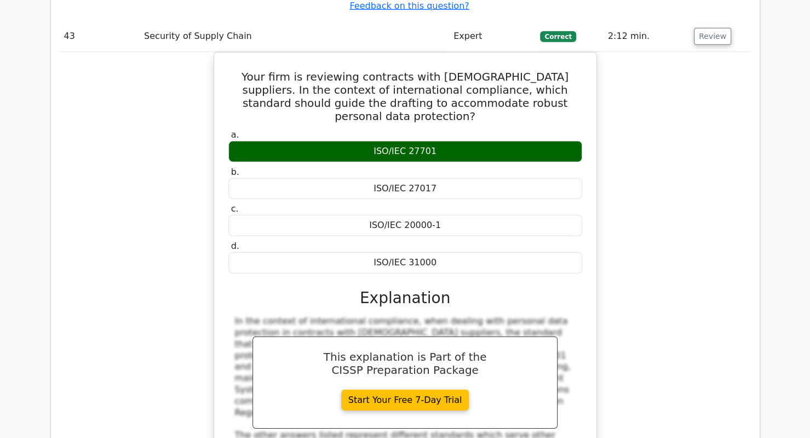
scroll to position [23583, 0]
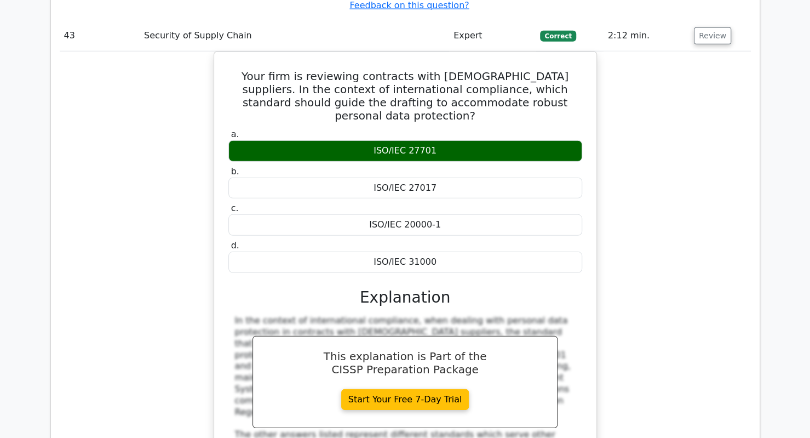
drag, startPoint x: 357, startPoint y: 240, endPoint x: 505, endPoint y: 252, distance: 148.9
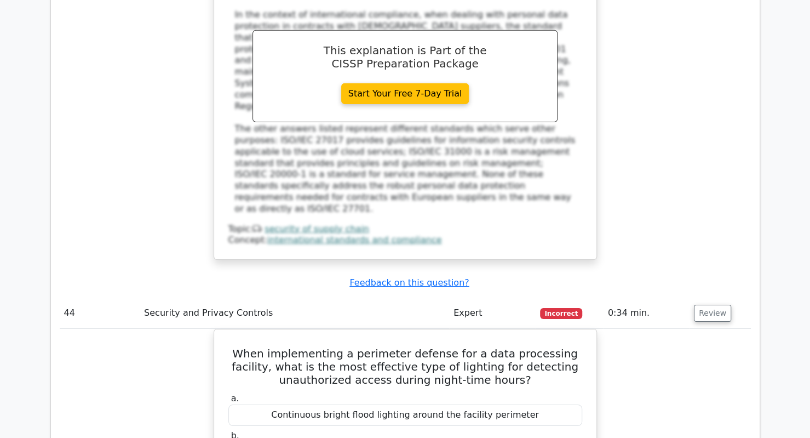
scroll to position [23966, 0]
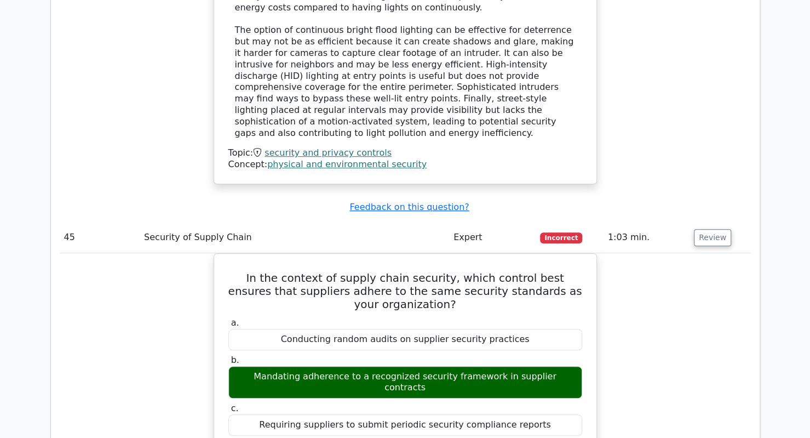
scroll to position [24672, 0]
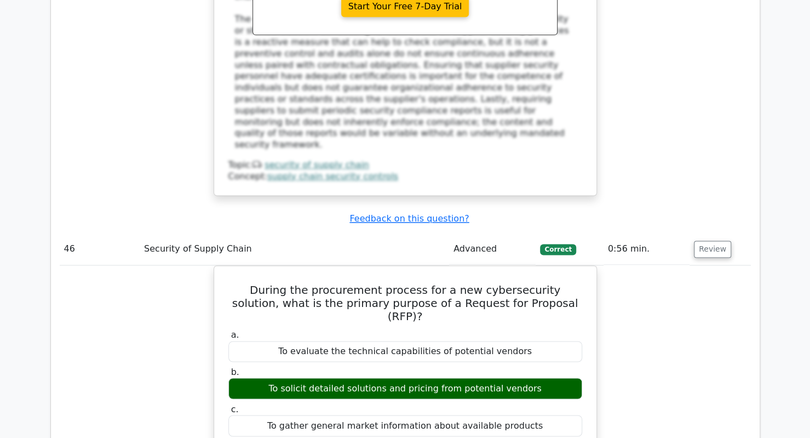
scroll to position [25168, 0]
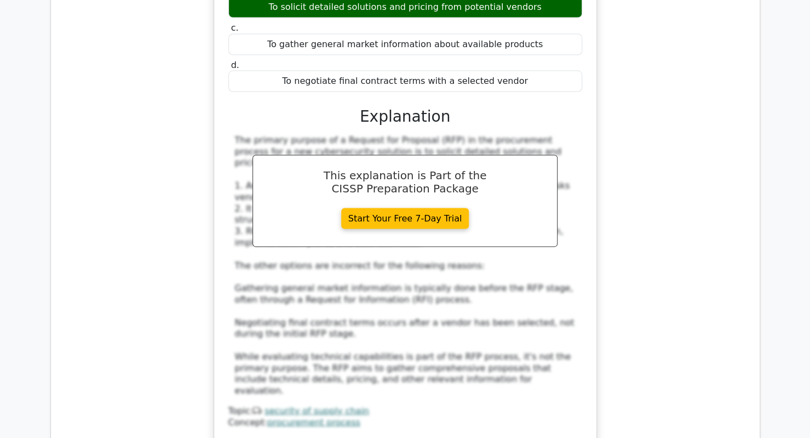
scroll to position [25550, 0]
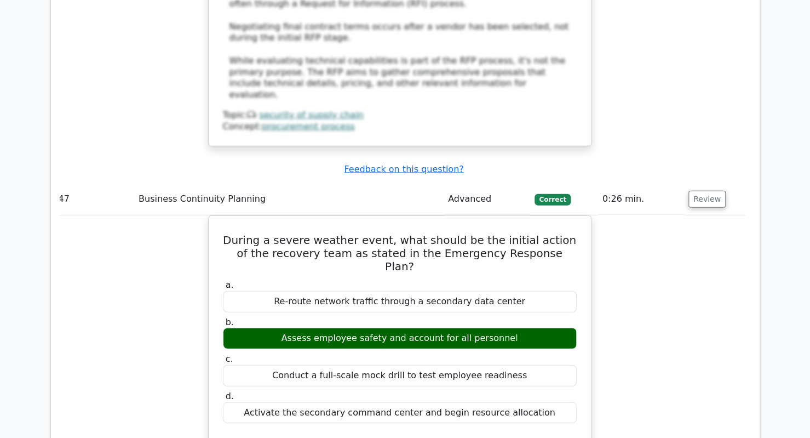
scroll to position [25824, 0]
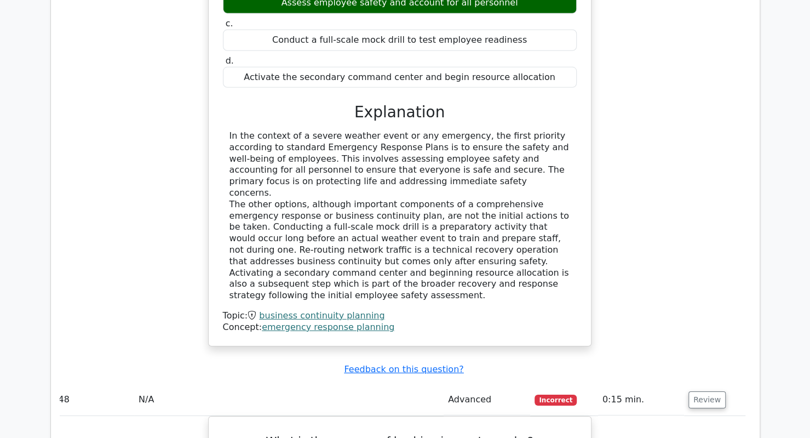
scroll to position [26225, 0]
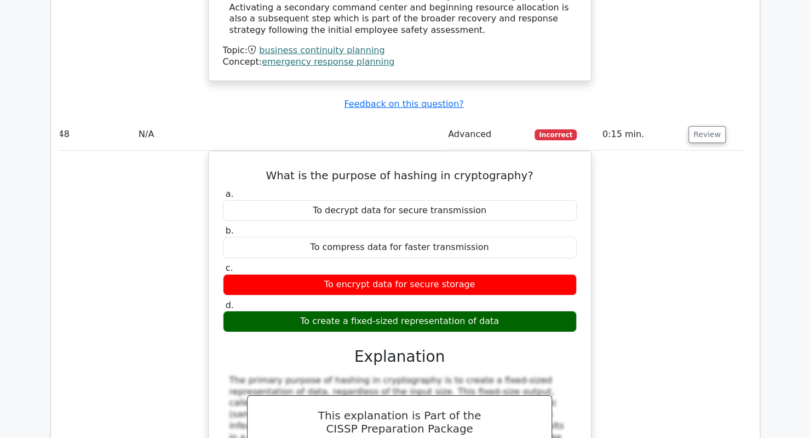
scroll to position [26580, 0]
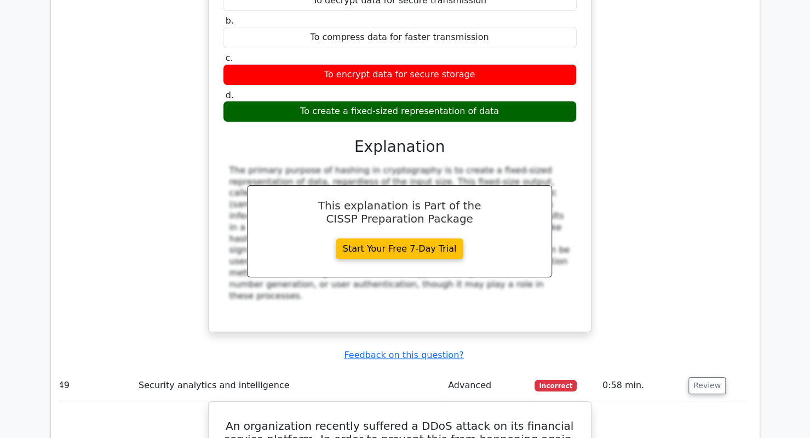
scroll to position [26634, 0]
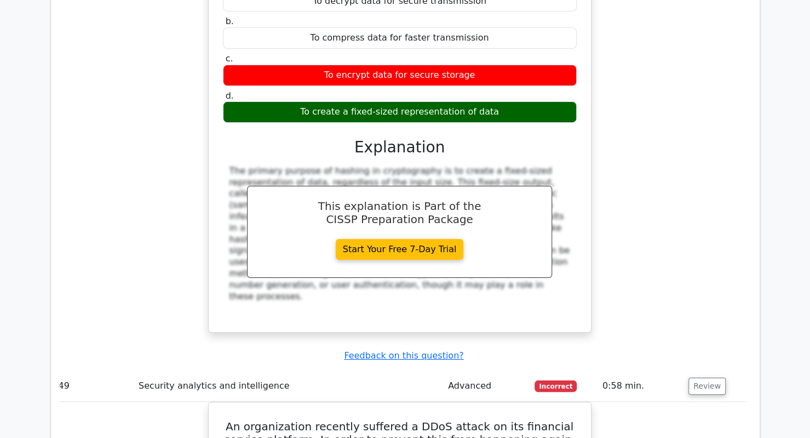
drag, startPoint x: 383, startPoint y: 139, endPoint x: 548, endPoint y: 153, distance: 165.5
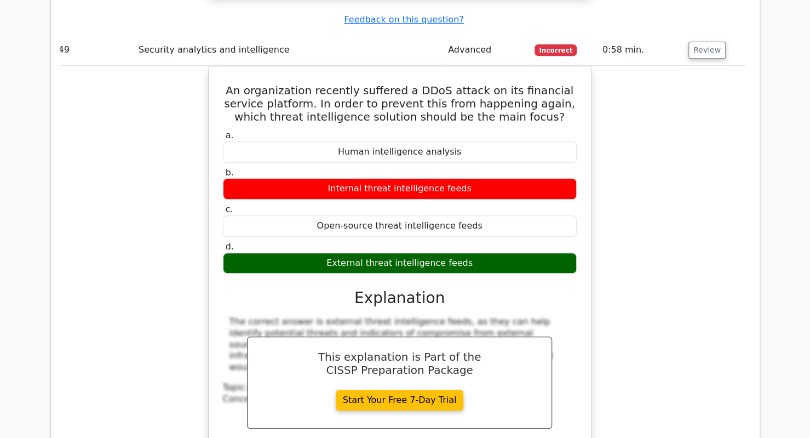
scroll to position [27013, 0]
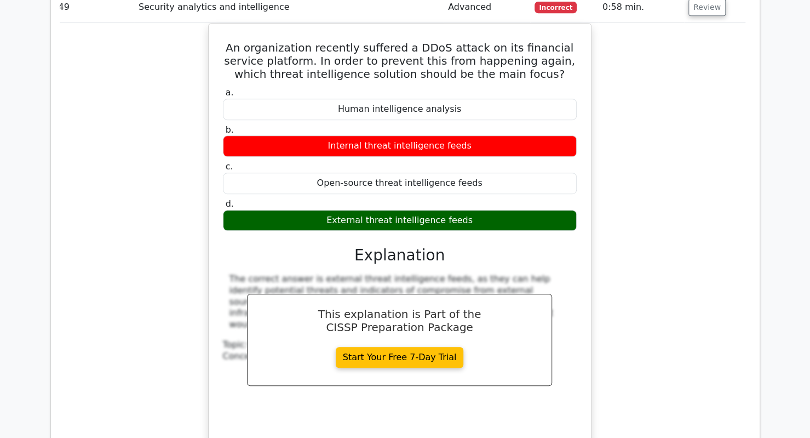
drag, startPoint x: 450, startPoint y: 252, endPoint x: 515, endPoint y: 243, distance: 66.4
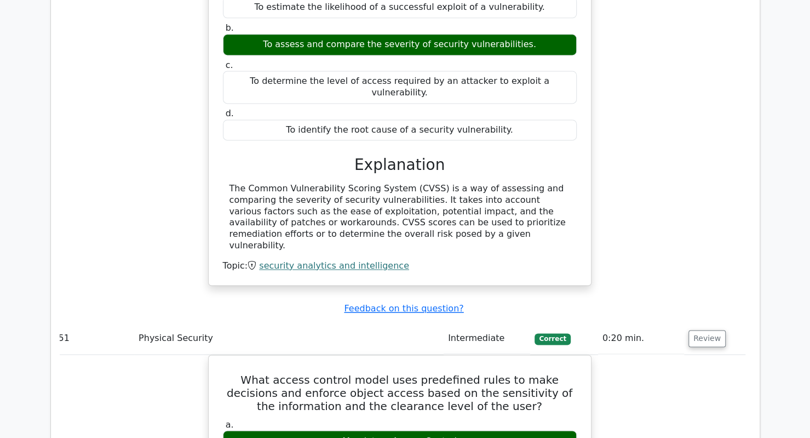
scroll to position [27593, 0]
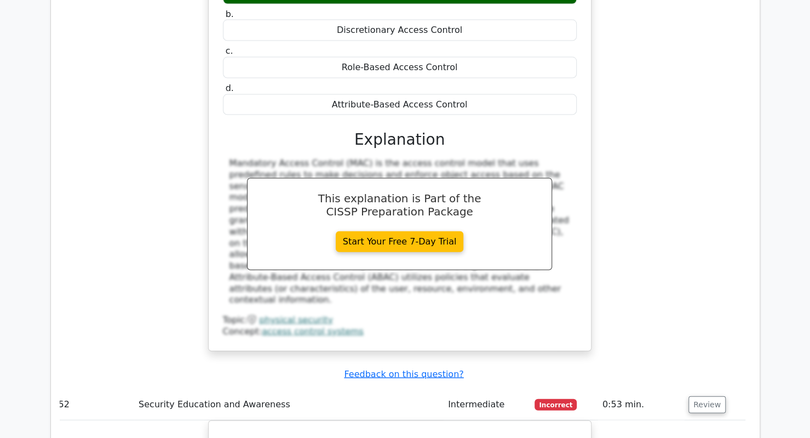
scroll to position [28036, 0]
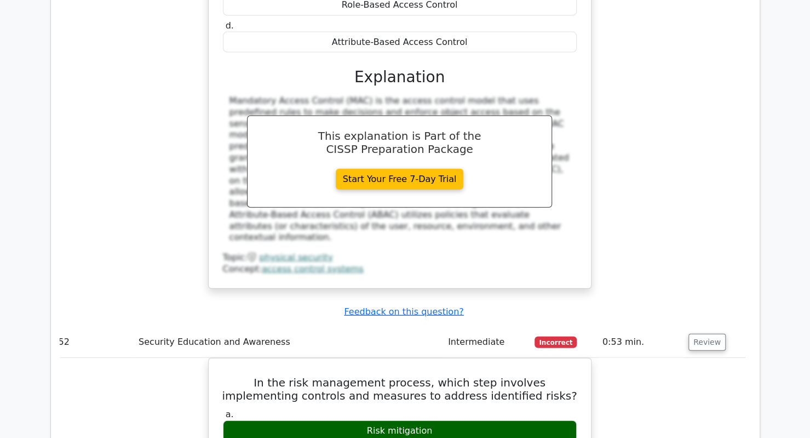
scroll to position [28106, 0]
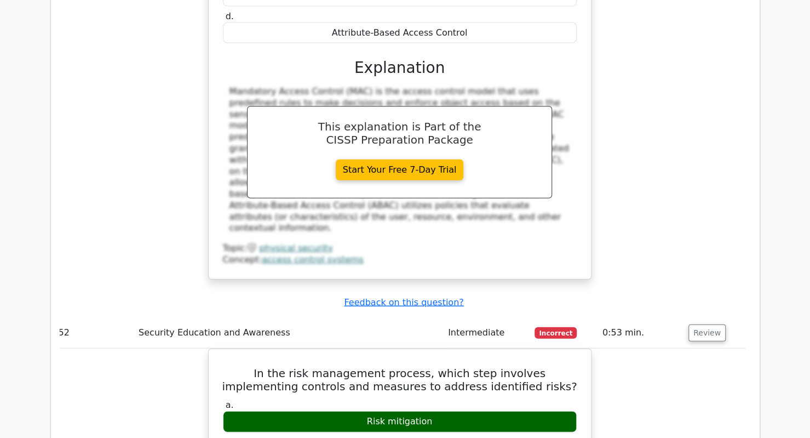
drag, startPoint x: 257, startPoint y: 231, endPoint x: 346, endPoint y: 232, distance: 88.7
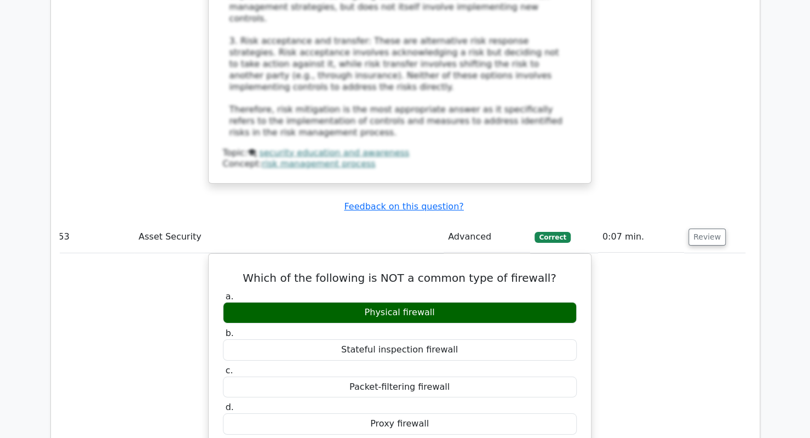
scroll to position [28864, 0]
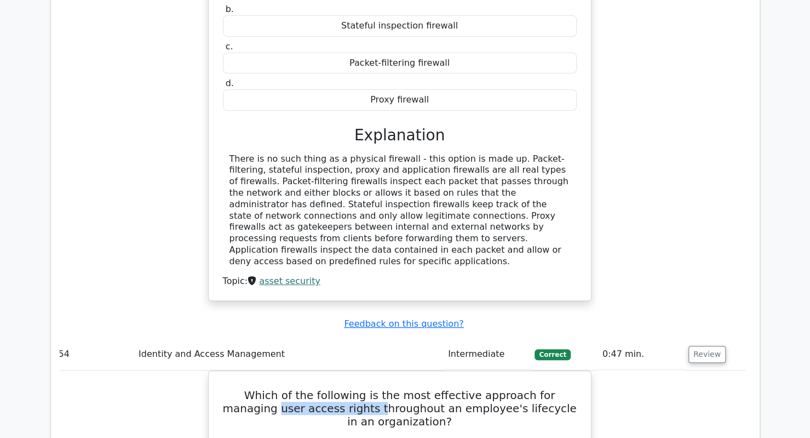
scroll to position [29189, 0]
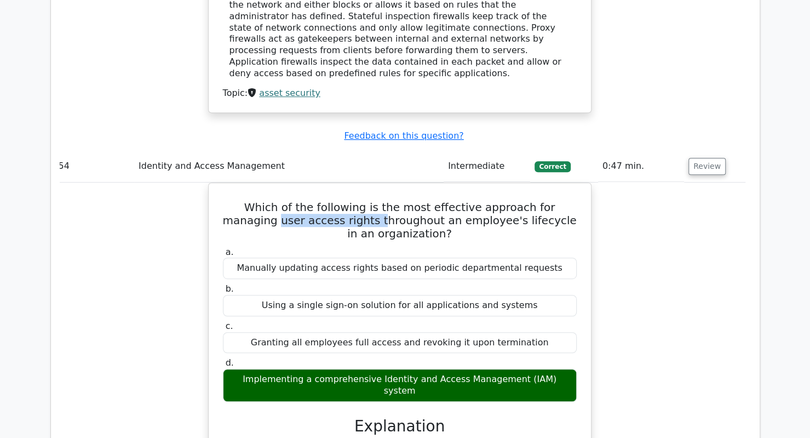
drag, startPoint x: 706, startPoint y: 295, endPoint x: 668, endPoint y: 303, distance: 39.9
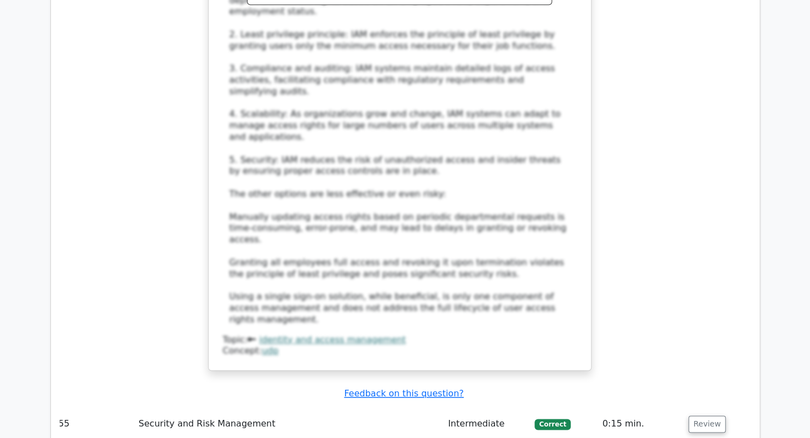
scroll to position [29923, 0]
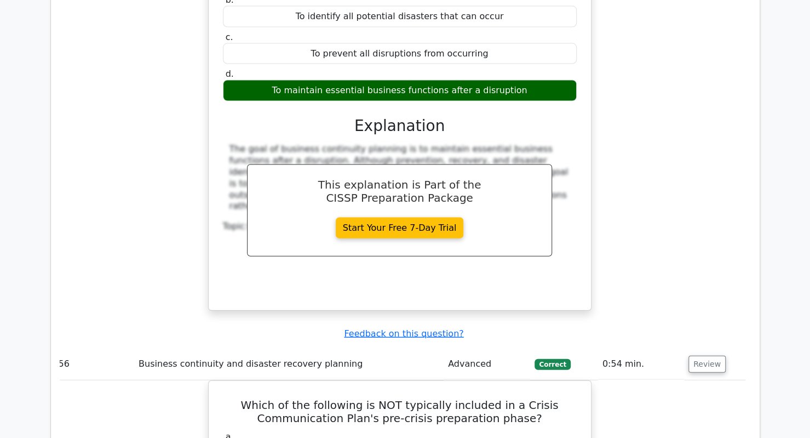
scroll to position [30443, 0]
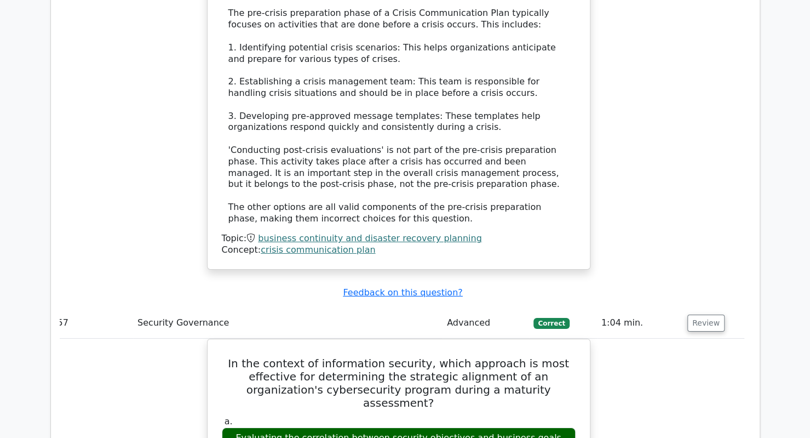
scroll to position [31090, 0]
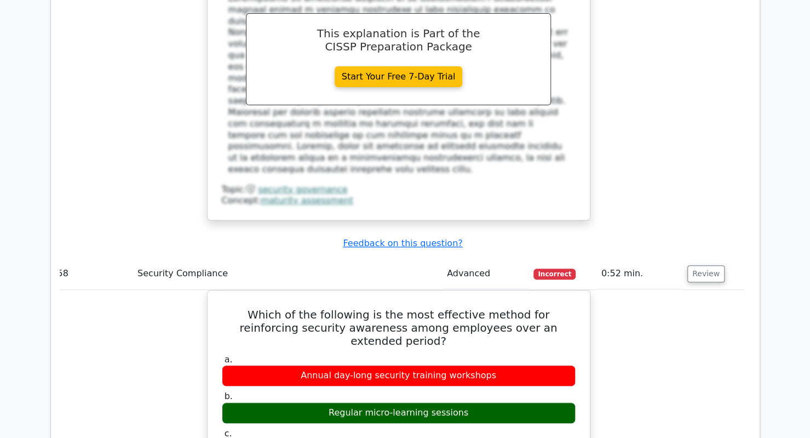
scroll to position [31707, 0]
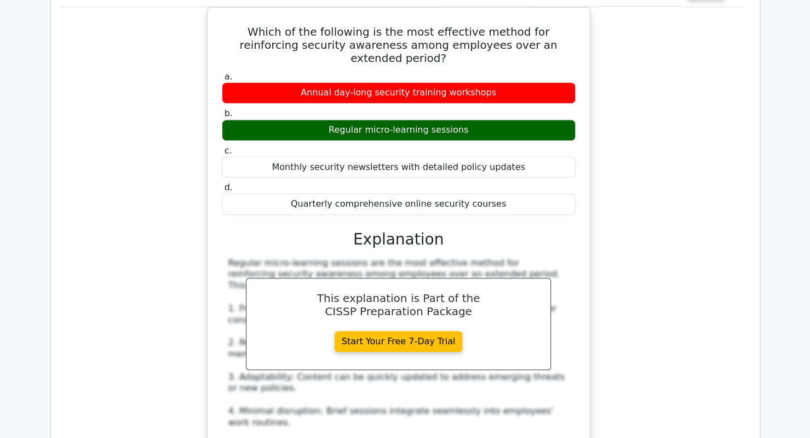
scroll to position [0, 0]
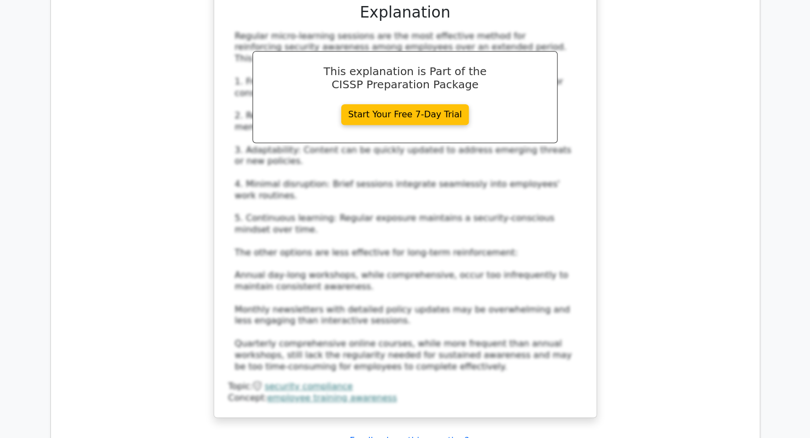
scroll to position [32216, 0]
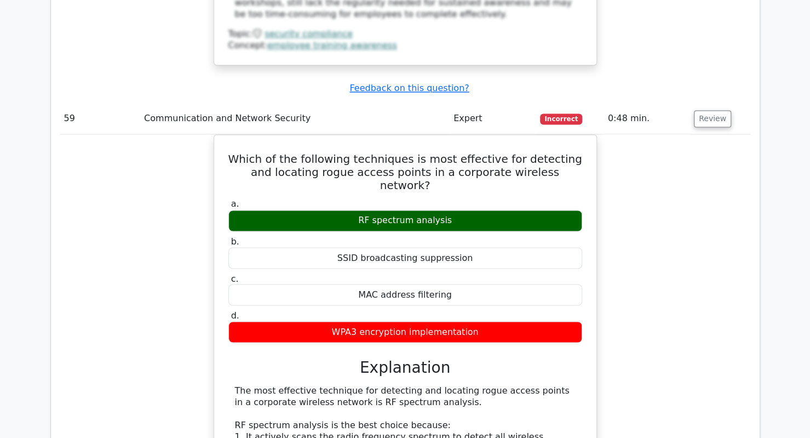
scroll to position [32610, 0]
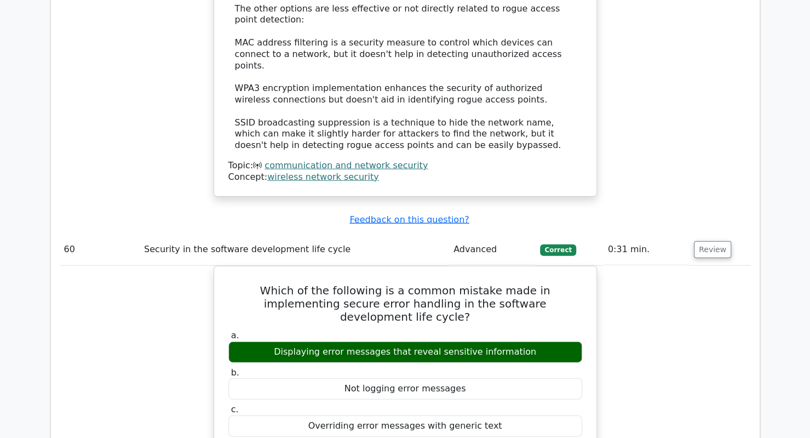
scroll to position [33127, 0]
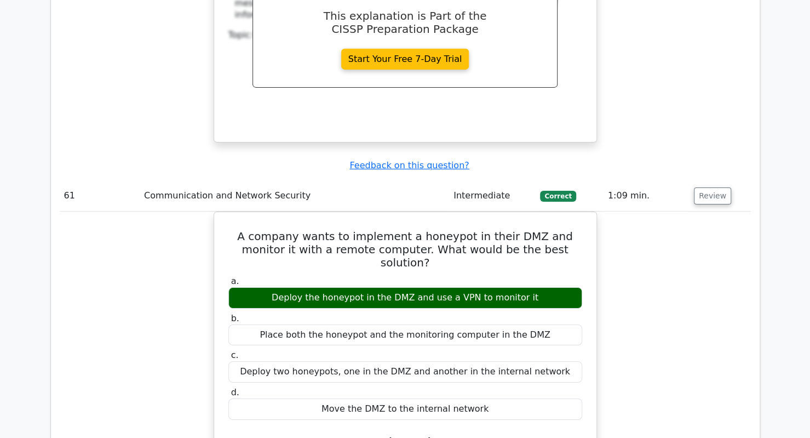
scroll to position [33692, 0]
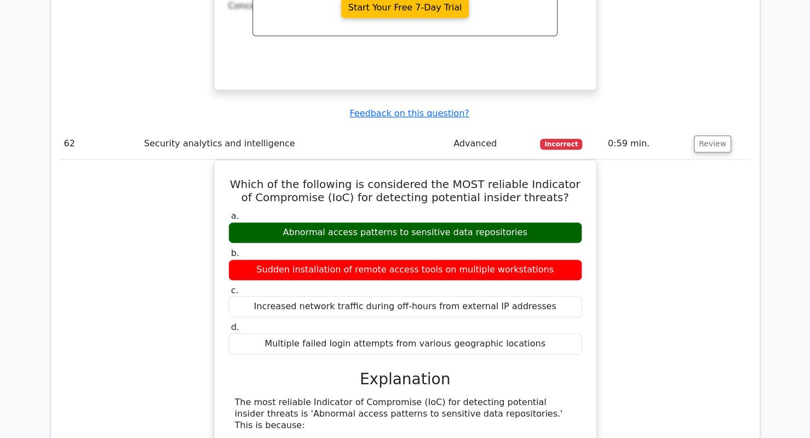
scroll to position [34217, 0]
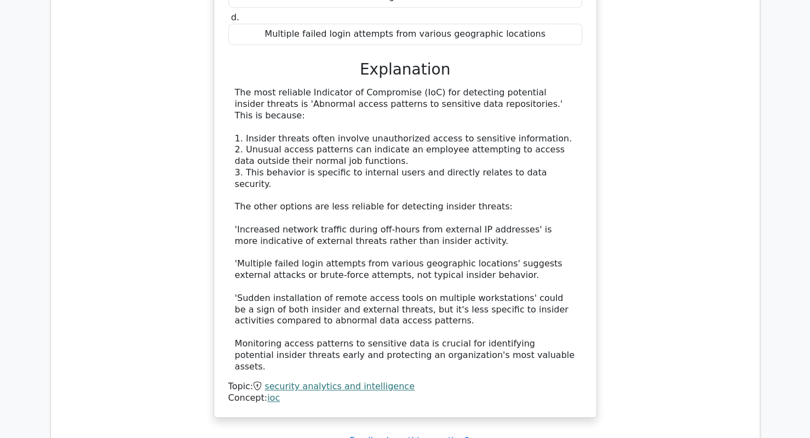
scroll to position [34569, 0]
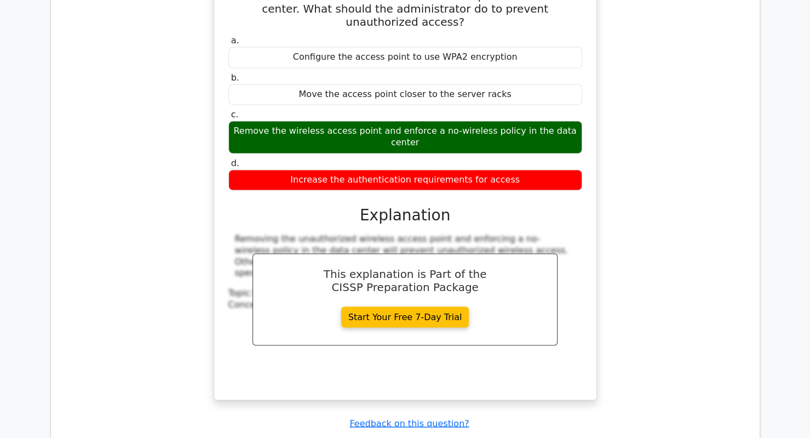
scroll to position [35188, 0]
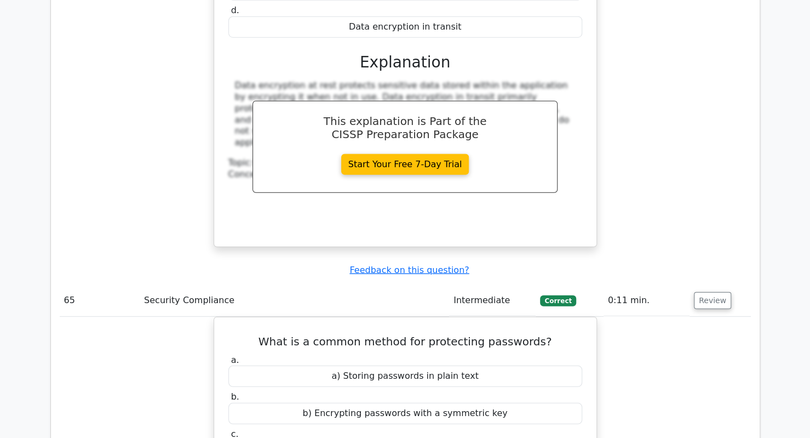
scroll to position [35653, 0]
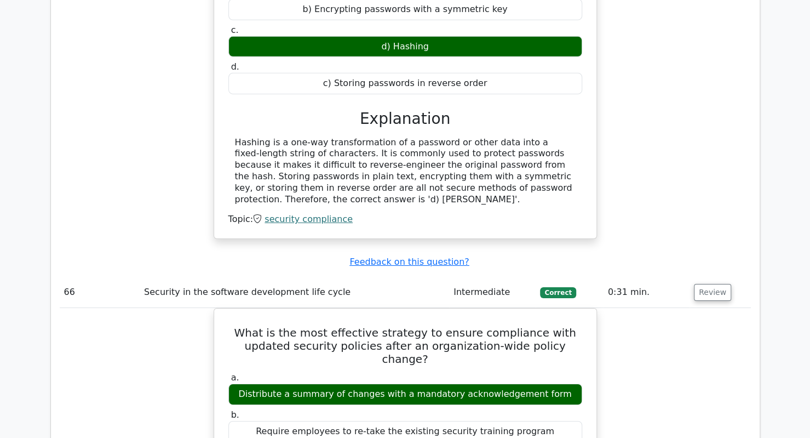
scroll to position [36328, 0]
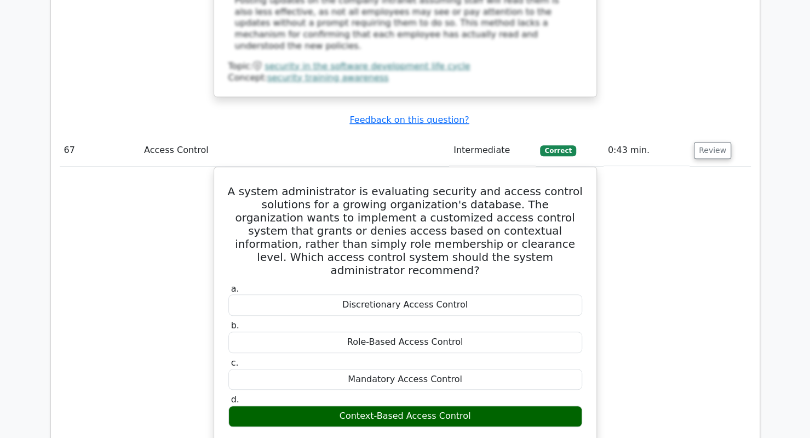
scroll to position [36844, 0]
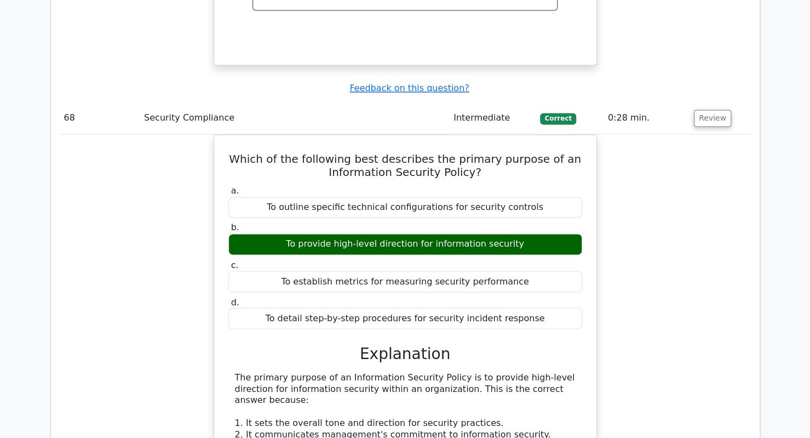
scroll to position [37429, 0]
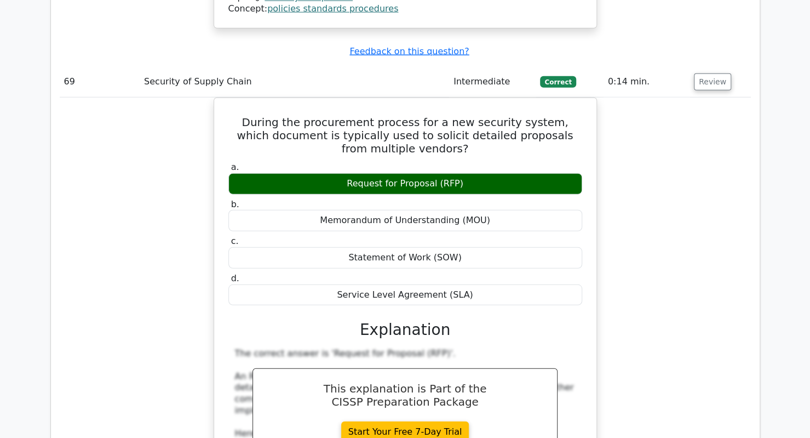
scroll to position [38106, 0]
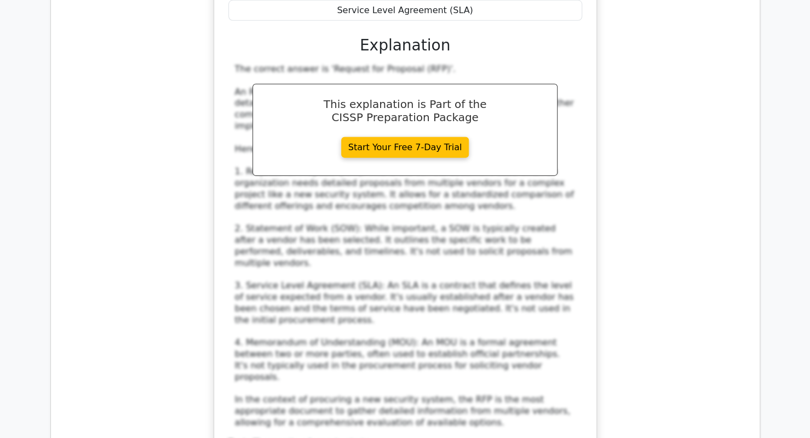
scroll to position [38634, 0]
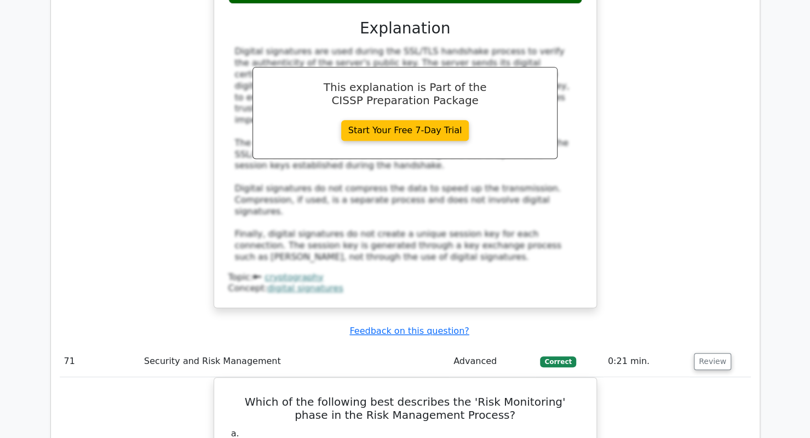
scroll to position [39224, 0]
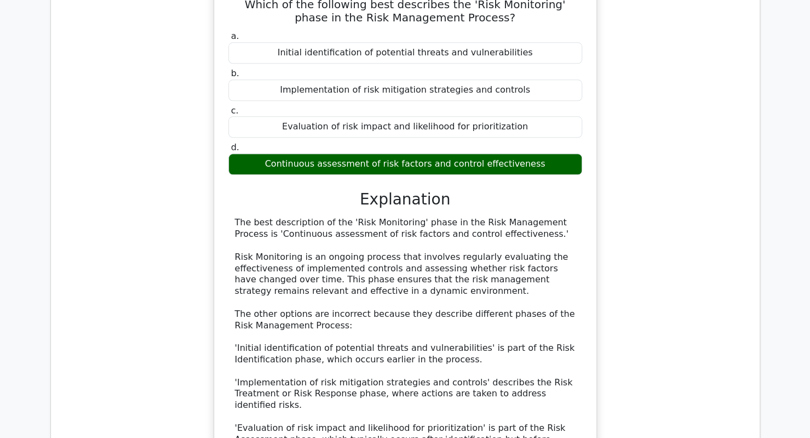
scroll to position [39617, 0]
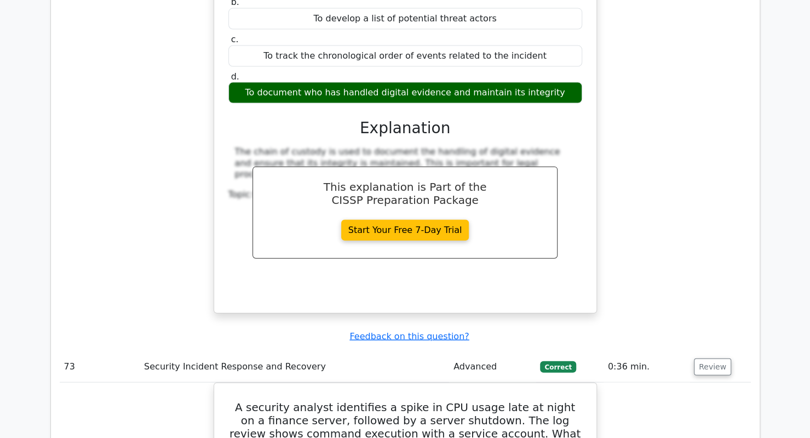
scroll to position [40234, 0]
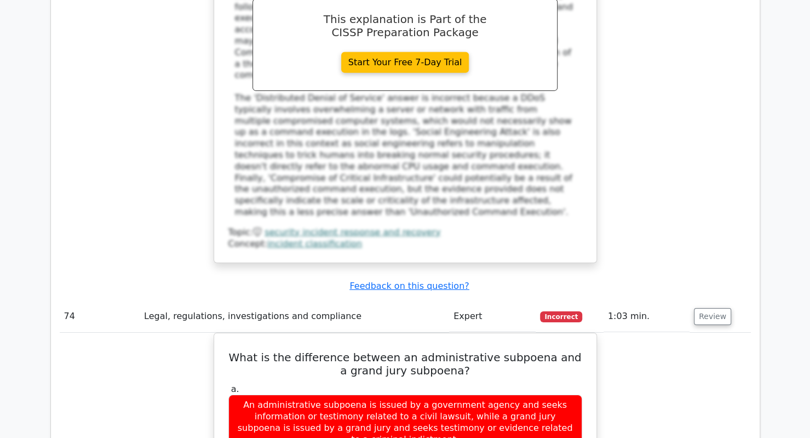
scroll to position [40949, 0]
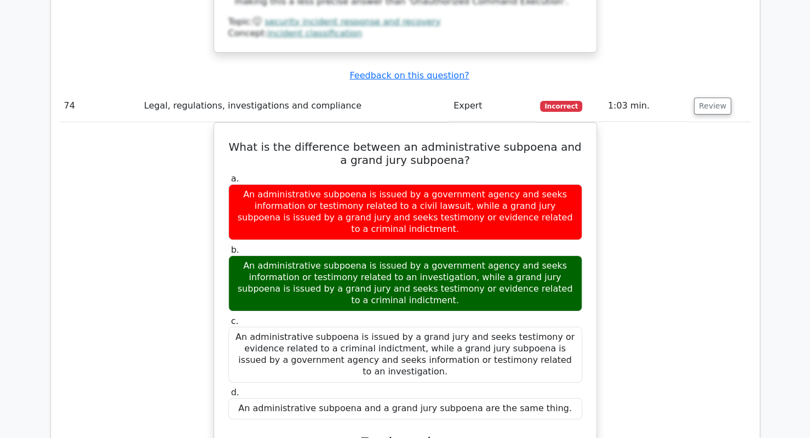
scroll to position [41403, 0]
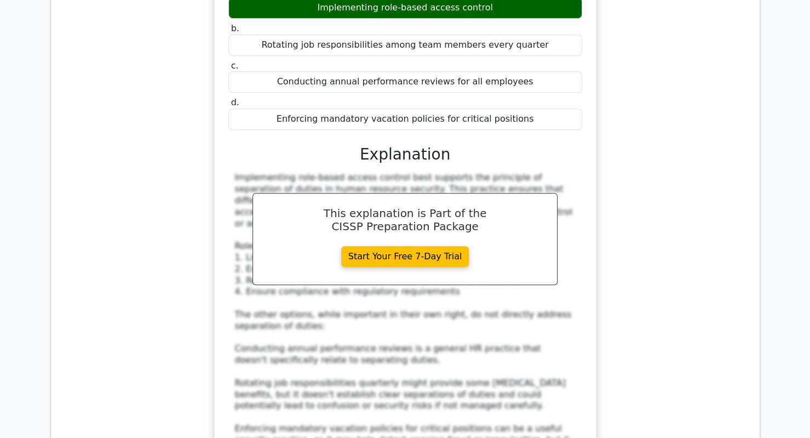
scroll to position [41822, 0]
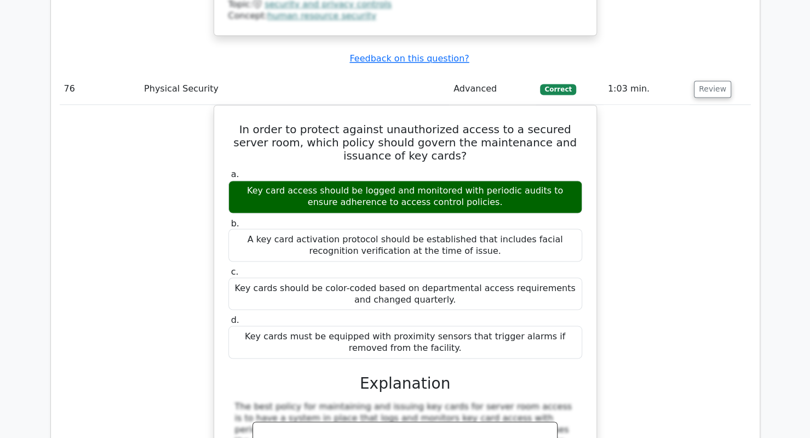
scroll to position [42291, 0]
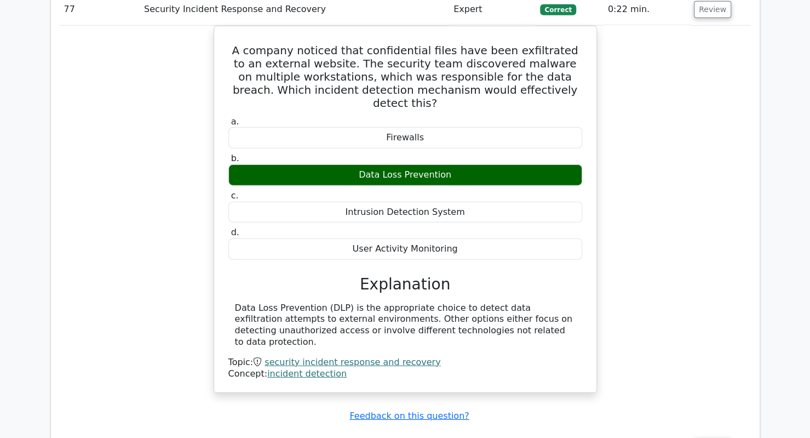
scroll to position [42983, 0]
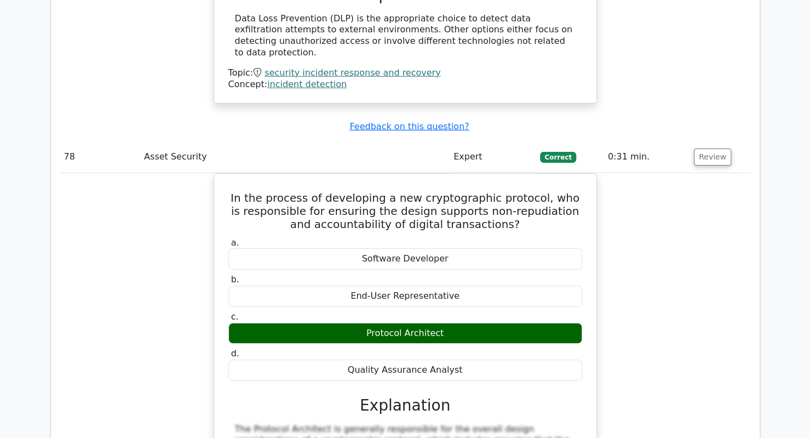
scroll to position [43255, 0]
